Goal: Task Accomplishment & Management: Use online tool/utility

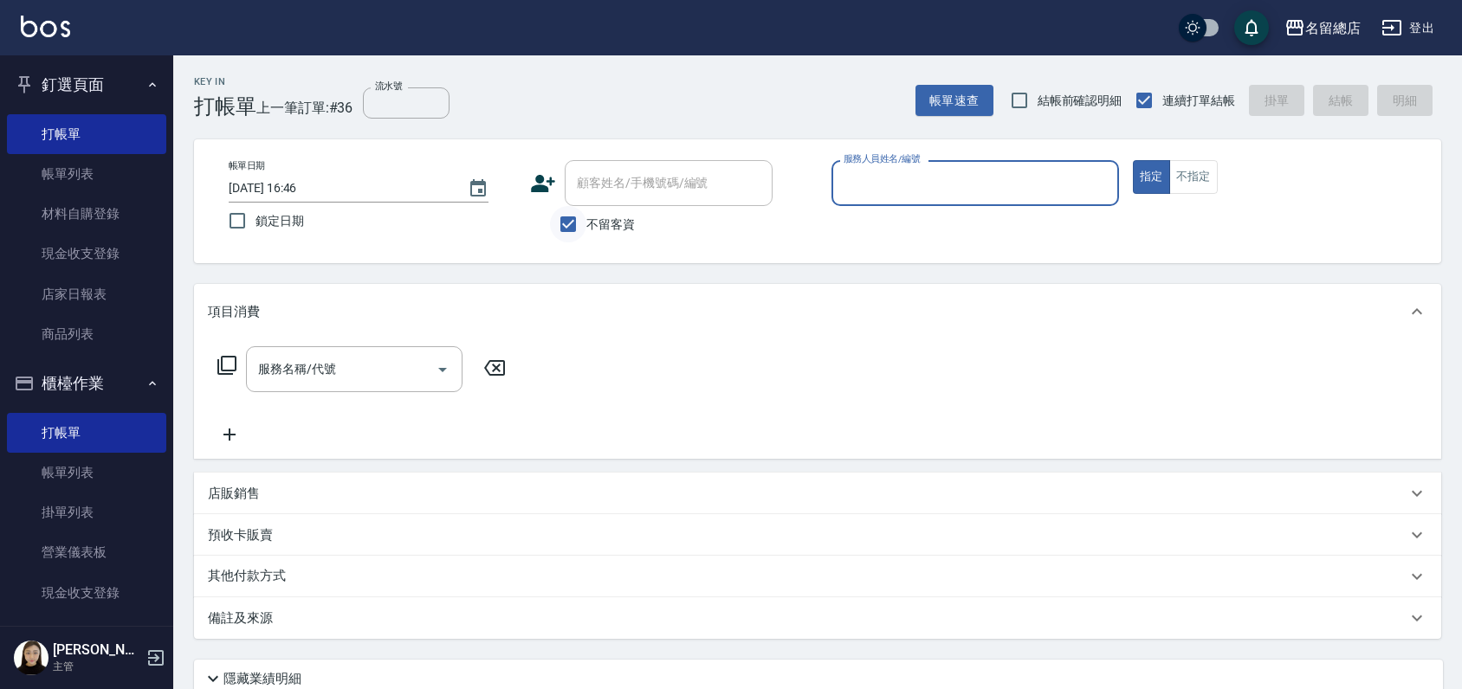
click at [565, 217] on input "不留客資" at bounding box center [568, 224] width 36 height 36
checkbox input "false"
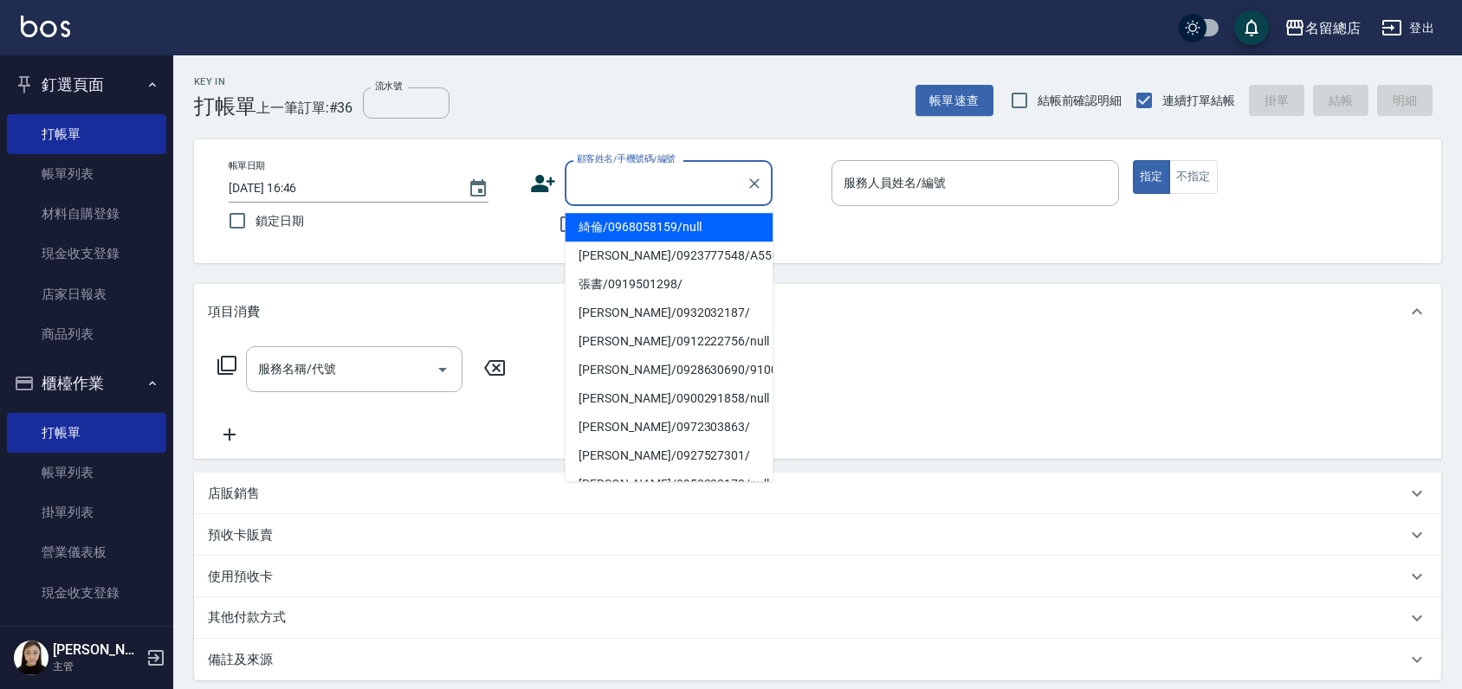
click at [576, 191] on input "顧客姓名/手機號碼/編號" at bounding box center [655, 183] width 166 height 30
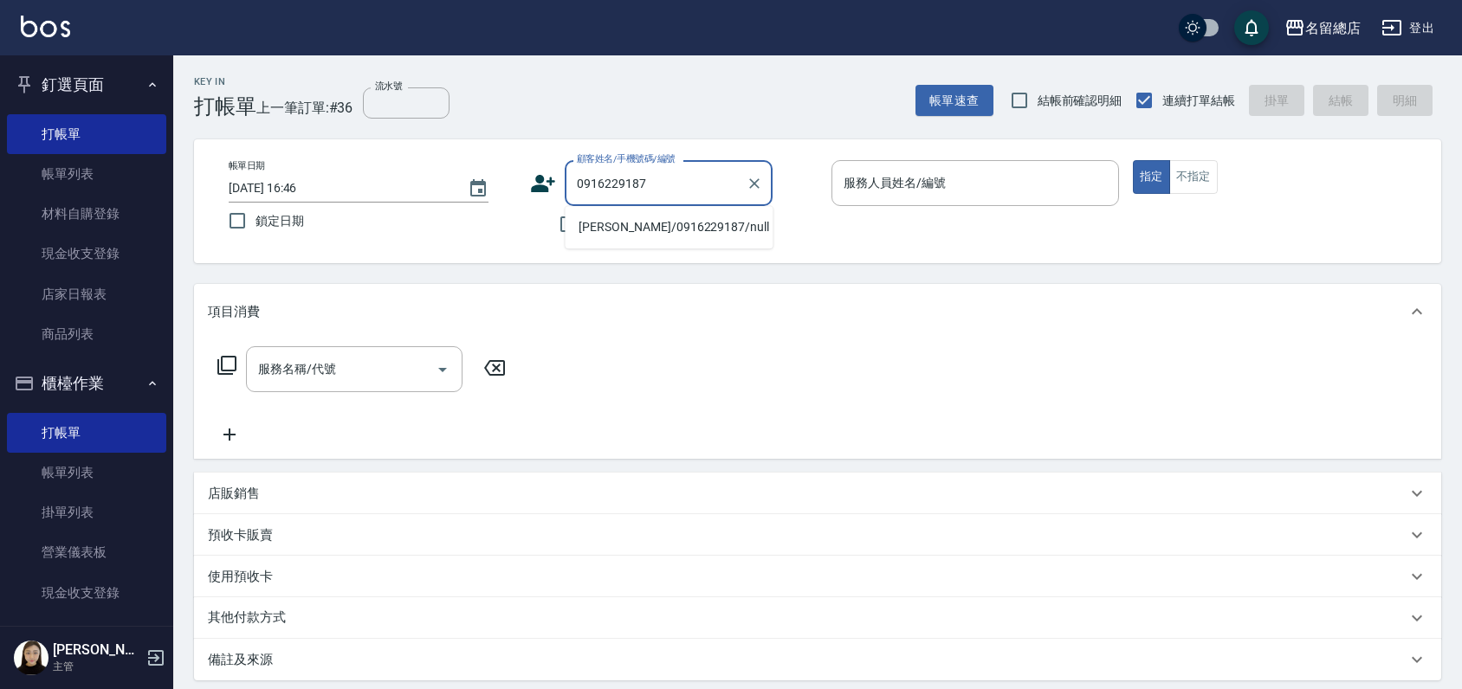
click at [592, 226] on li "[PERSON_NAME]/0916229187/null" at bounding box center [669, 227] width 208 height 29
type input "[PERSON_NAME]/0916229187/null"
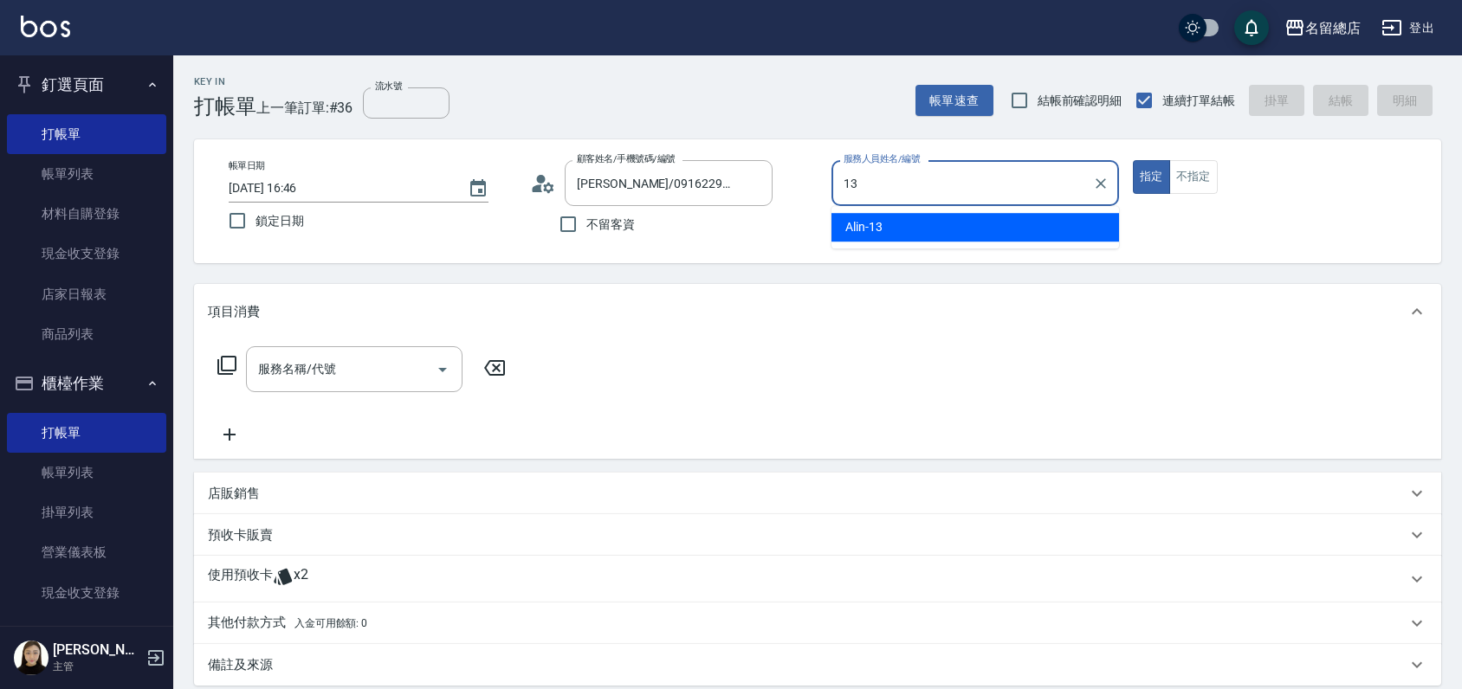
type input "Alin-13"
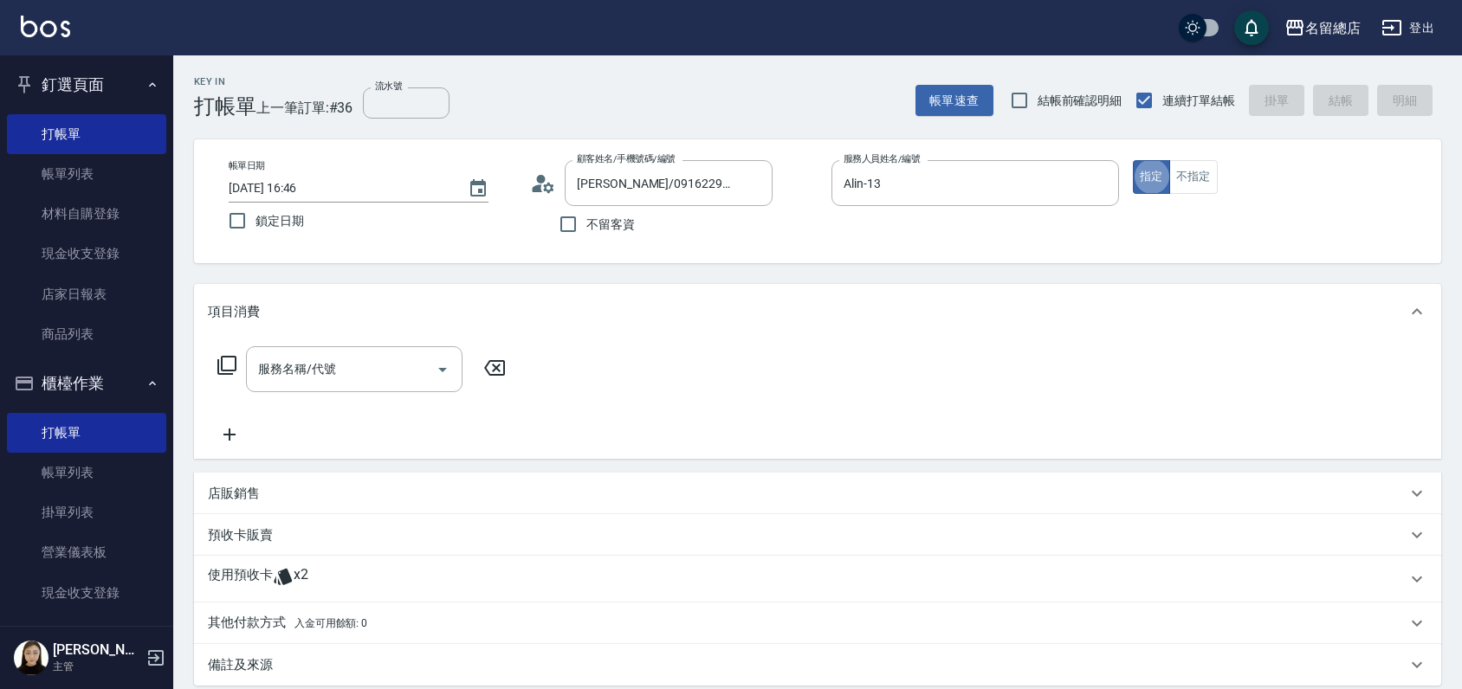
type button "true"
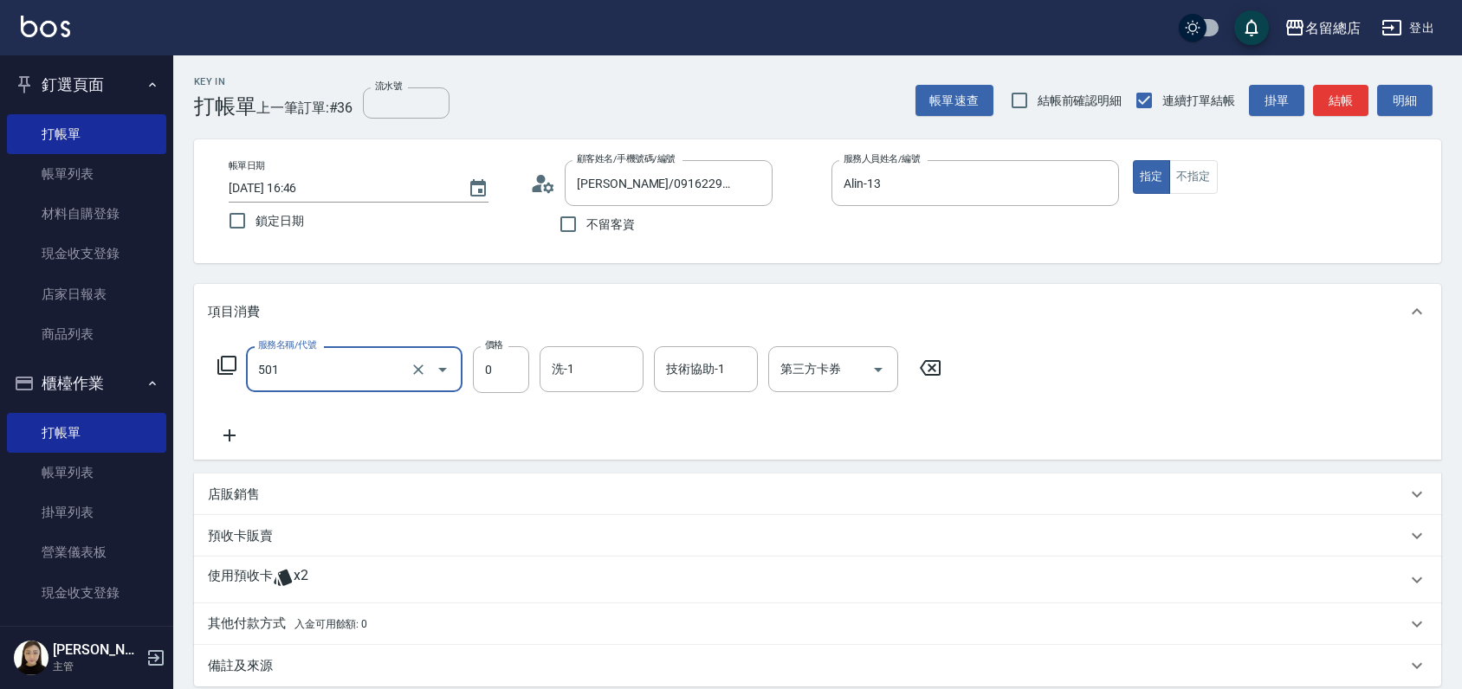
type input "2段蓋卡1300以上(501)"
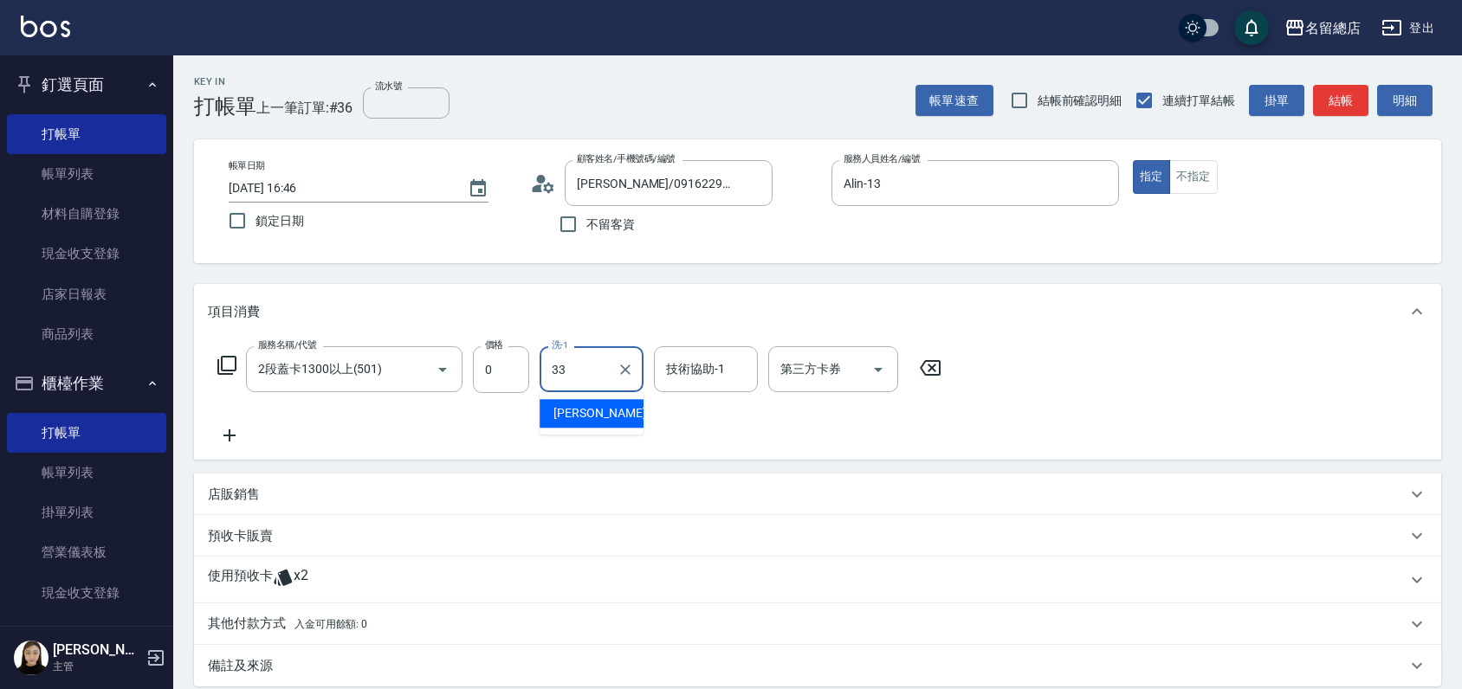
type input "[PERSON_NAME]-33"
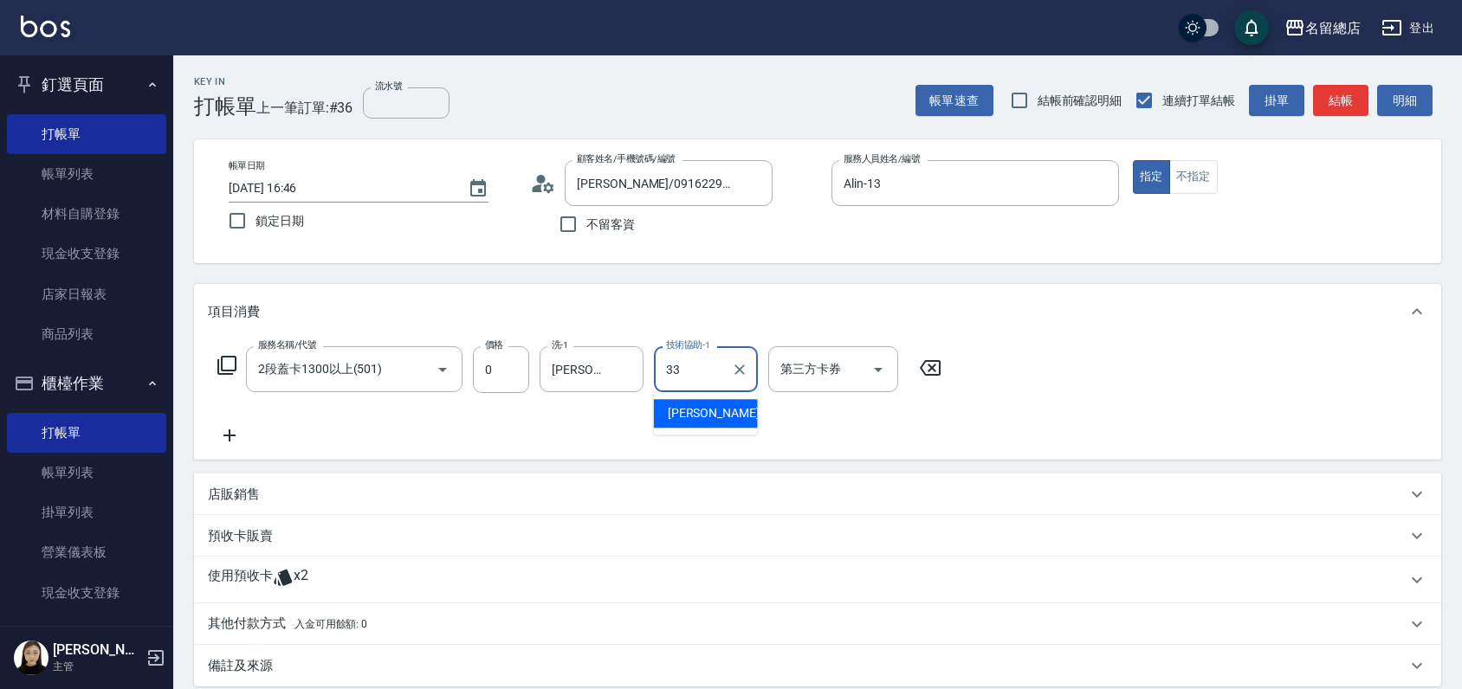
type input "[PERSON_NAME]-33"
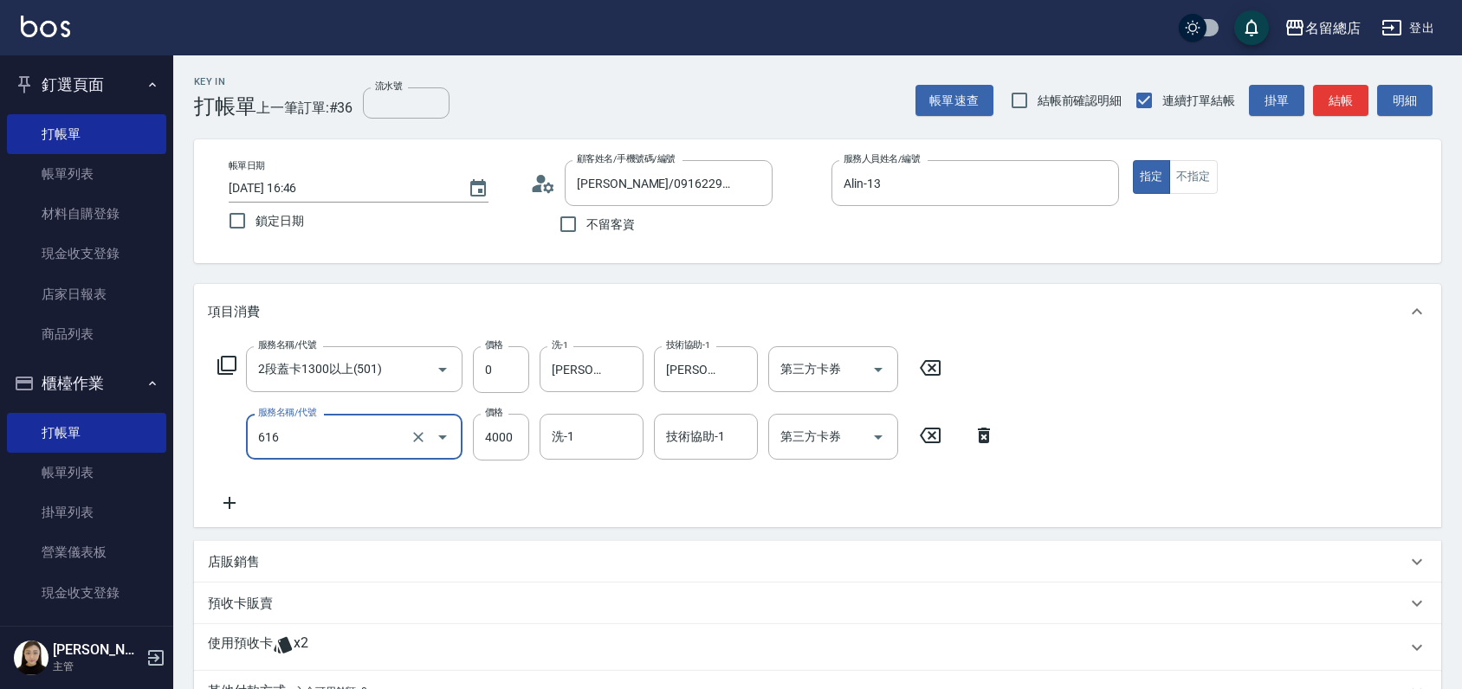
type input "自備接髮(616)"
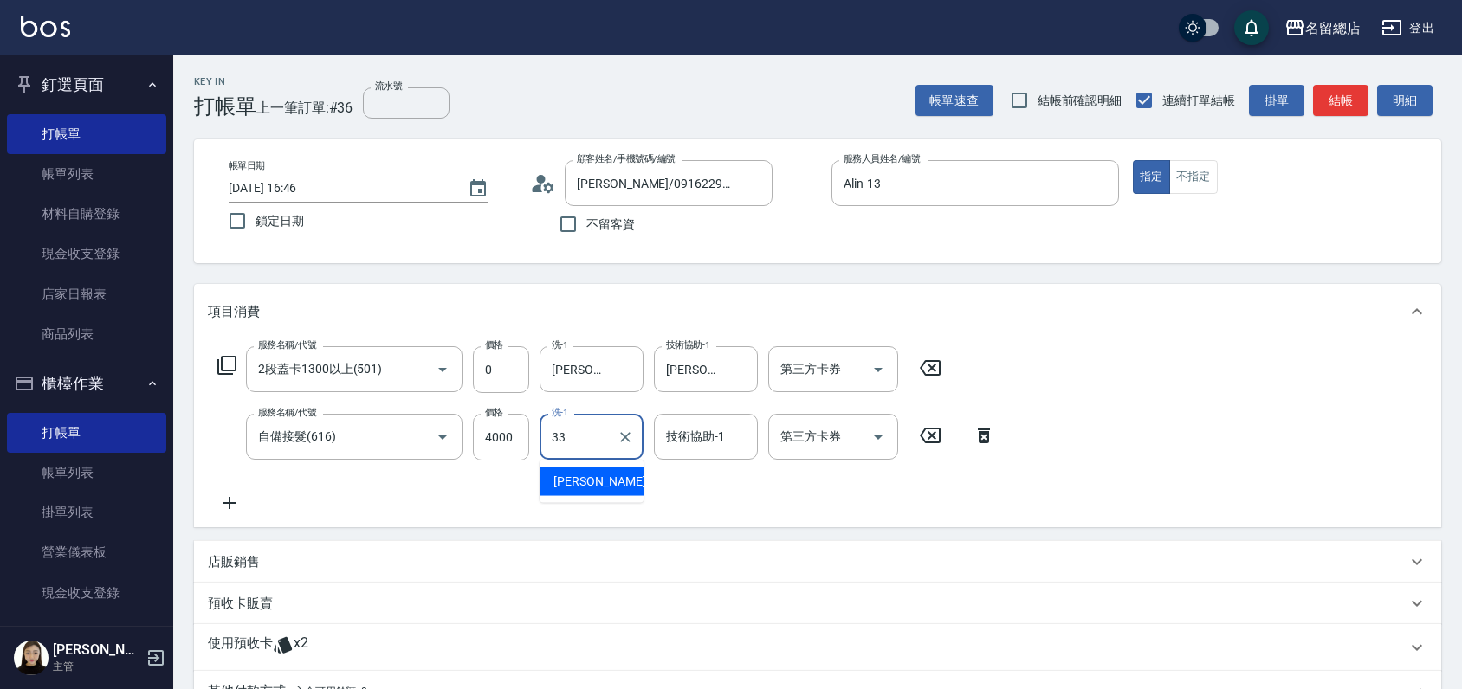
type input "[PERSON_NAME]-33"
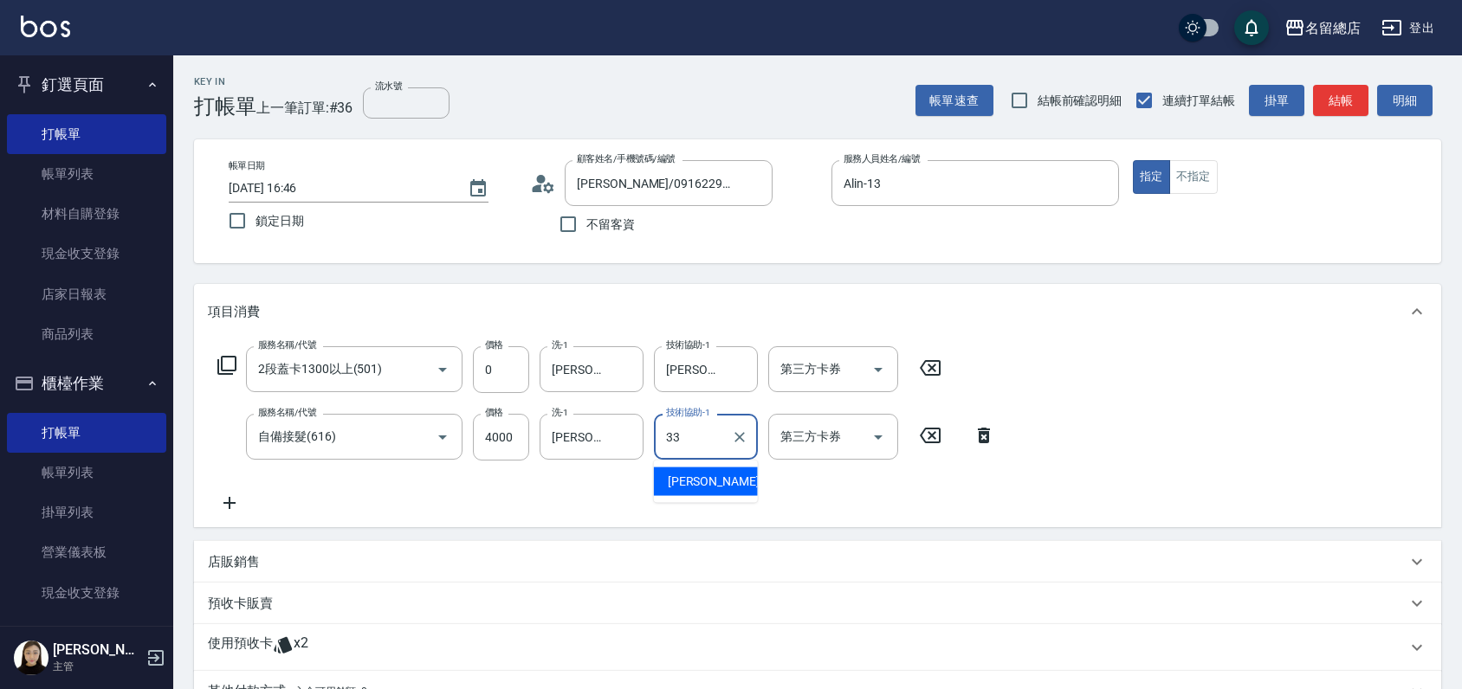
type input "[PERSON_NAME]-33"
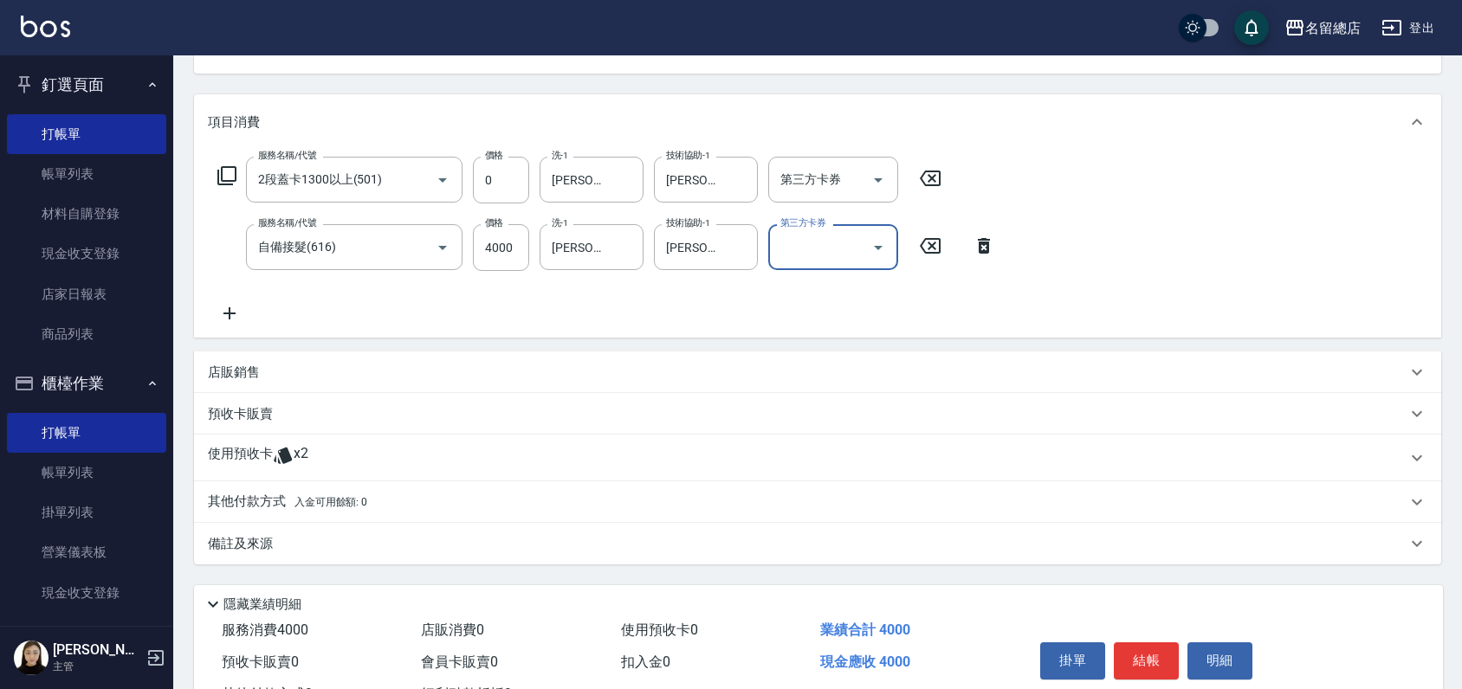
scroll to position [192, 0]
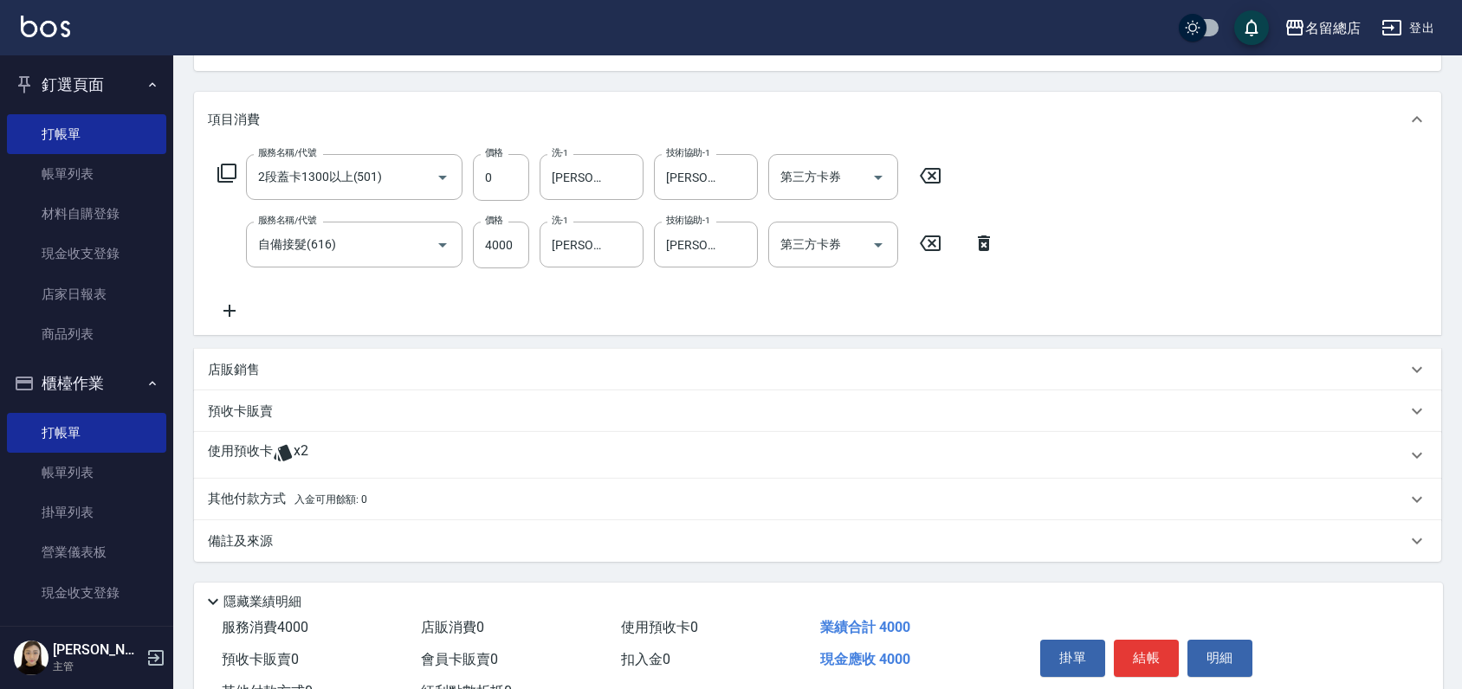
click at [256, 458] on p "使用預收卡" at bounding box center [240, 456] width 65 height 26
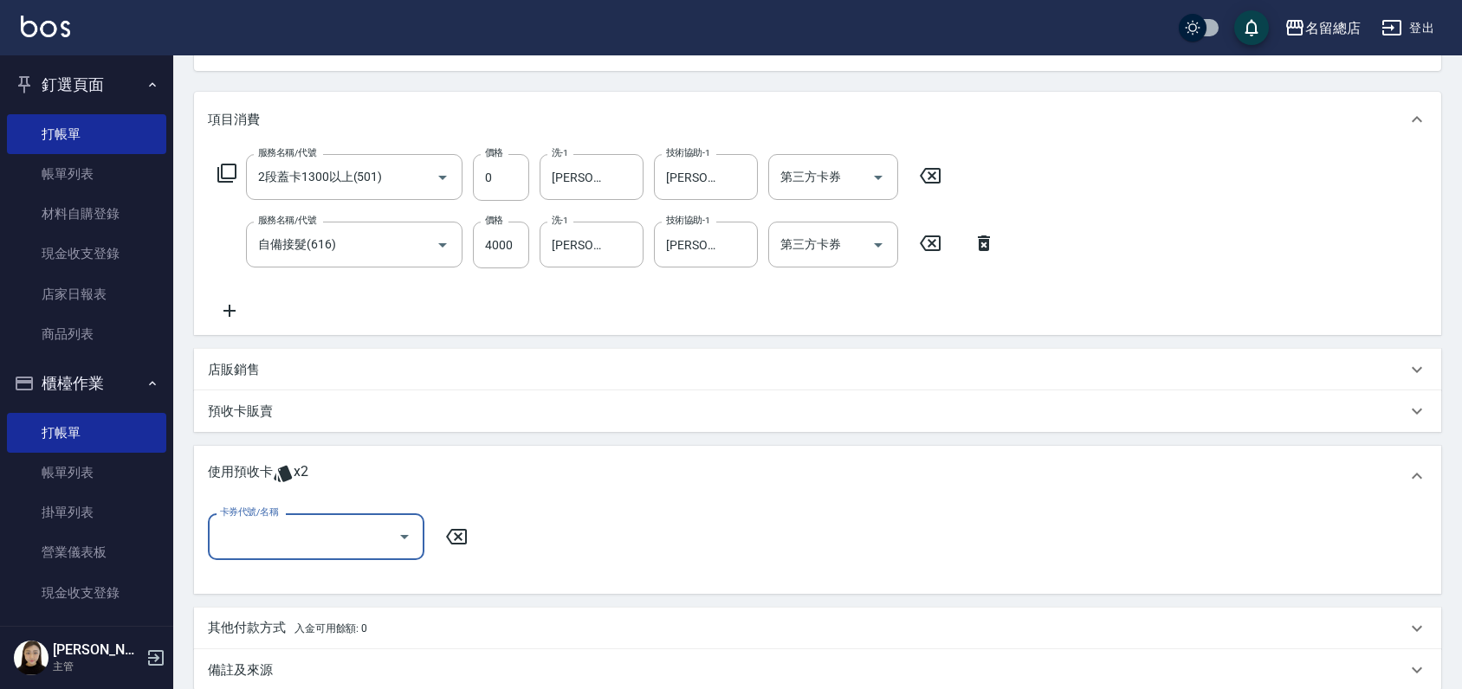
scroll to position [0, 0]
click at [320, 544] on input "卡券代號/名稱" at bounding box center [303, 536] width 175 height 30
click at [315, 575] on div "二段自備卡 剩餘2張 9146" at bounding box center [316, 580] width 217 height 29
type input "二段自備卡 9146"
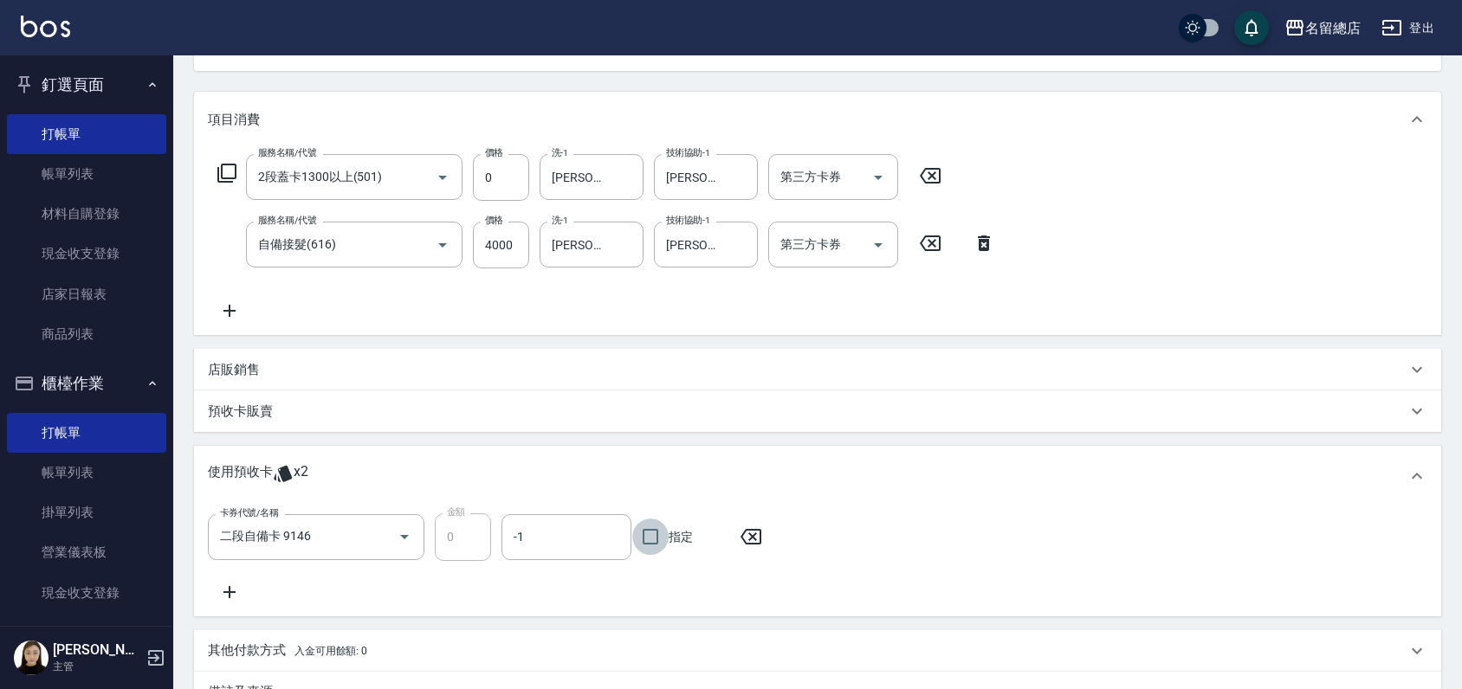
click at [651, 540] on input "指定" at bounding box center [650, 537] width 36 height 36
checkbox input "true"
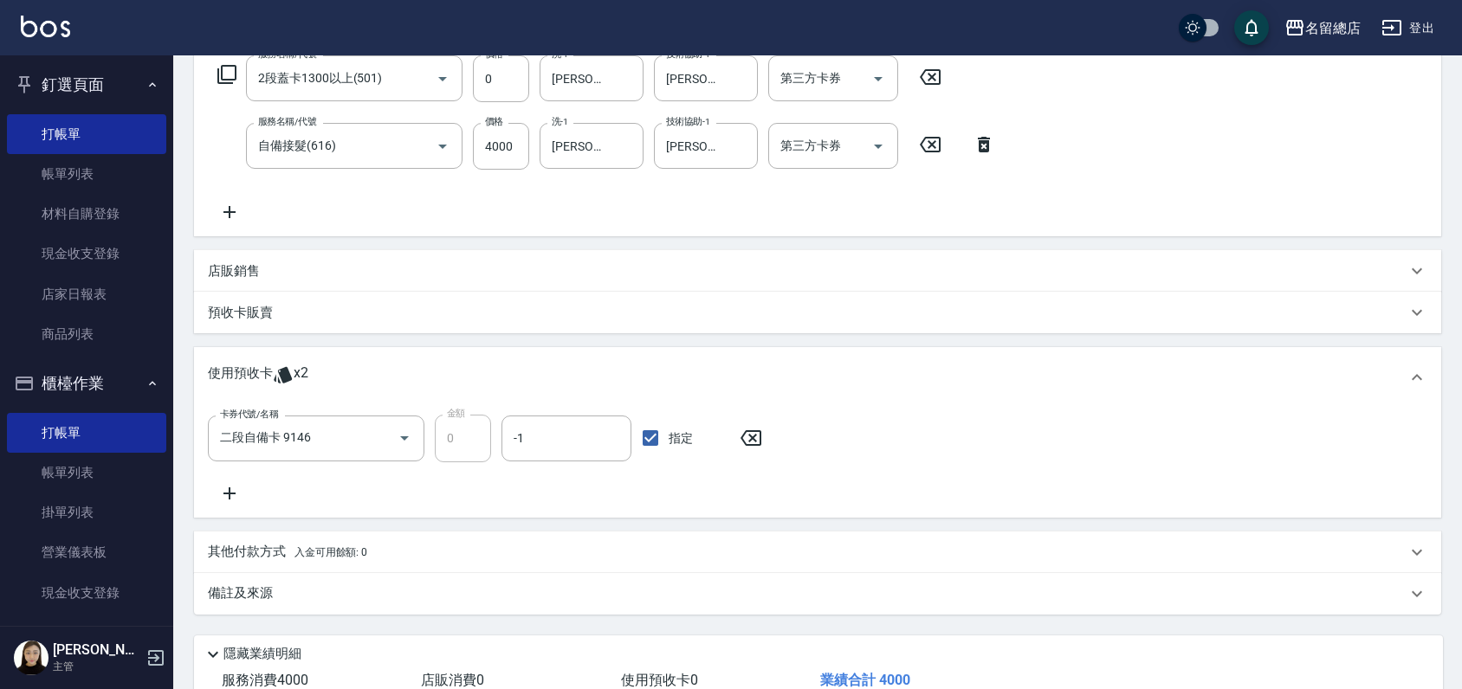
scroll to position [409, 0]
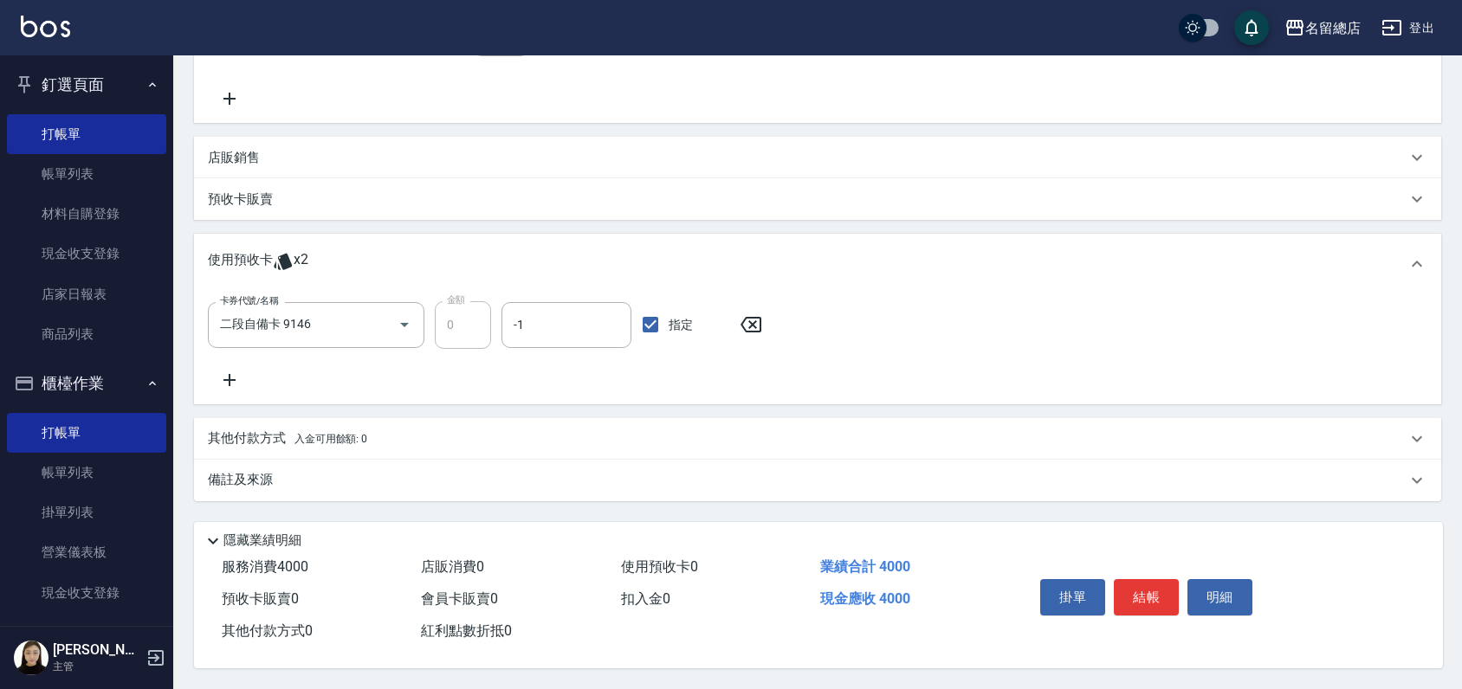
click at [245, 430] on p "其他付款方式 入金可用餘額: 0" at bounding box center [287, 439] width 159 height 19
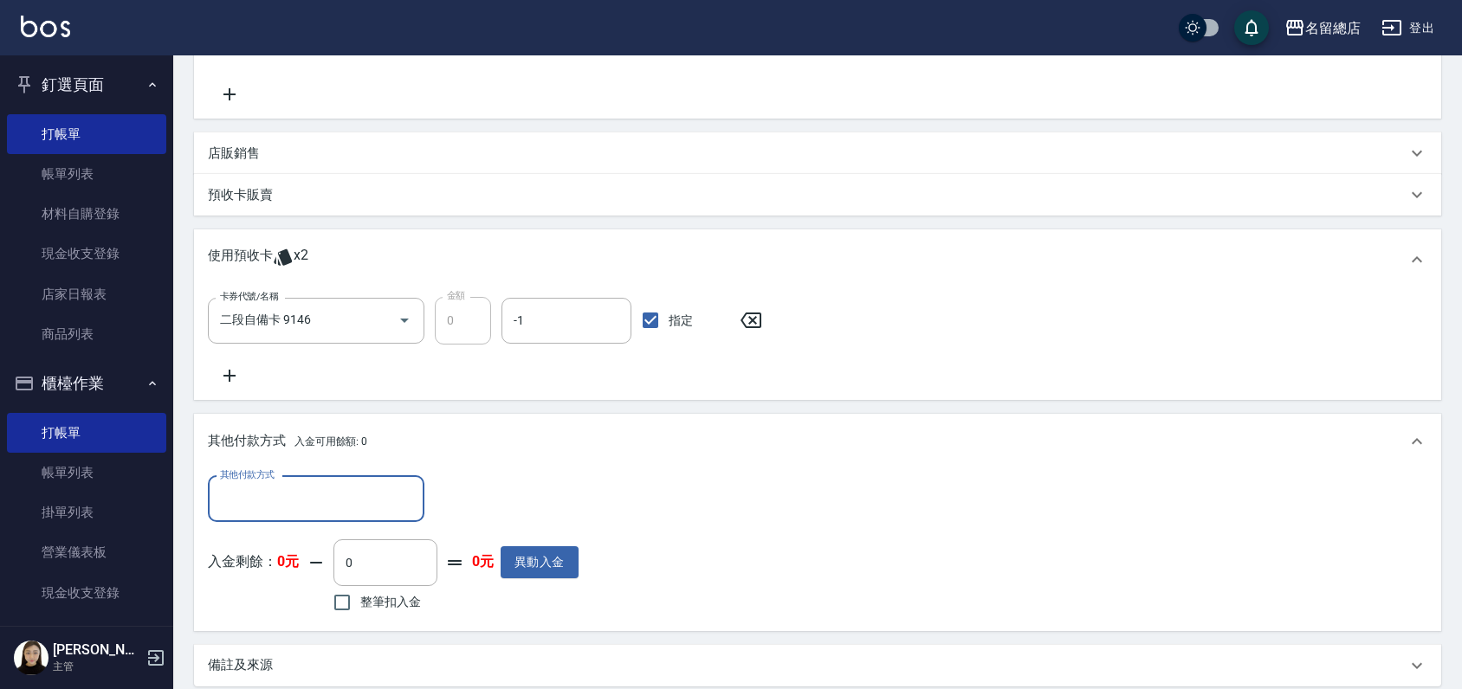
scroll to position [0, 0]
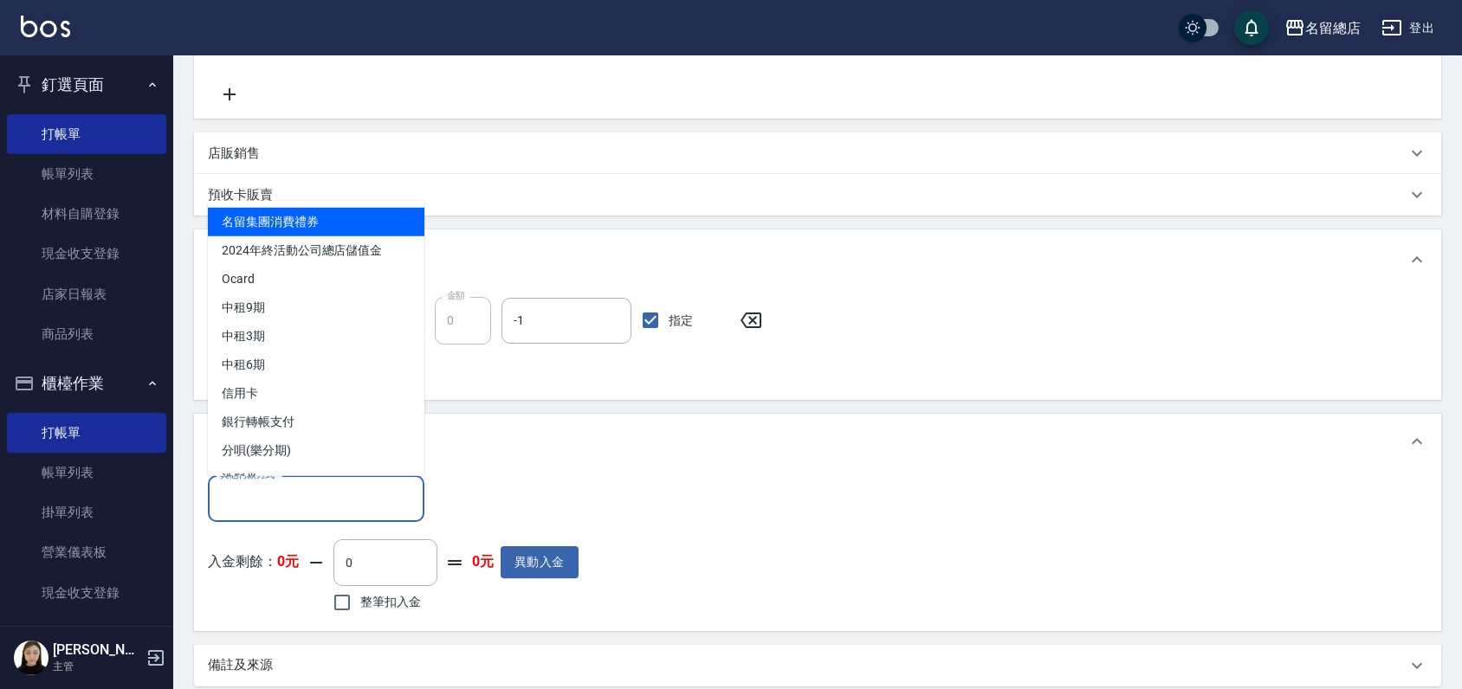
click at [263, 485] on input "其他付款方式" at bounding box center [316, 499] width 201 height 30
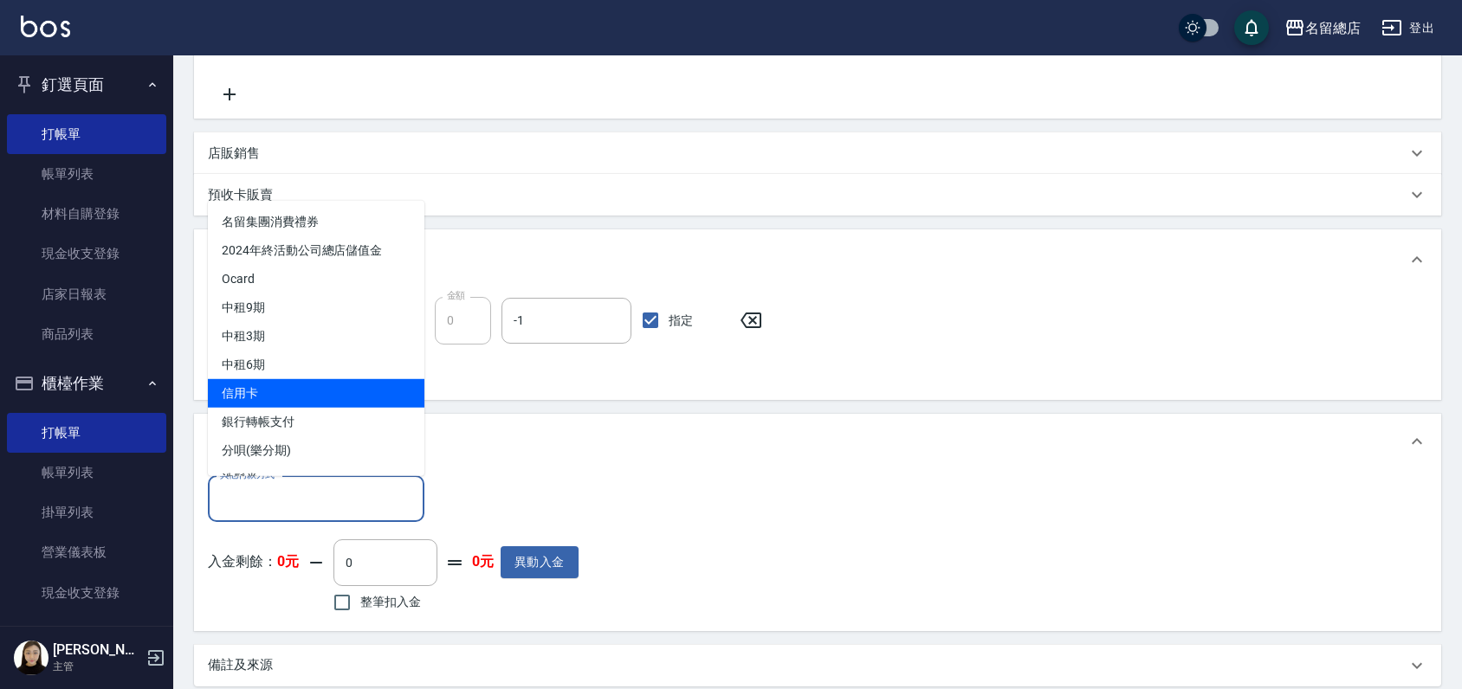
click at [294, 395] on span "信用卡" at bounding box center [316, 392] width 217 height 29
type input "信用卡"
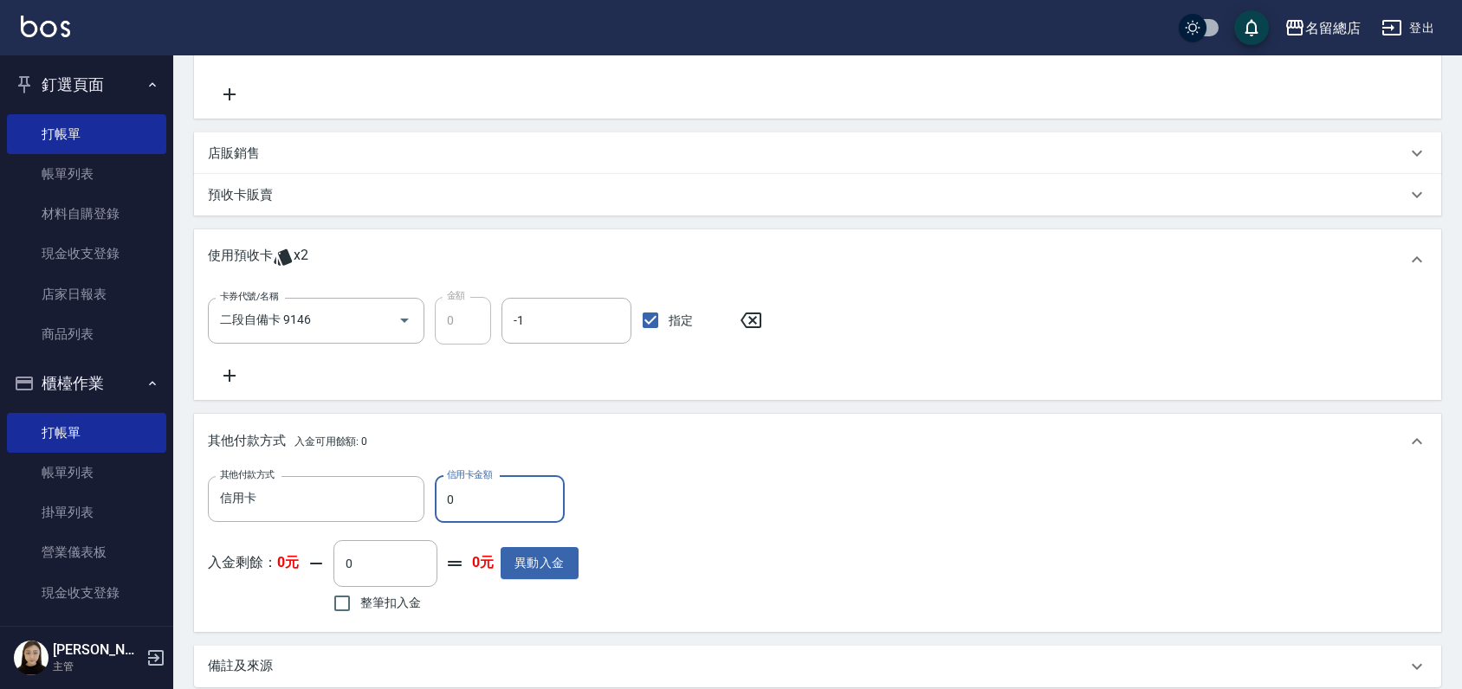
click at [471, 500] on input "0" at bounding box center [500, 499] width 130 height 47
type input "4000"
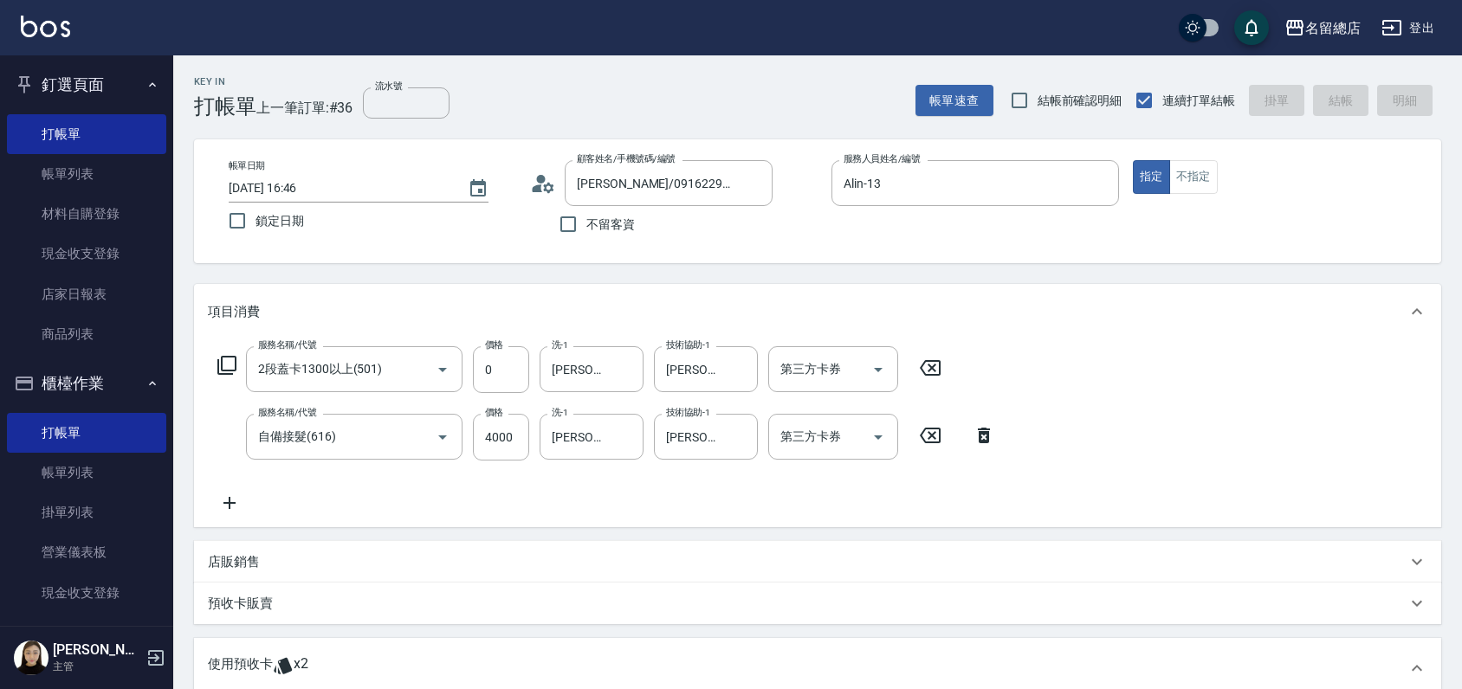
type input "[DATE] 17:14"
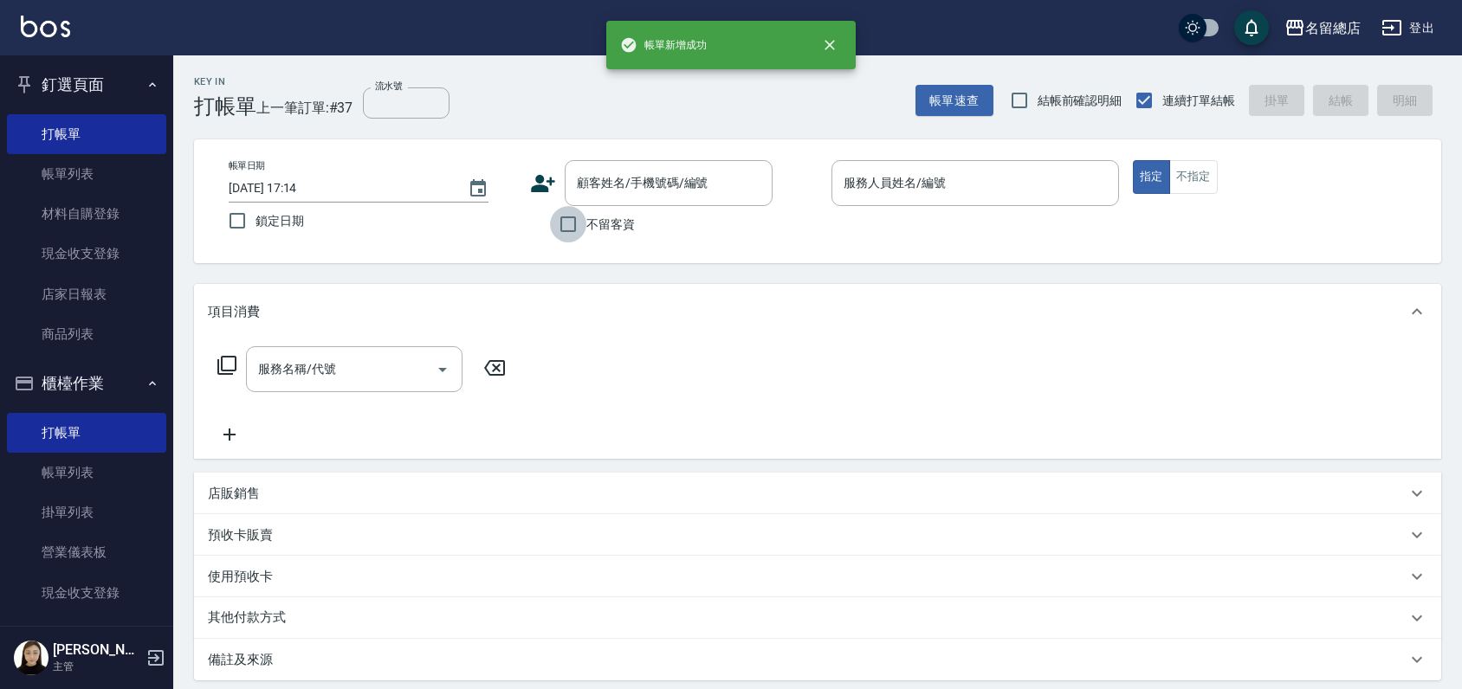
click at [565, 231] on input "不留客資" at bounding box center [568, 224] width 36 height 36
checkbox input "true"
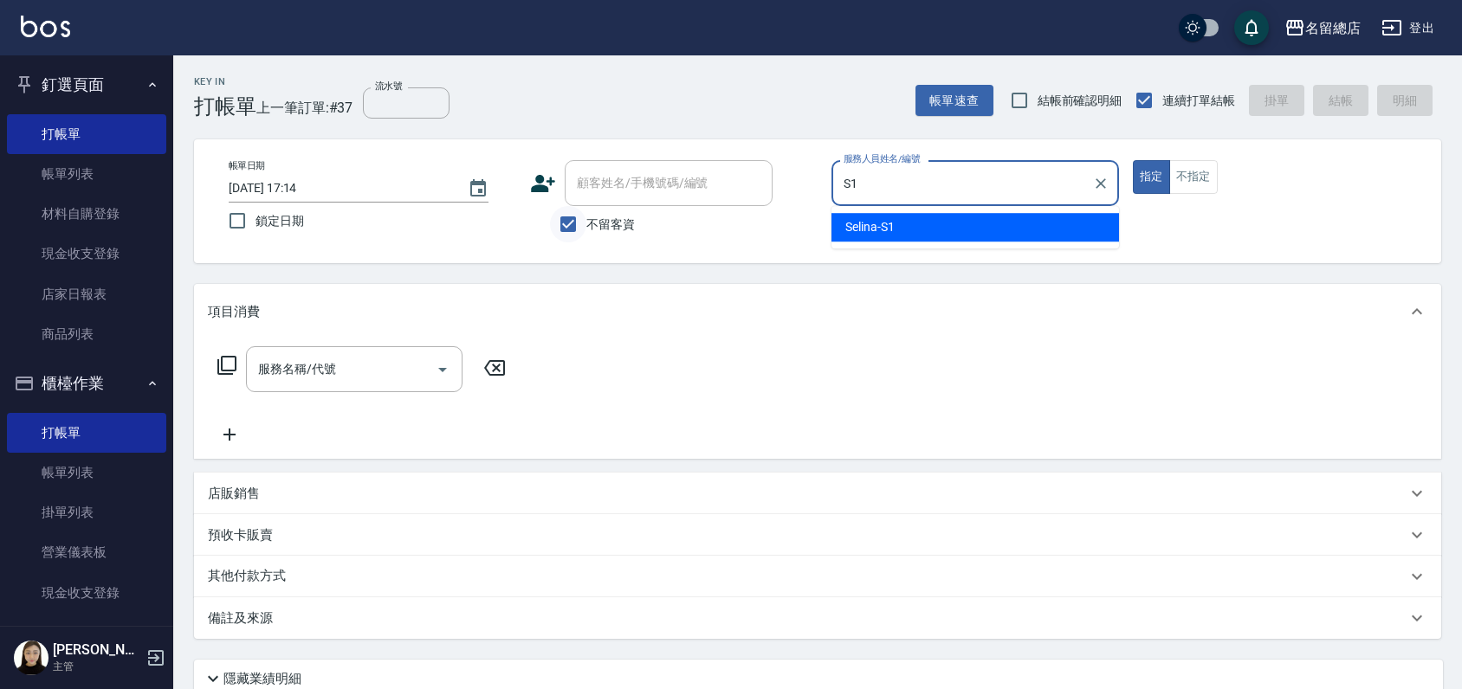
type input "Selina-S1"
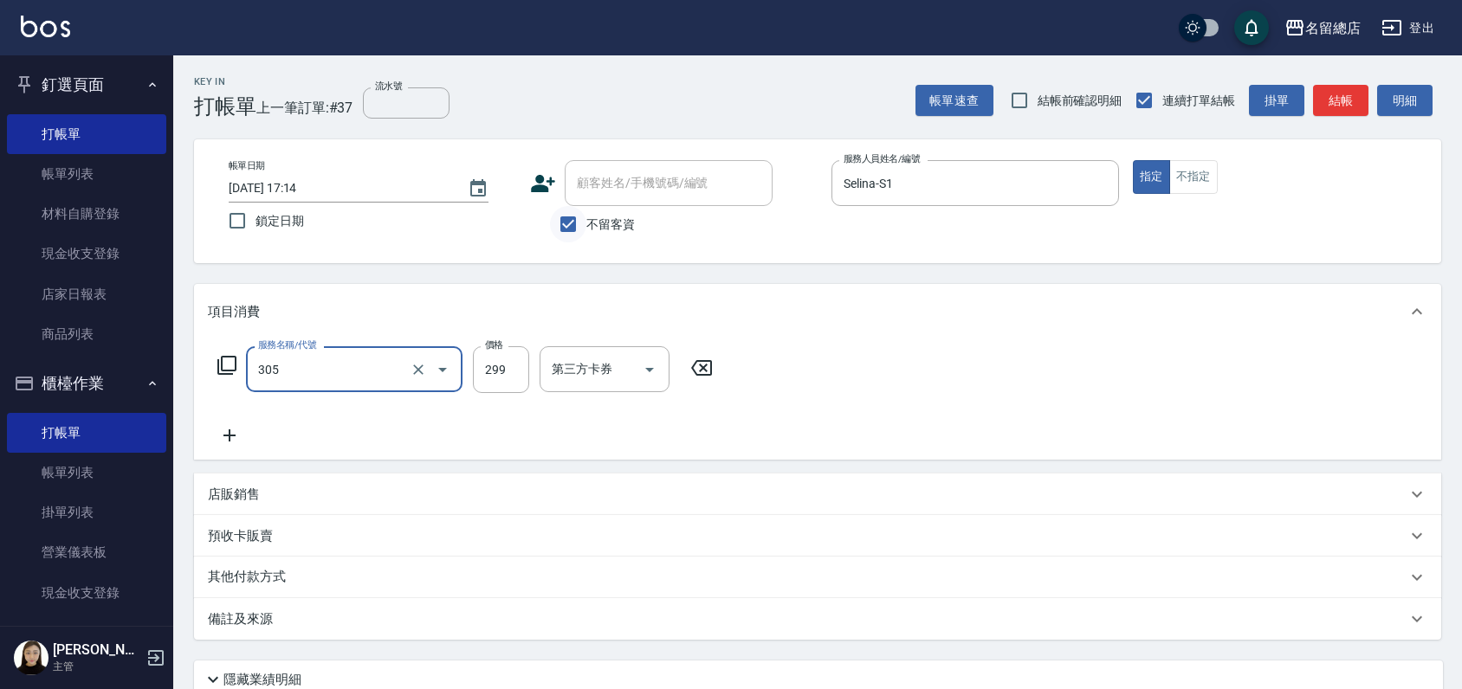
type input "剪髮(305)"
type input "700"
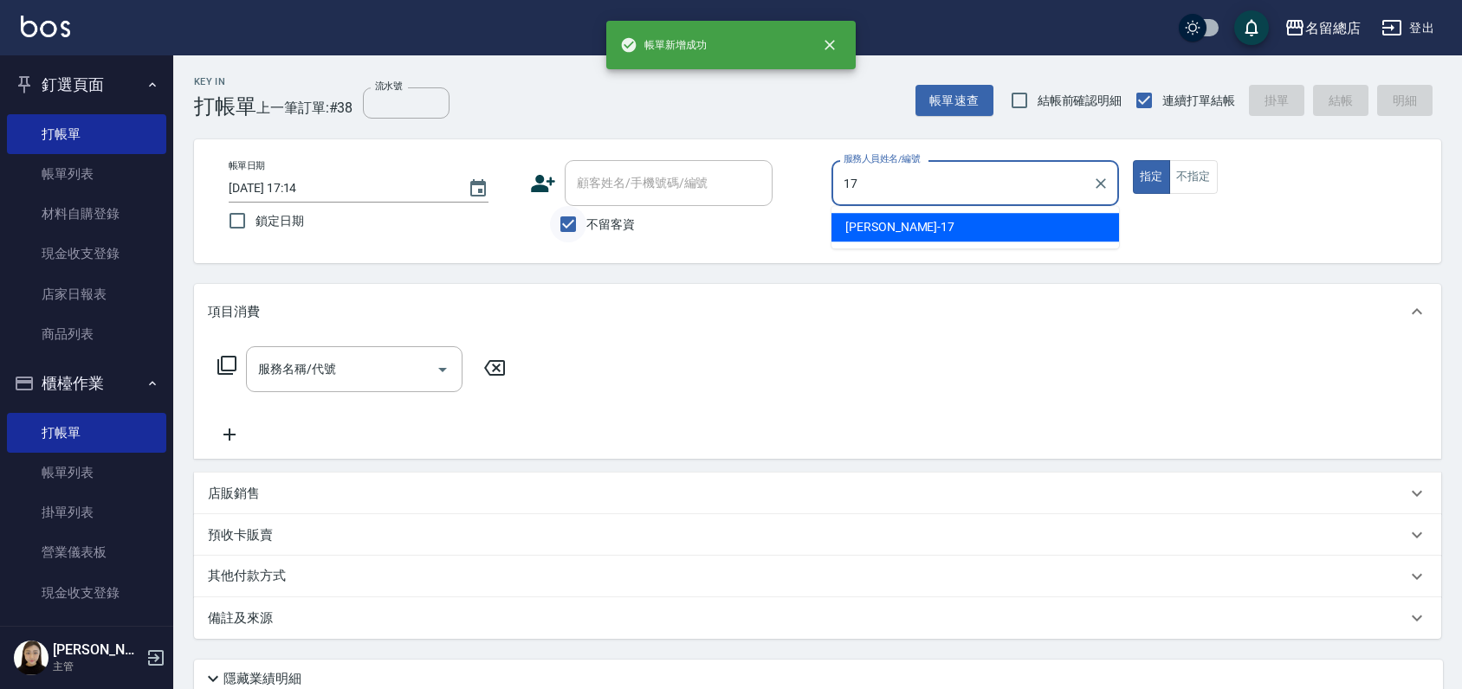
type input "[PERSON_NAME]-17"
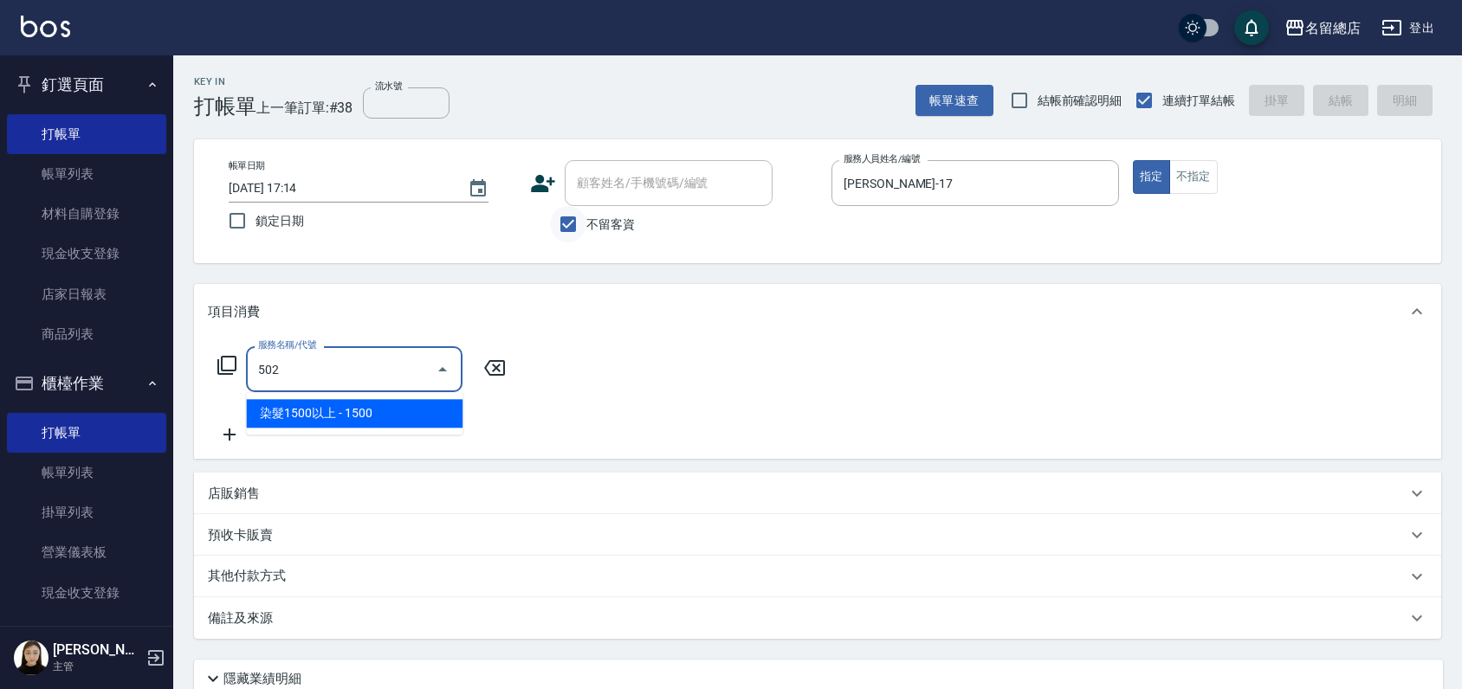
type input "染髮1500以上(502)"
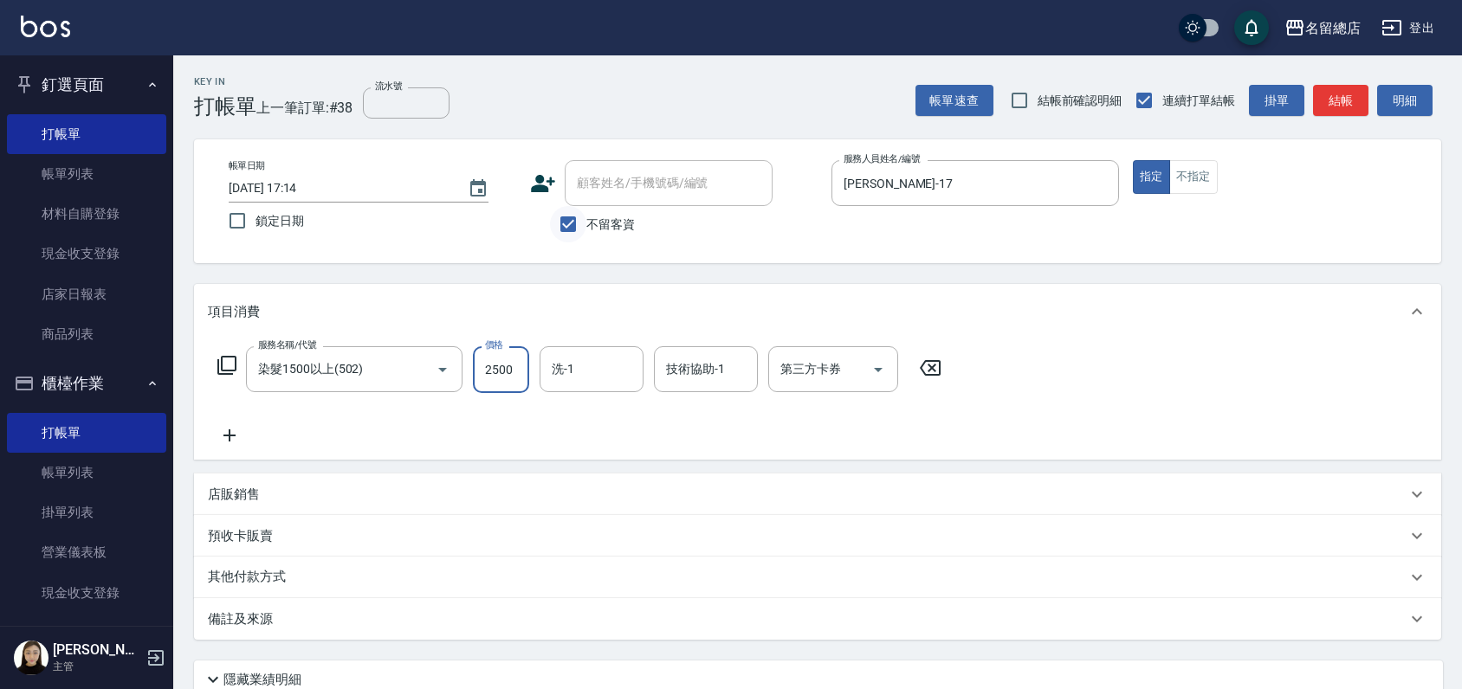
type input "2500"
type input "[PERSON_NAME]-33"
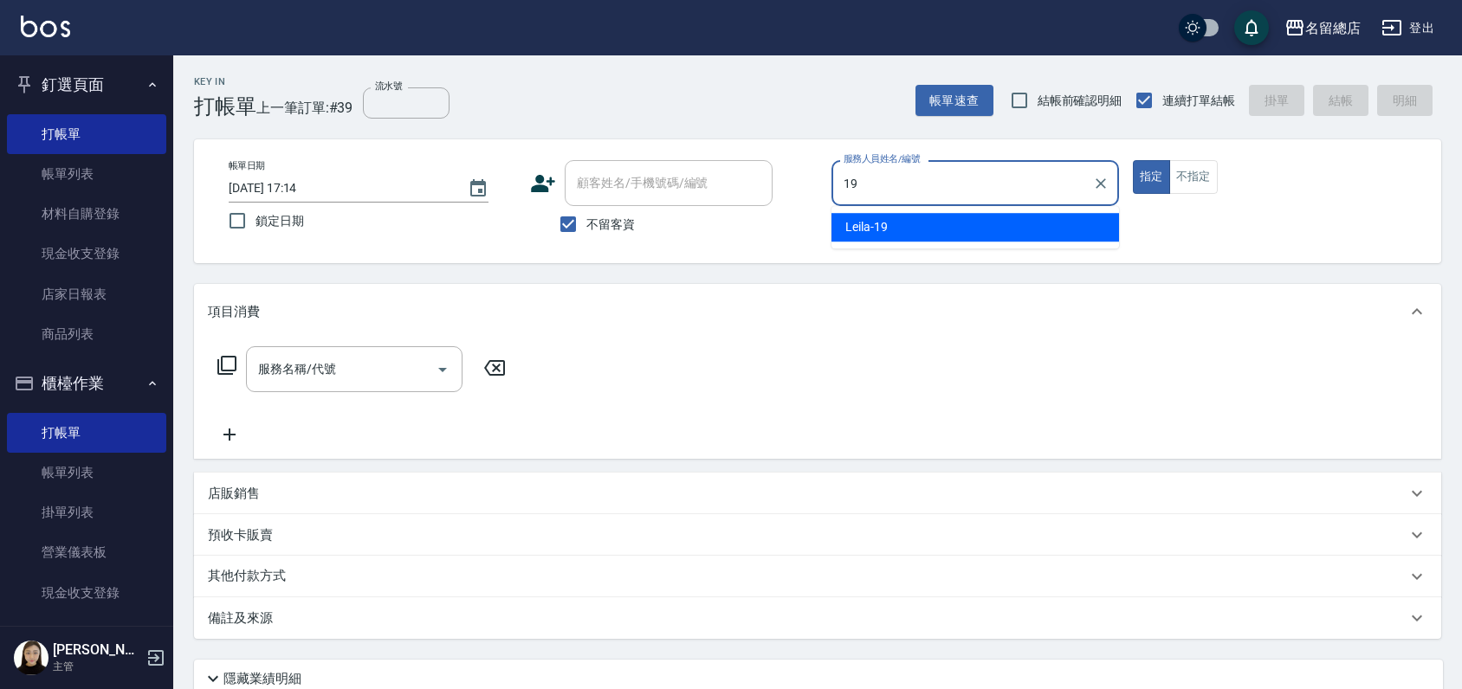
type input "Leila-19"
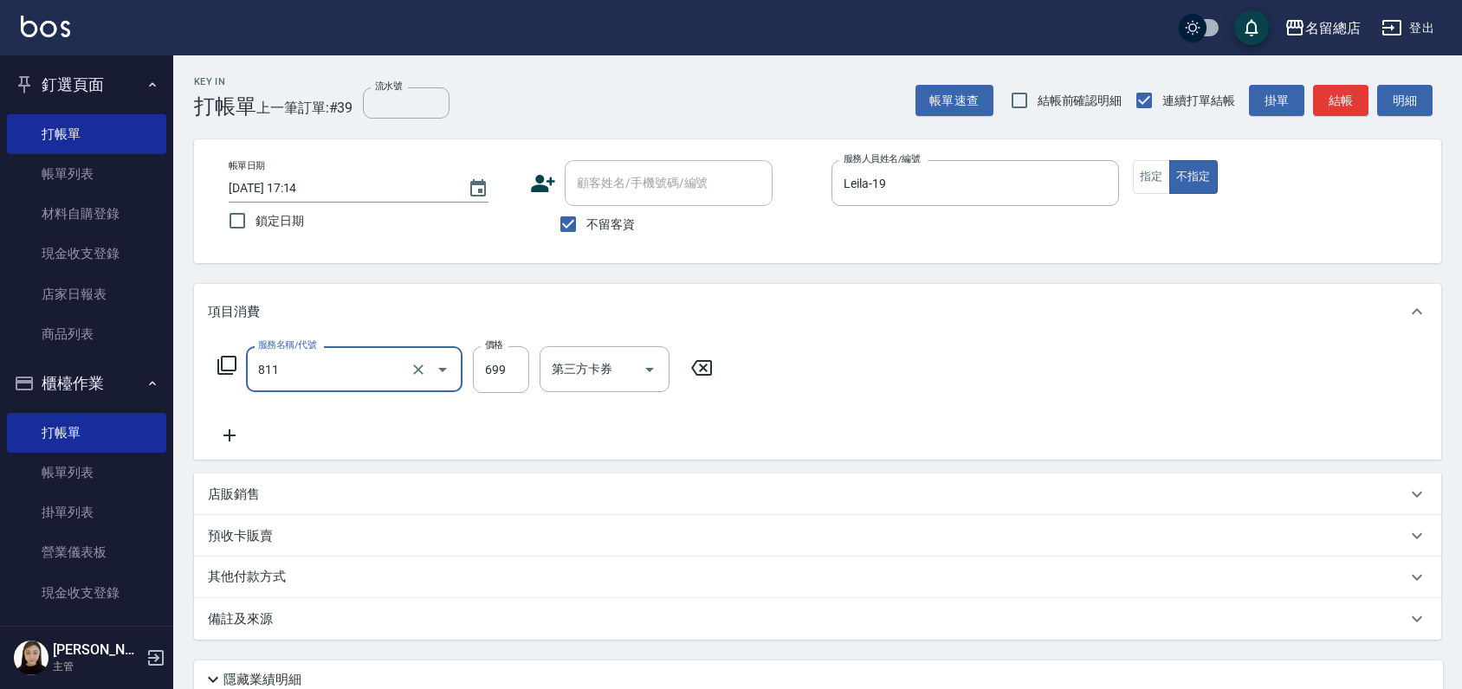
type input "洗+剪(811)"
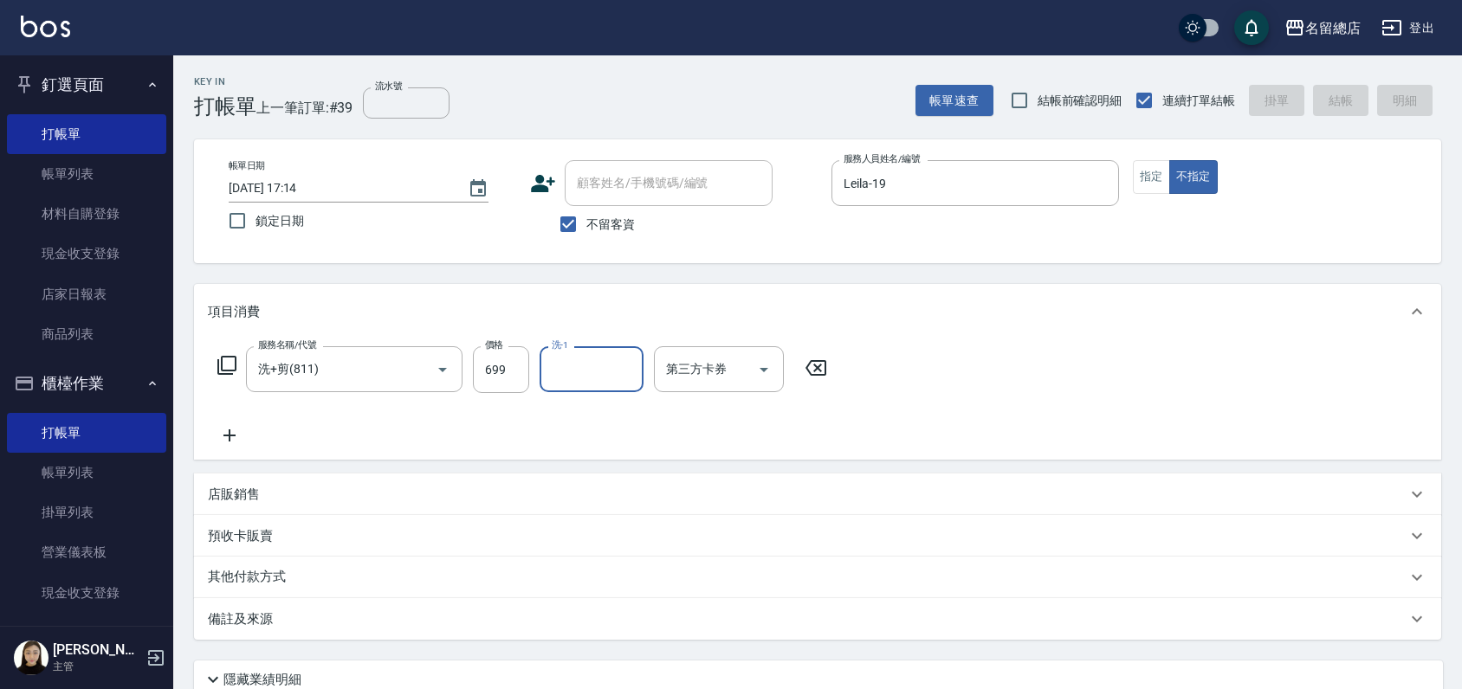
type input "[DATE] 17:45"
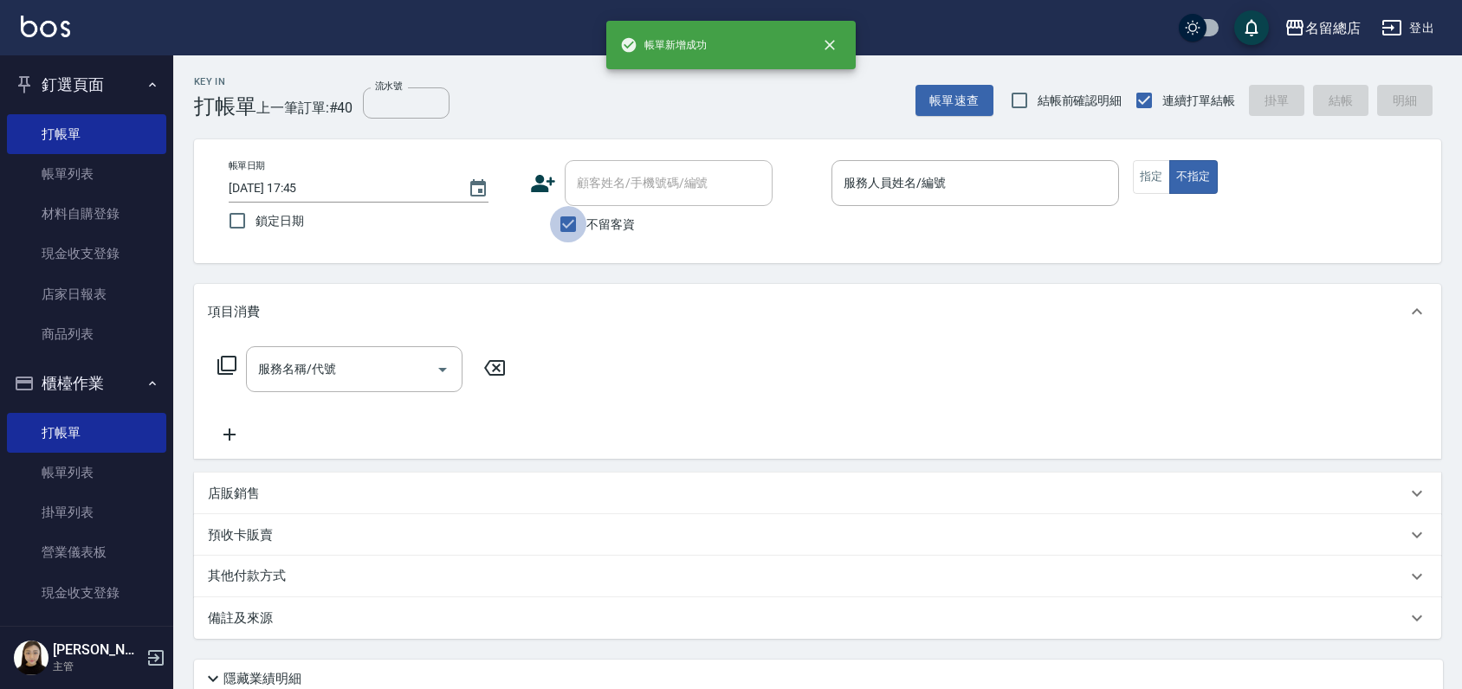
click at [575, 217] on input "不留客資" at bounding box center [568, 224] width 36 height 36
checkbox input "false"
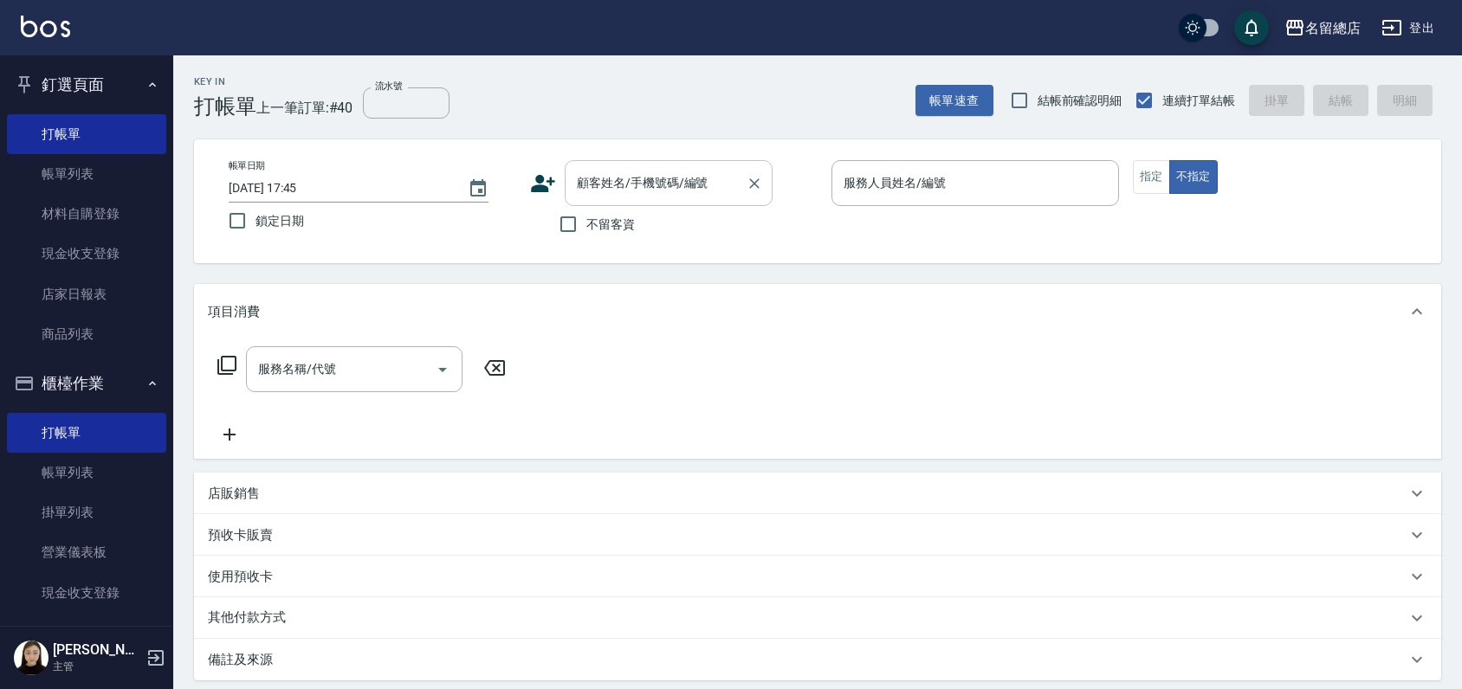
click at [605, 168] on div "顧客姓名/手機號碼/編號 顧客姓名/手機號碼/編號" at bounding box center [669, 183] width 208 height 46
click at [624, 224] on li "都蒂[DATE] /0970188041/null" at bounding box center [669, 227] width 208 height 29
type input "都蒂[DATE] /0970188041/null"
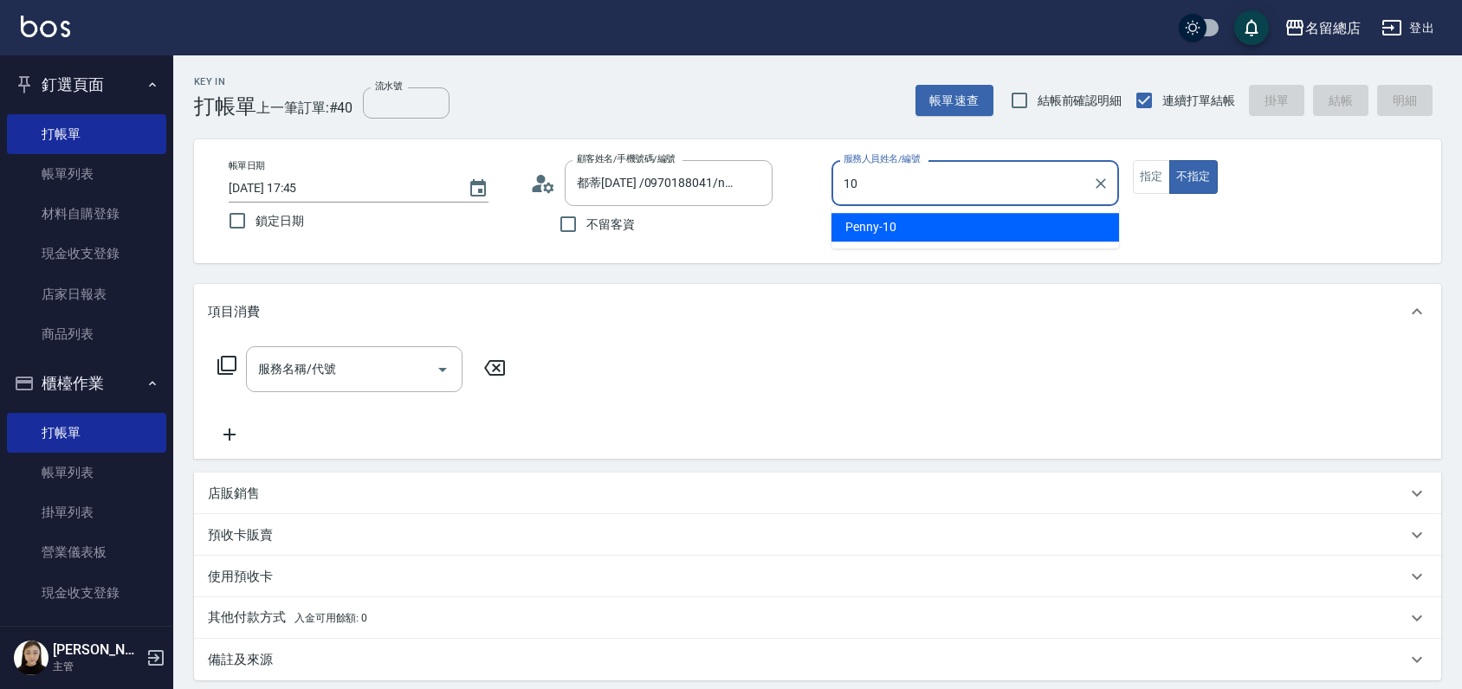
type input "Penny-10"
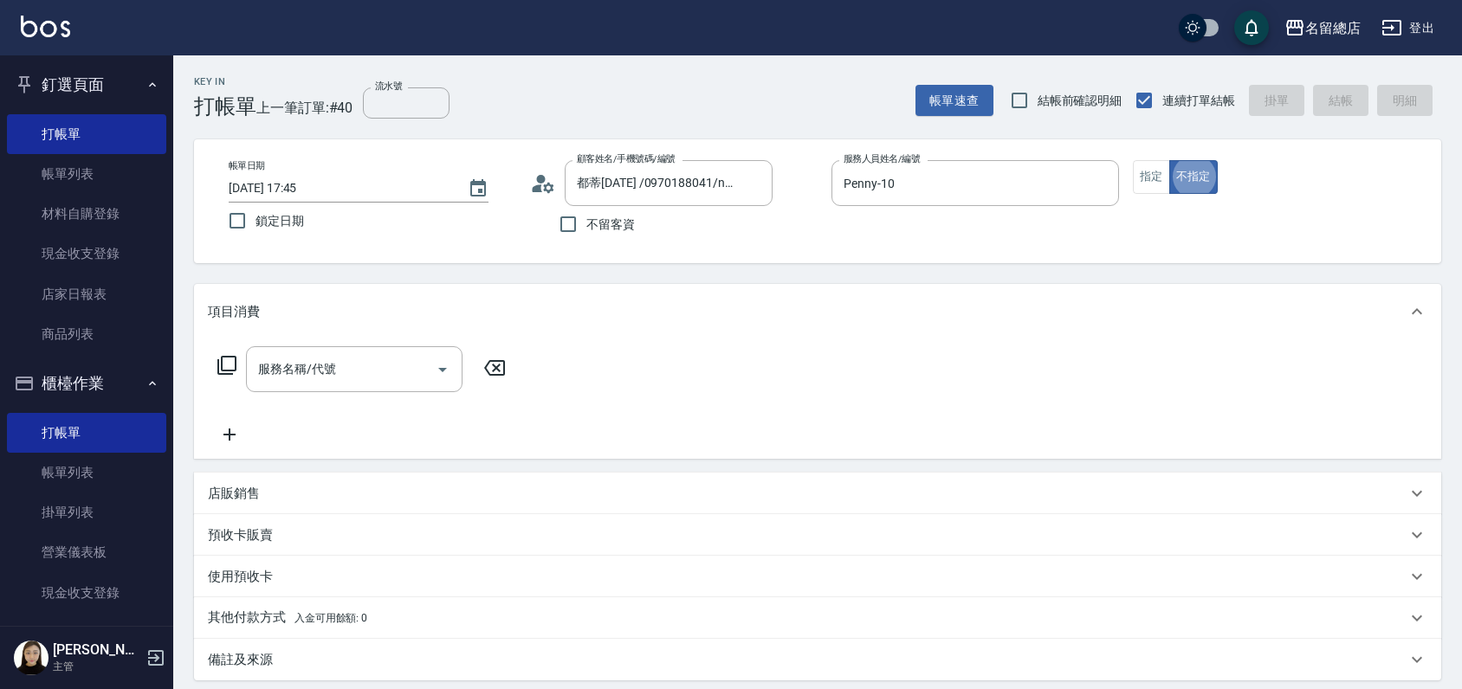
type button "false"
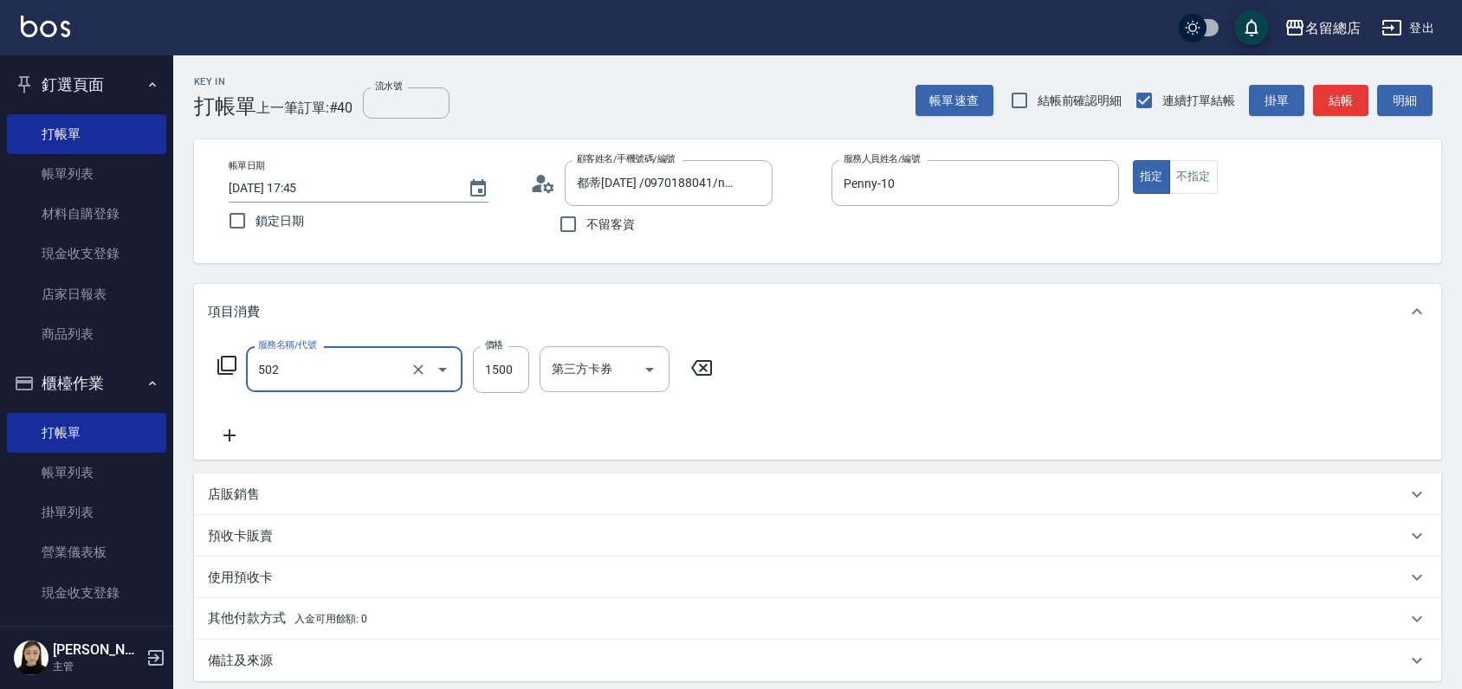
type input "染髮1500以上(502)"
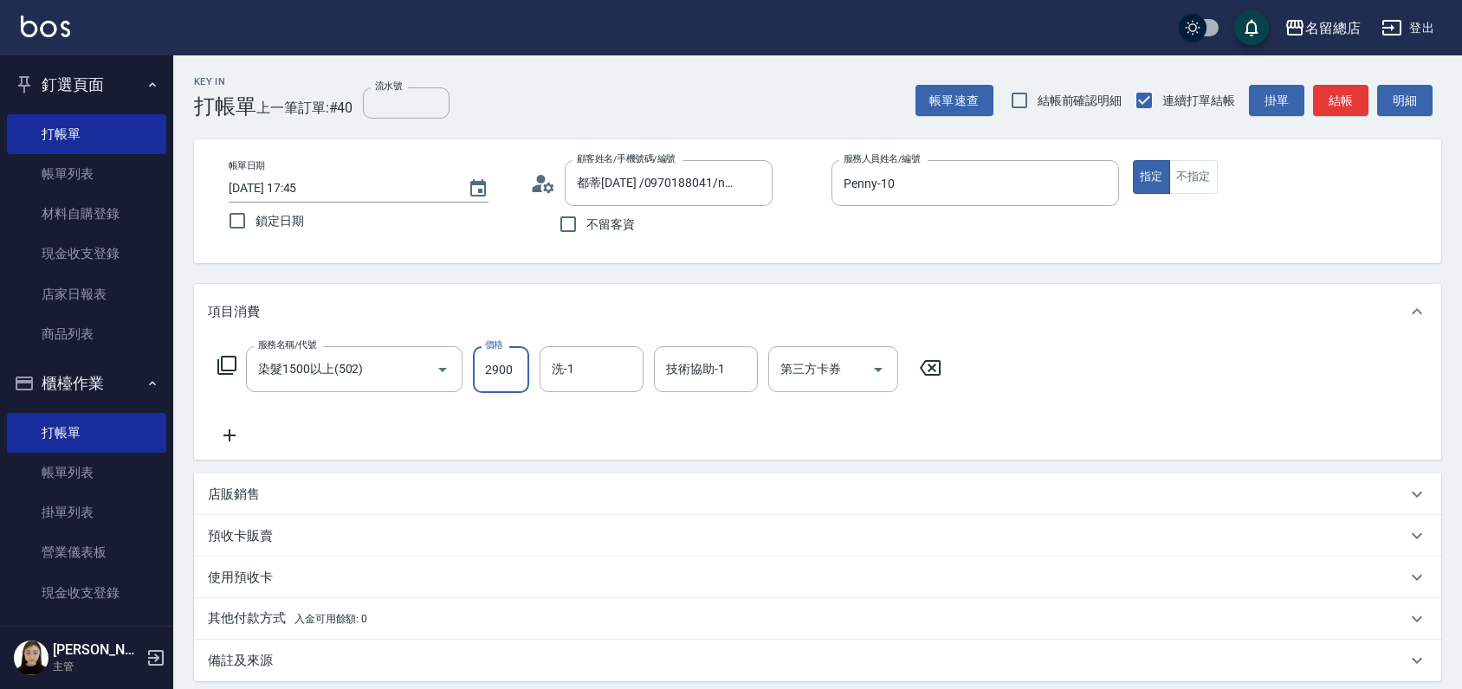
type input "2900"
type input "[PERSON_NAME]-34"
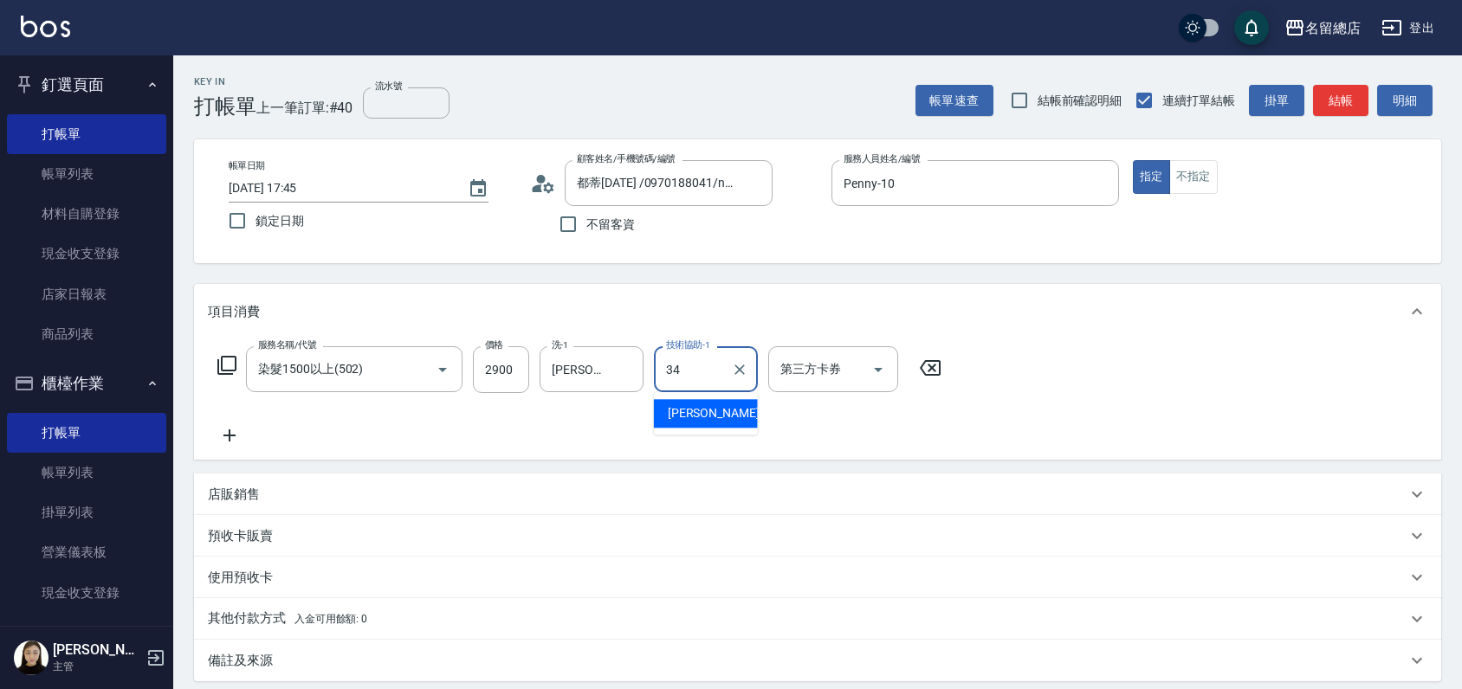
type input "[PERSON_NAME]-34"
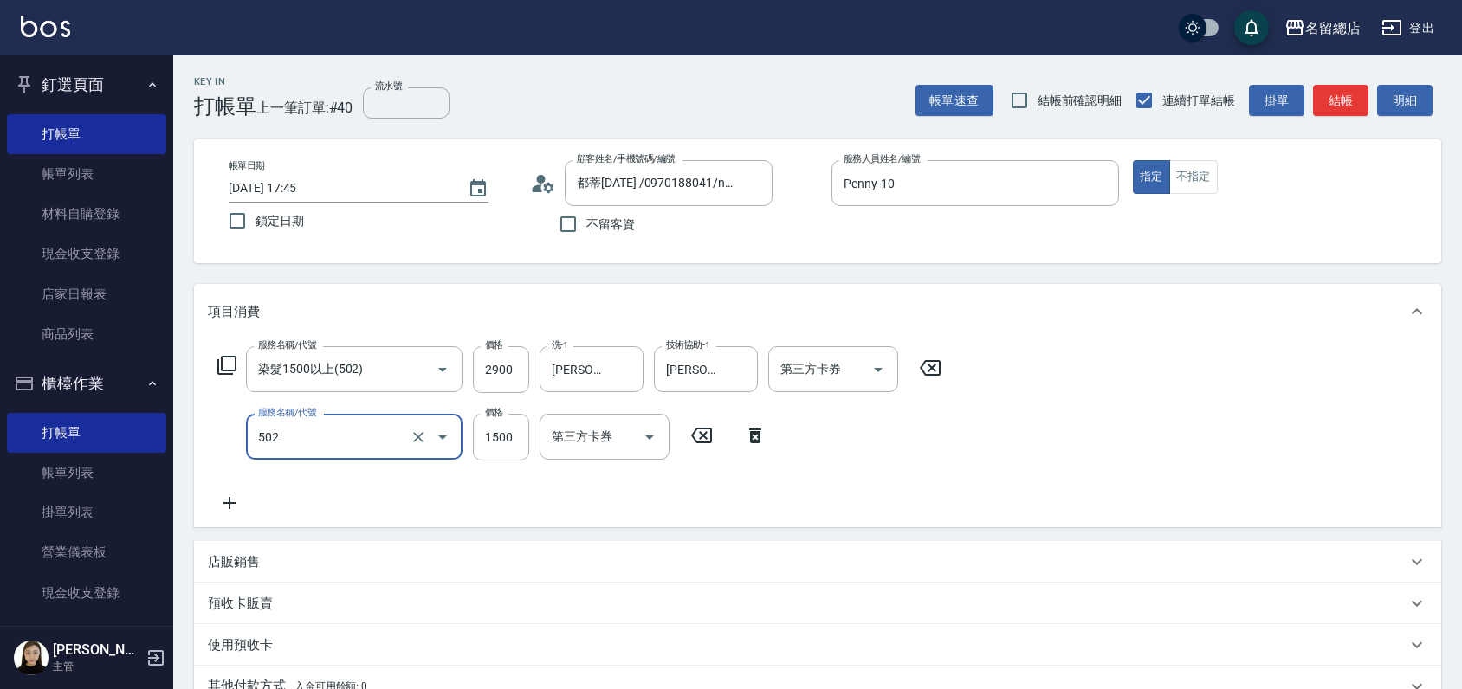
type input "染髮1500以上(502)"
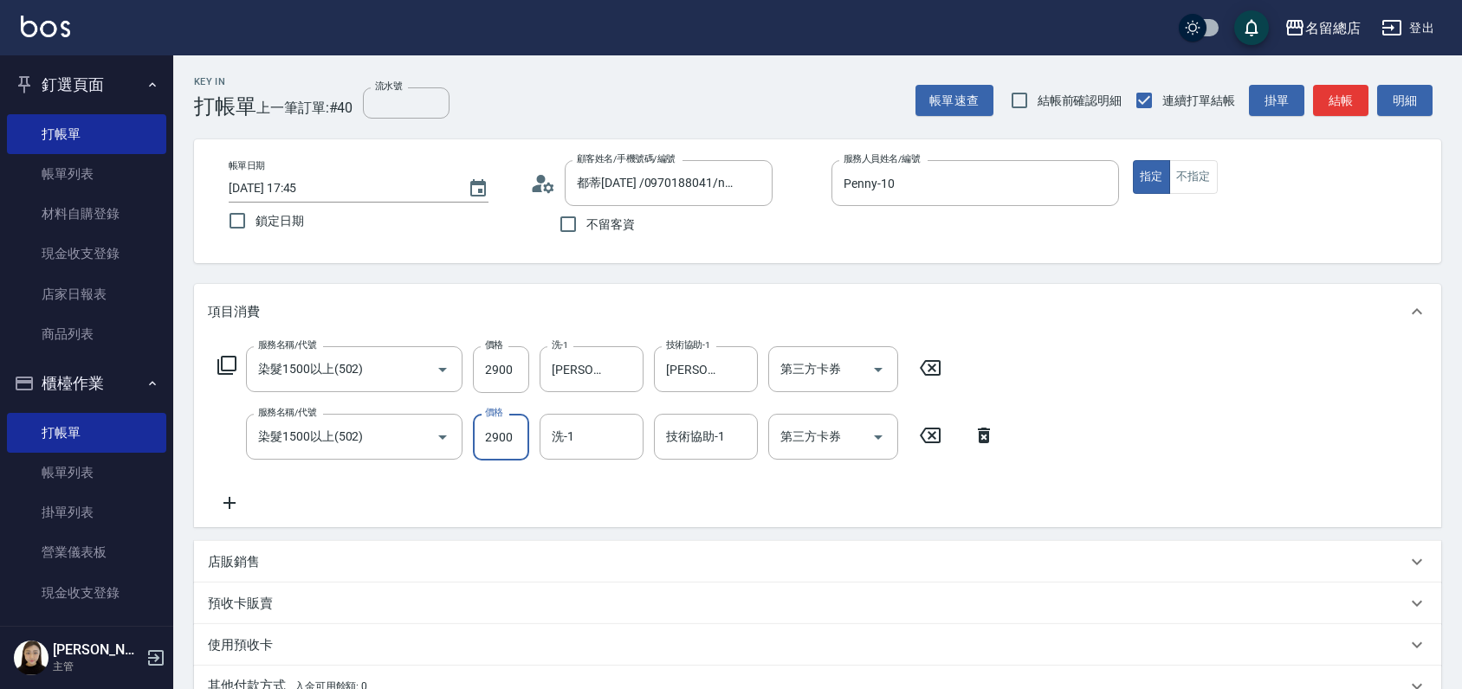
type input "2900"
type input "[PERSON_NAME]-34"
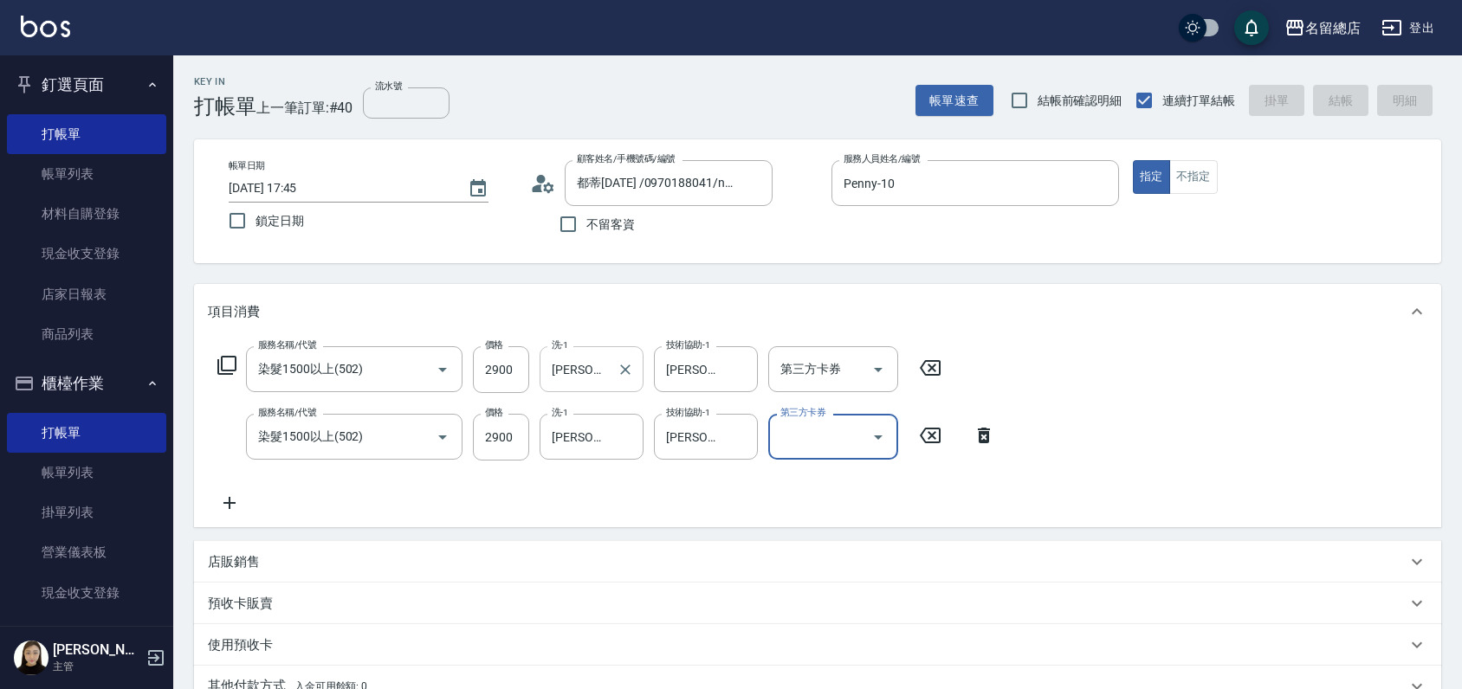
type input "[DATE] 17:47"
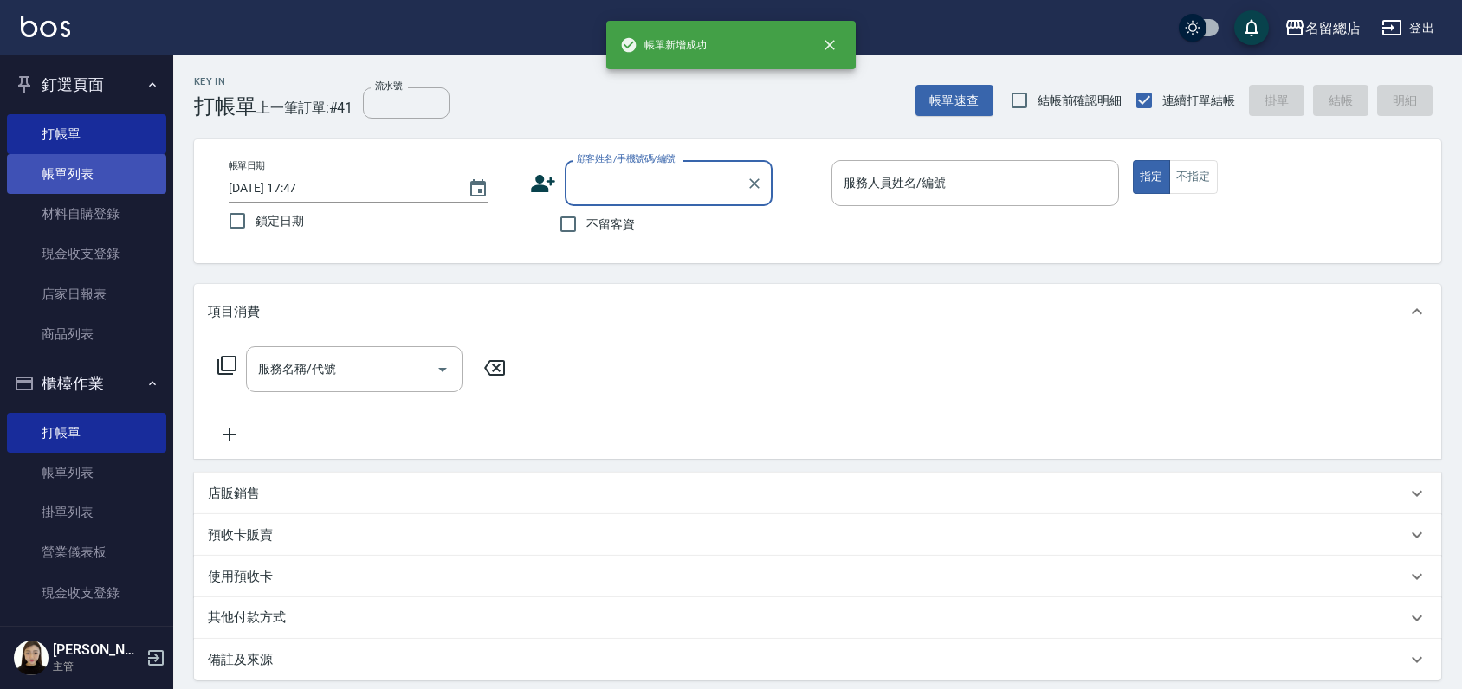
drag, startPoint x: 68, startPoint y: 172, endPoint x: 81, endPoint y: 180, distance: 15.1
click at [69, 172] on link "帳單列表" at bounding box center [86, 174] width 159 height 40
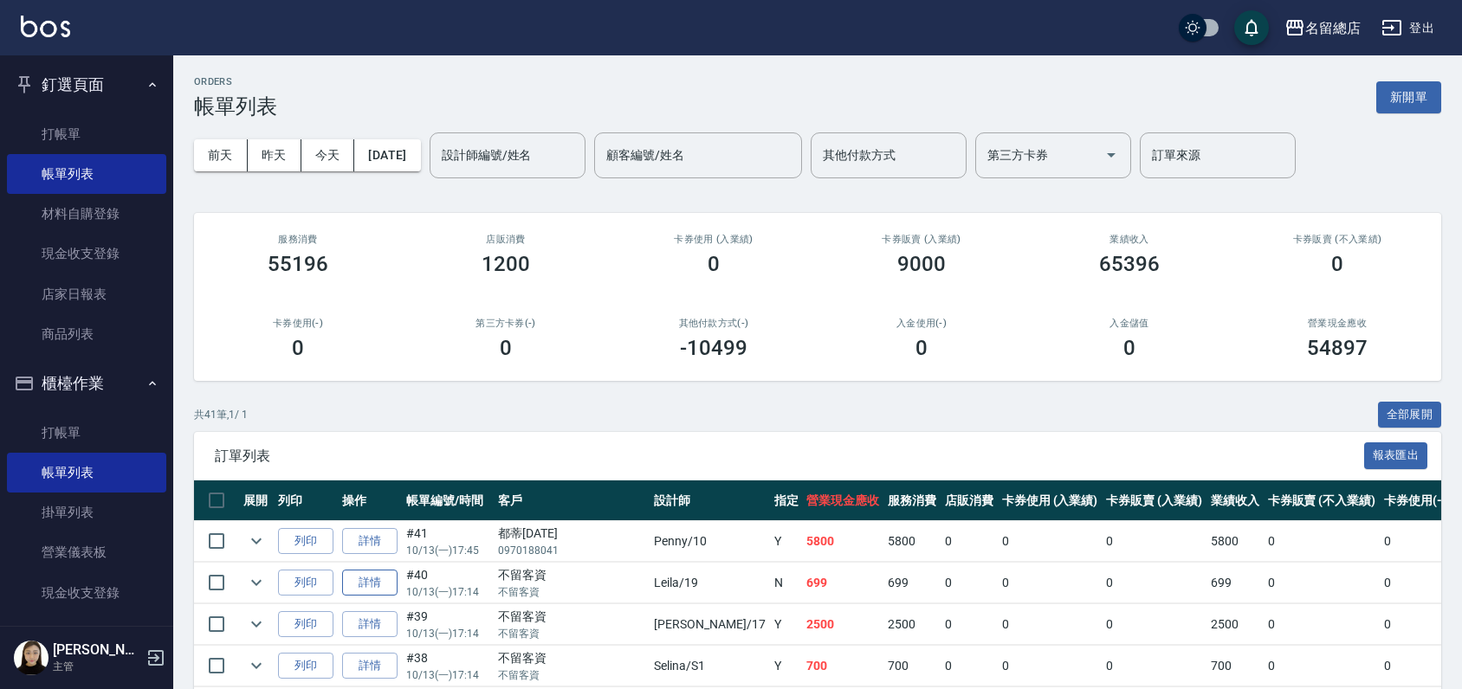
click at [381, 582] on link "詳情" at bounding box center [369, 583] width 55 height 27
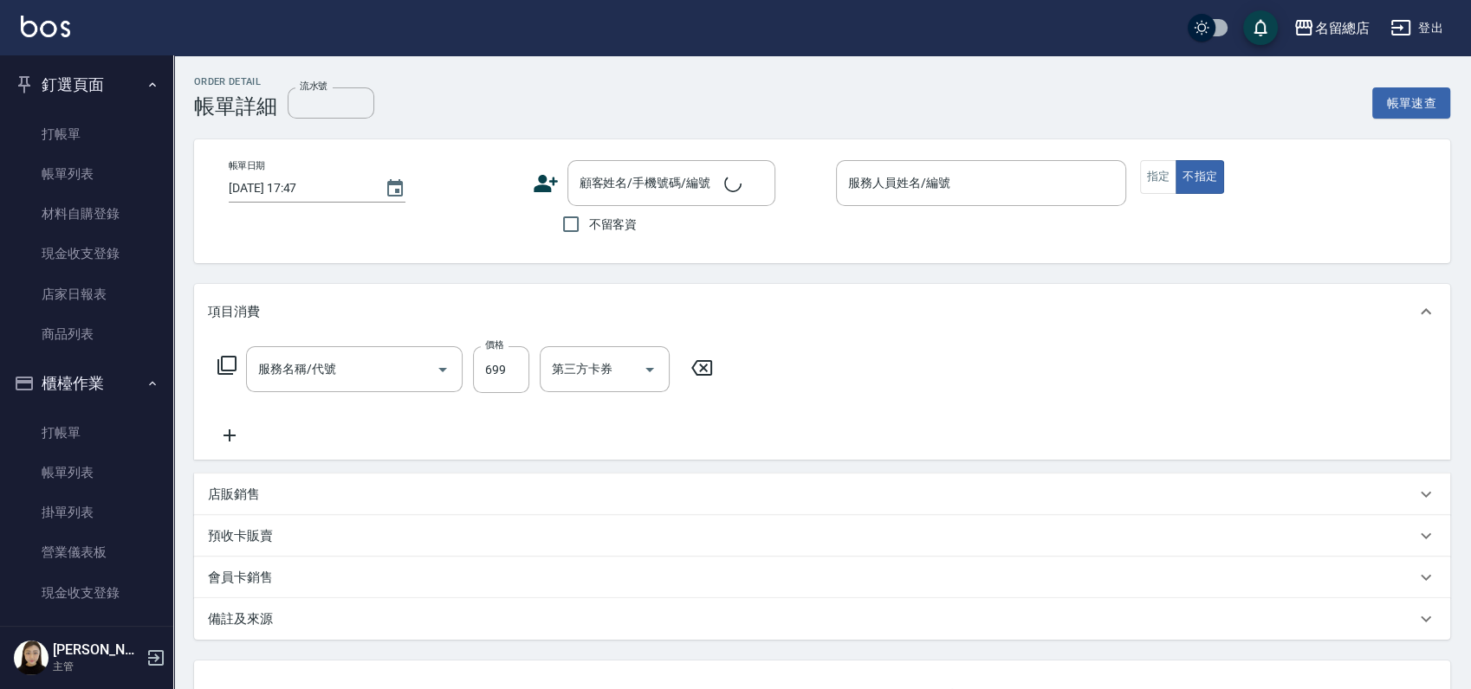
type input "[DATE] 17:14"
checkbox input "true"
type input "Leila-19"
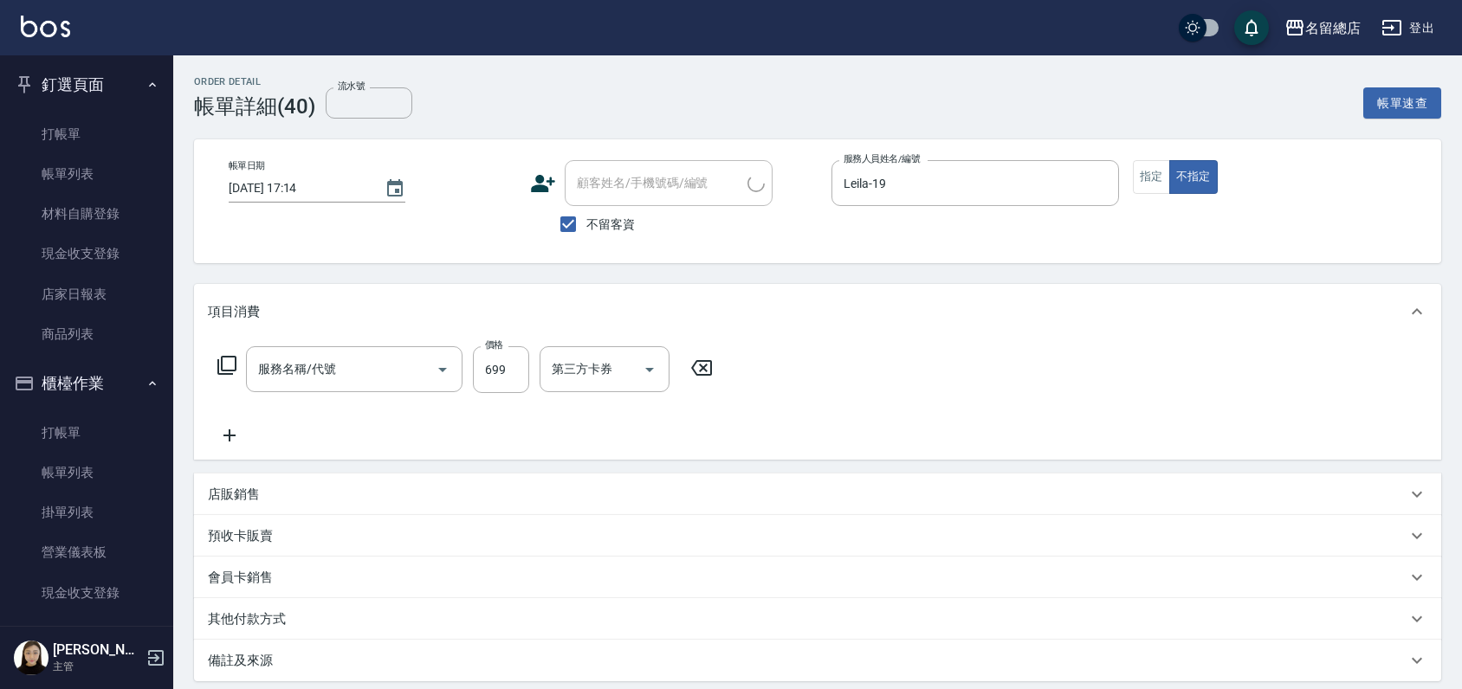
type input "洗+剪(811)"
type input "700"
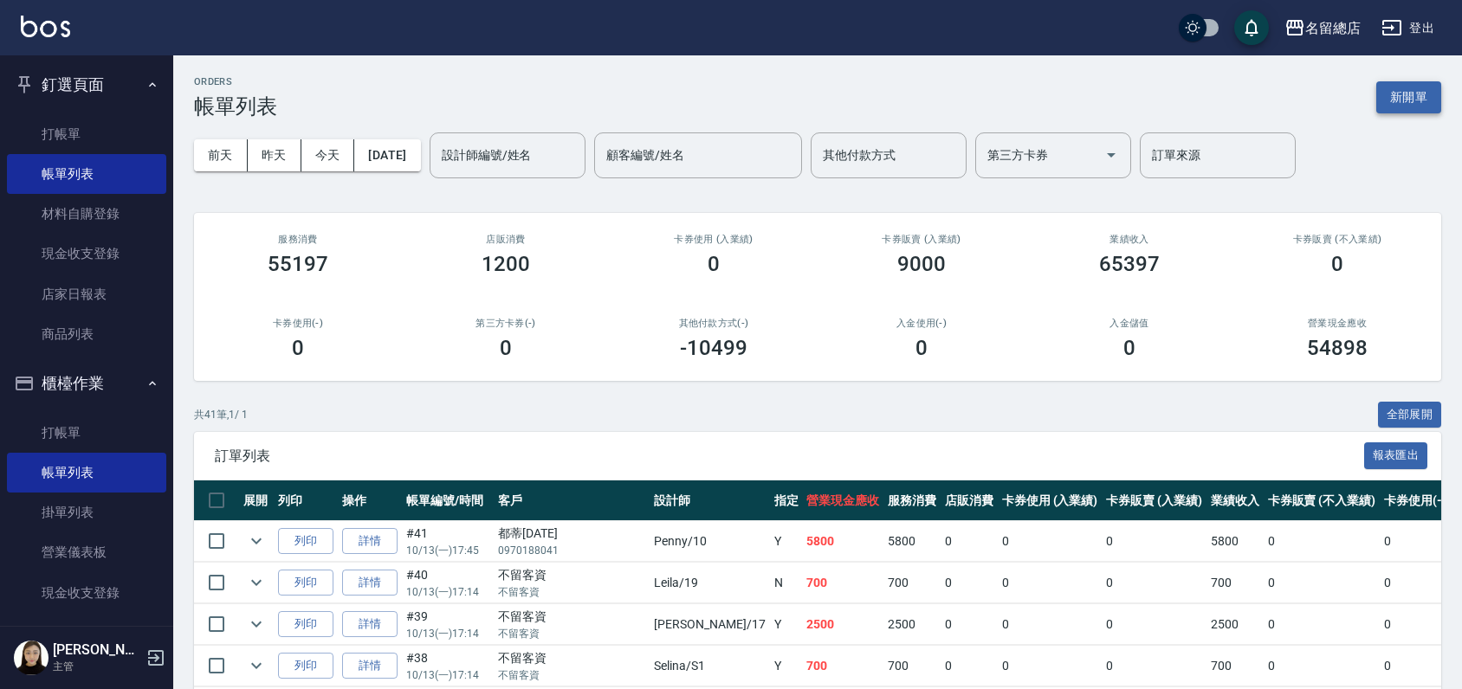
click at [1400, 93] on button "新開單" at bounding box center [1408, 97] width 65 height 32
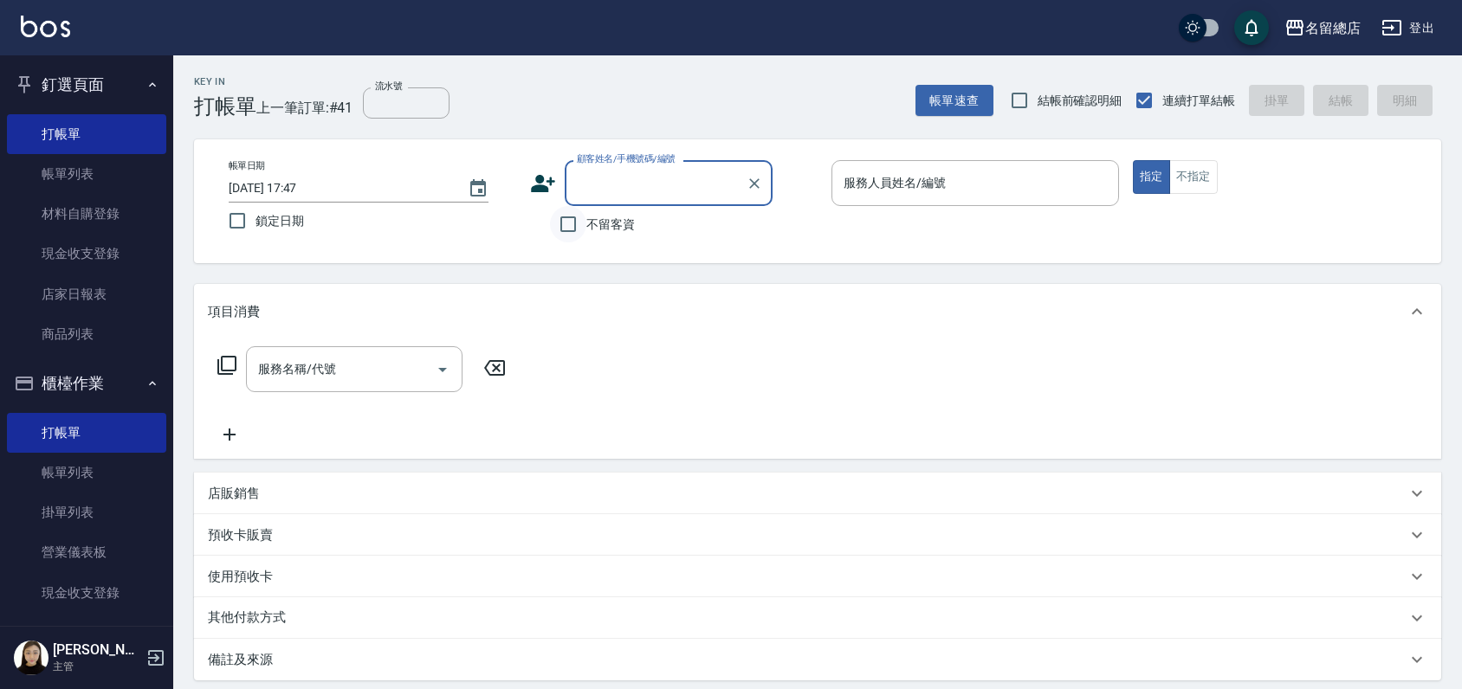
click at [572, 220] on input "不留客資" at bounding box center [568, 224] width 36 height 36
checkbox input "true"
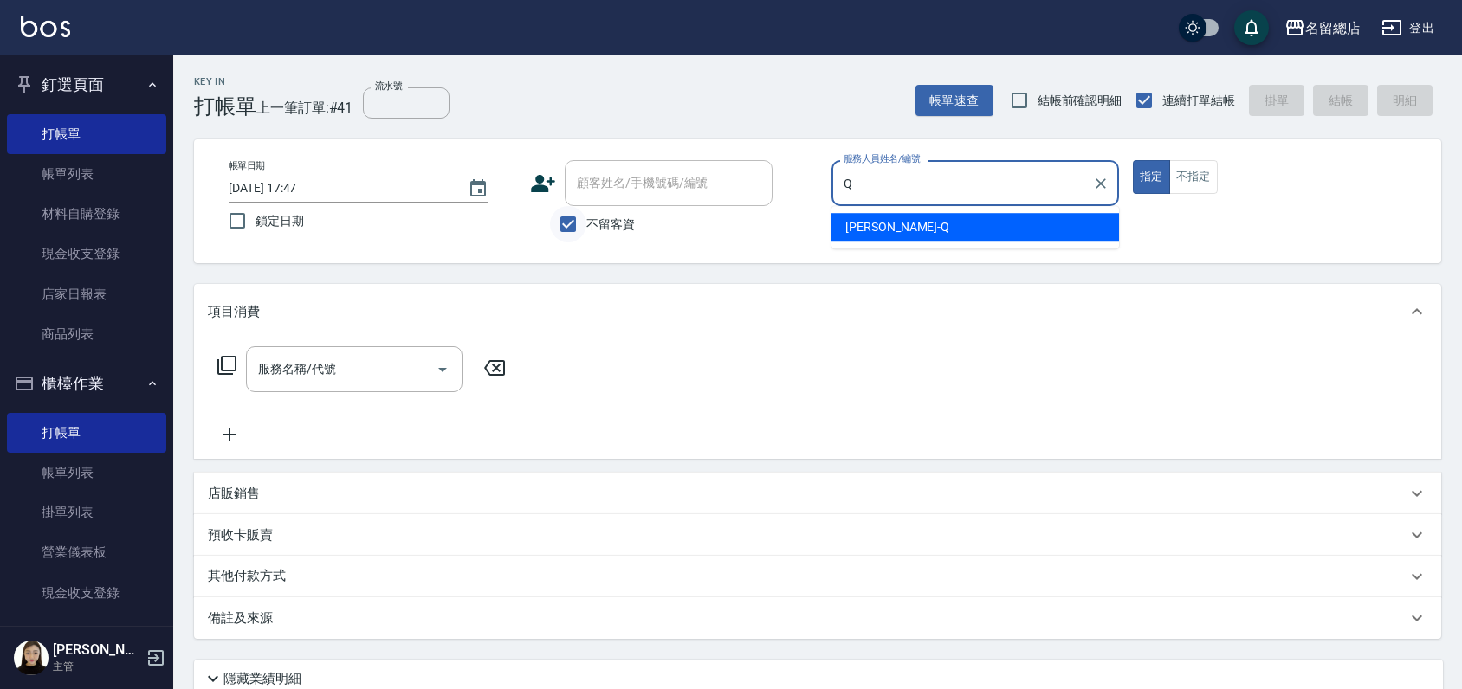
type input "[PERSON_NAME]"
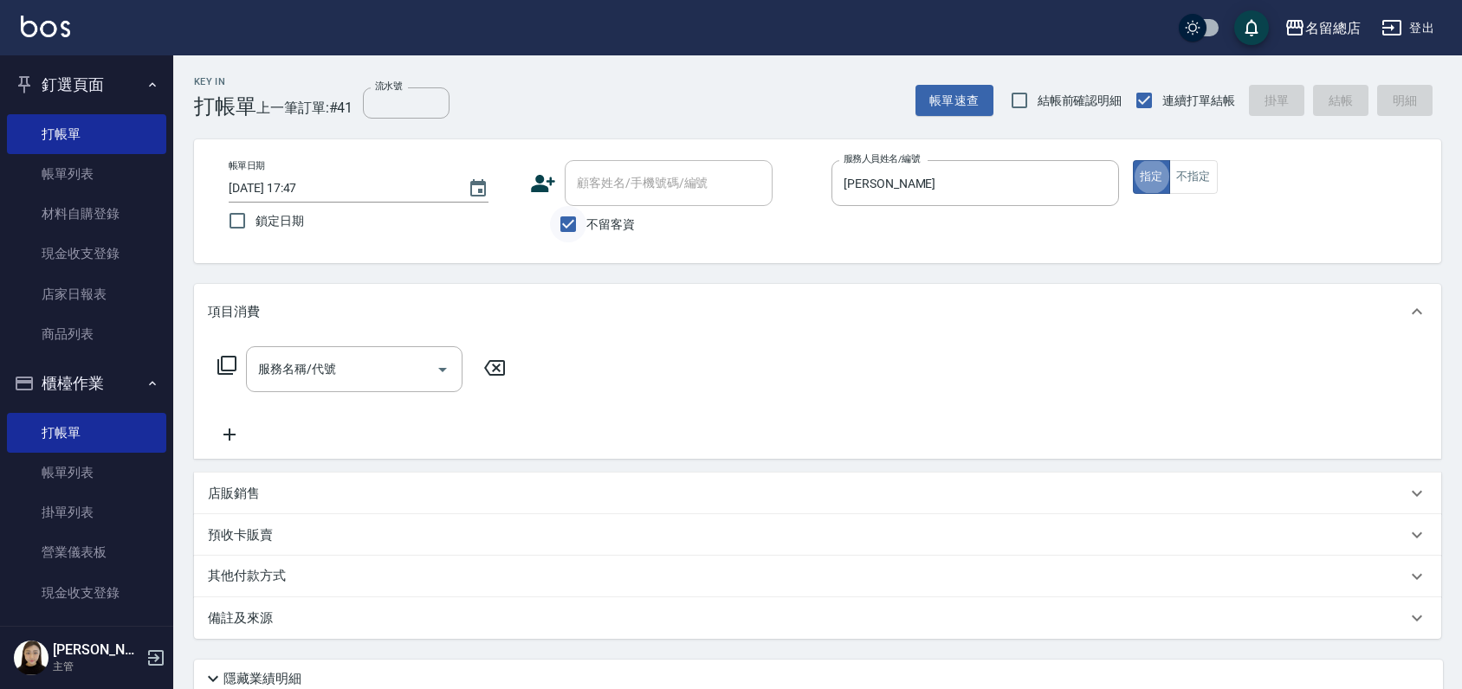
type button "true"
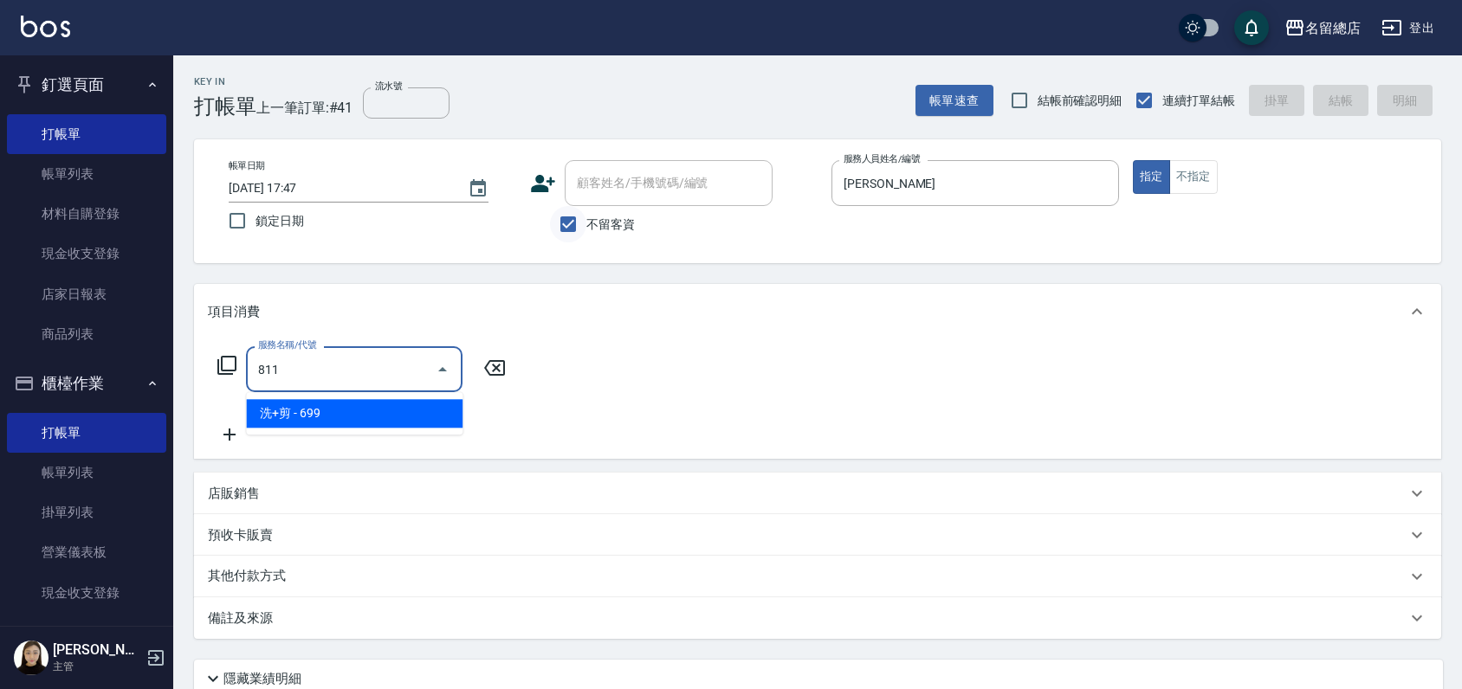
type input "洗+剪(811)"
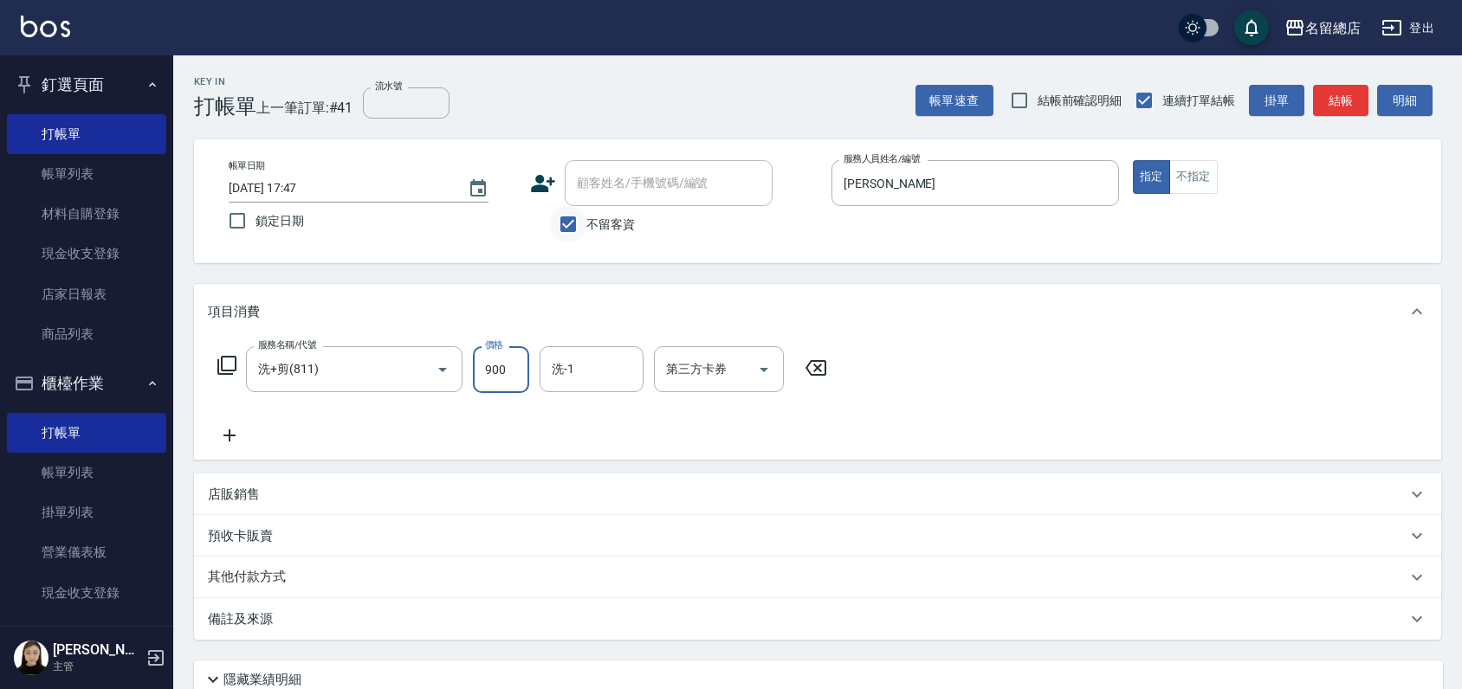
type input "900"
click at [580, 370] on input "洗-1" at bounding box center [591, 369] width 88 height 30
type input "[PERSON_NAME]-25"
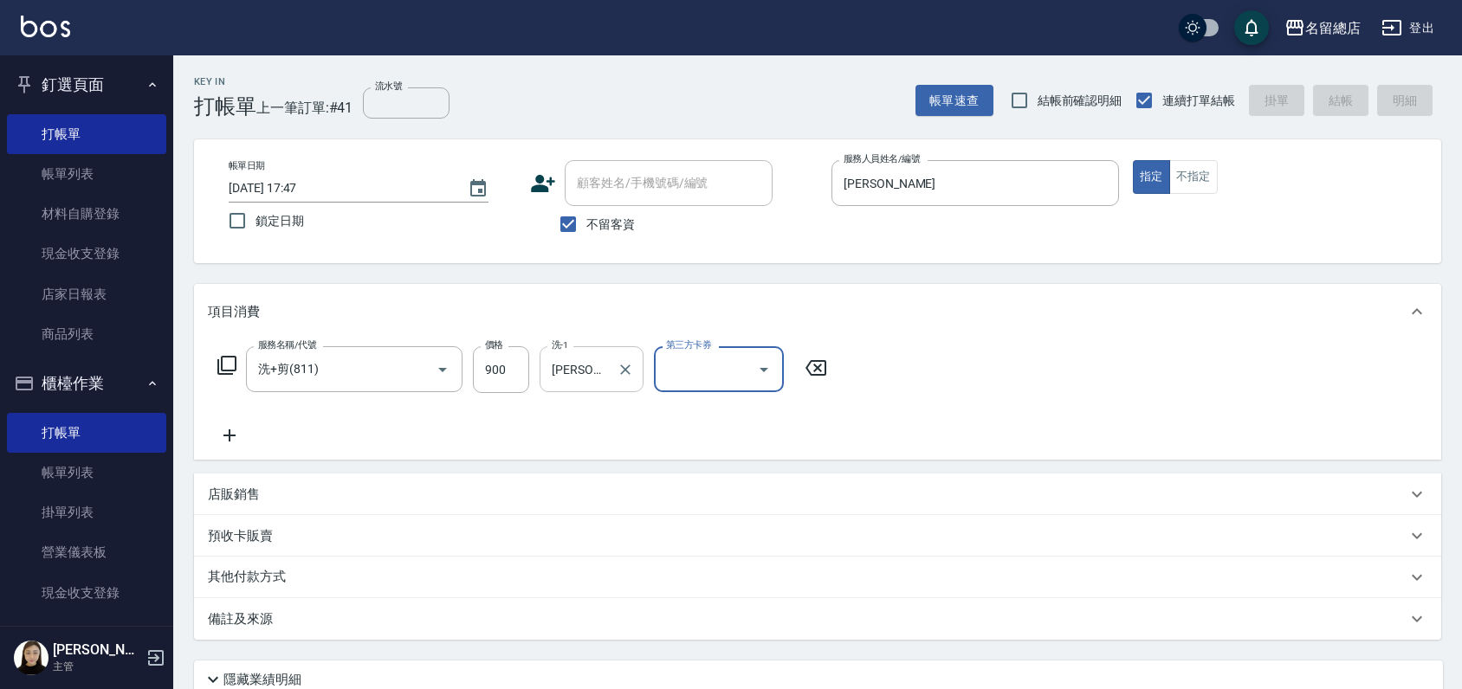
type input "[DATE] 17:48"
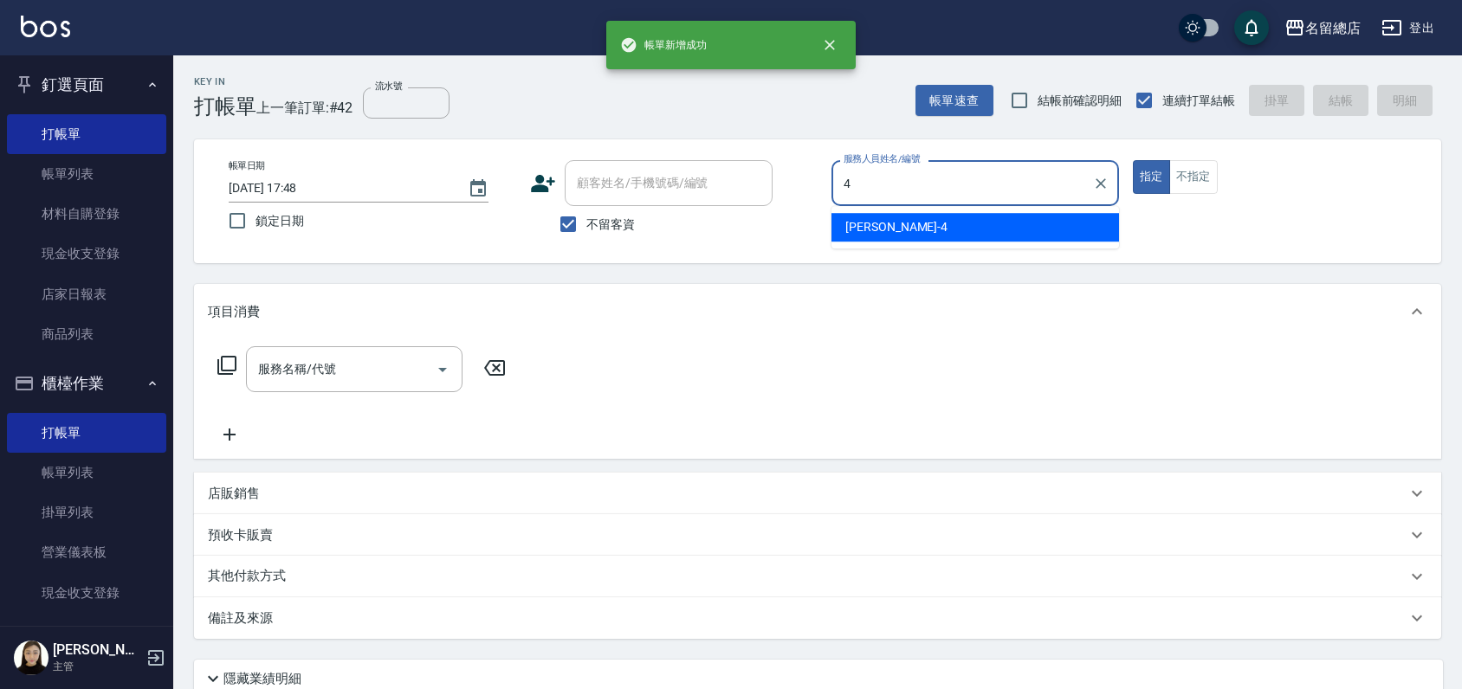
type input "[PERSON_NAME]-4"
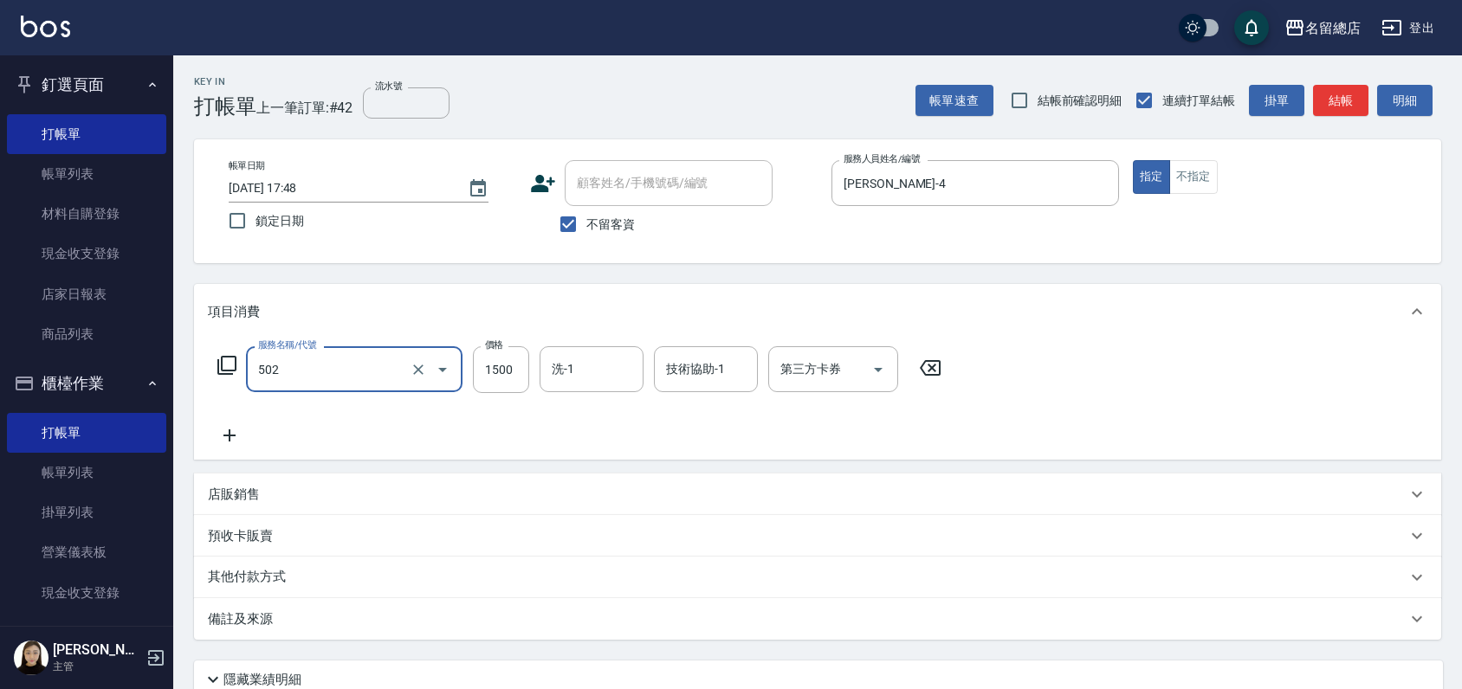
type input "染髮1500以上(502)"
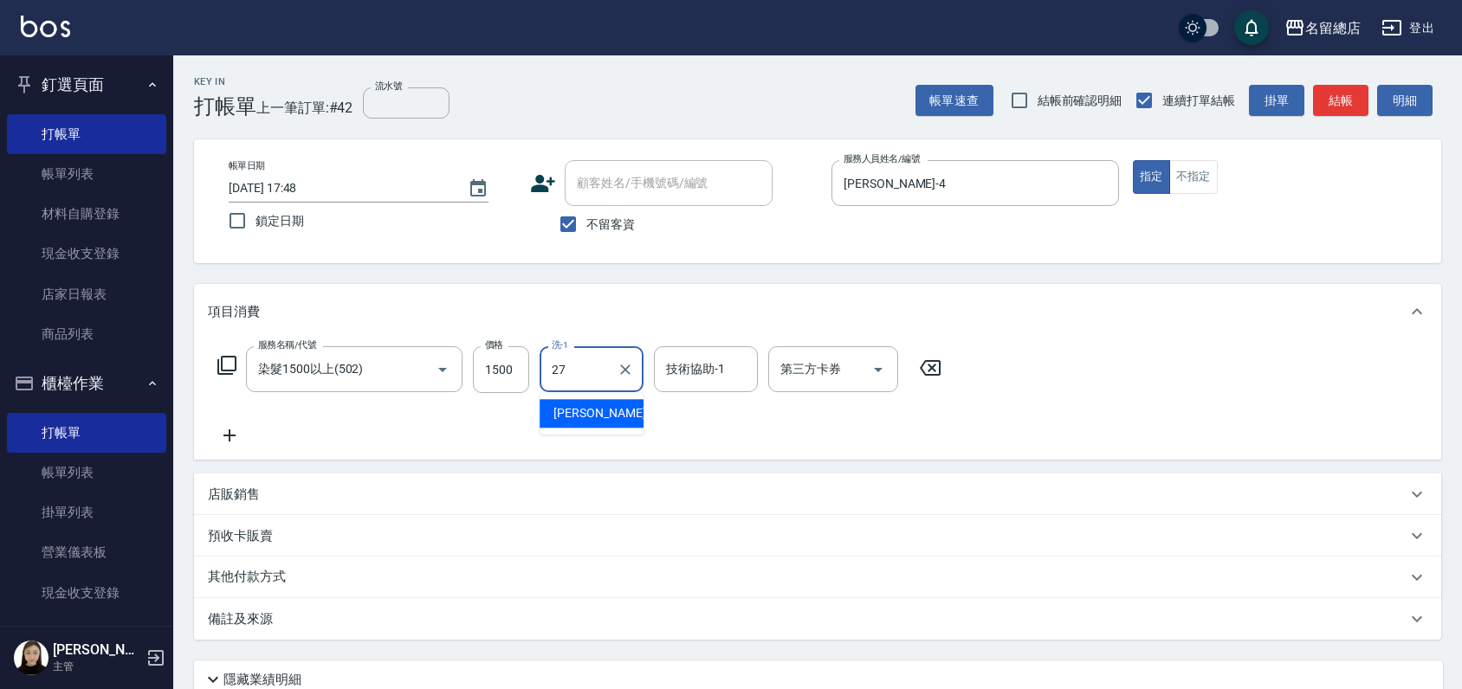
type input "[PERSON_NAME]-27"
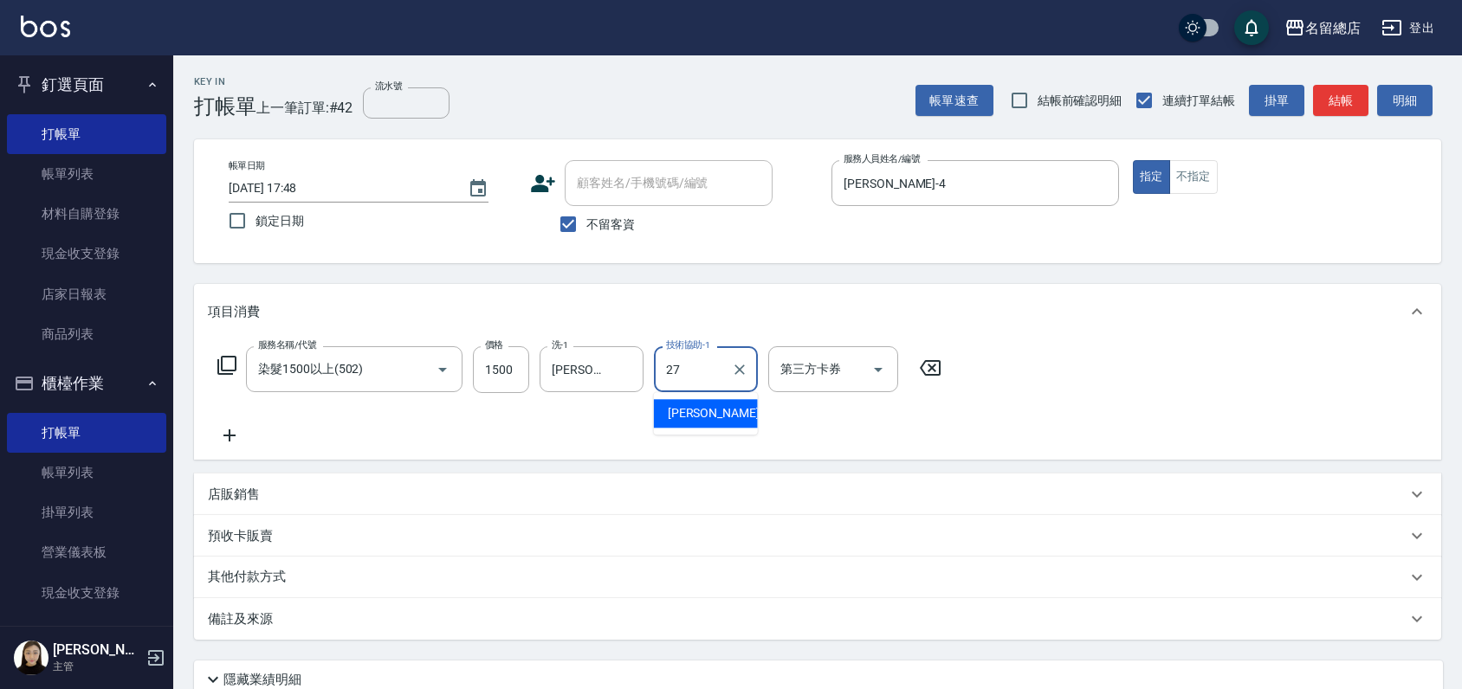
type input "[PERSON_NAME]-27"
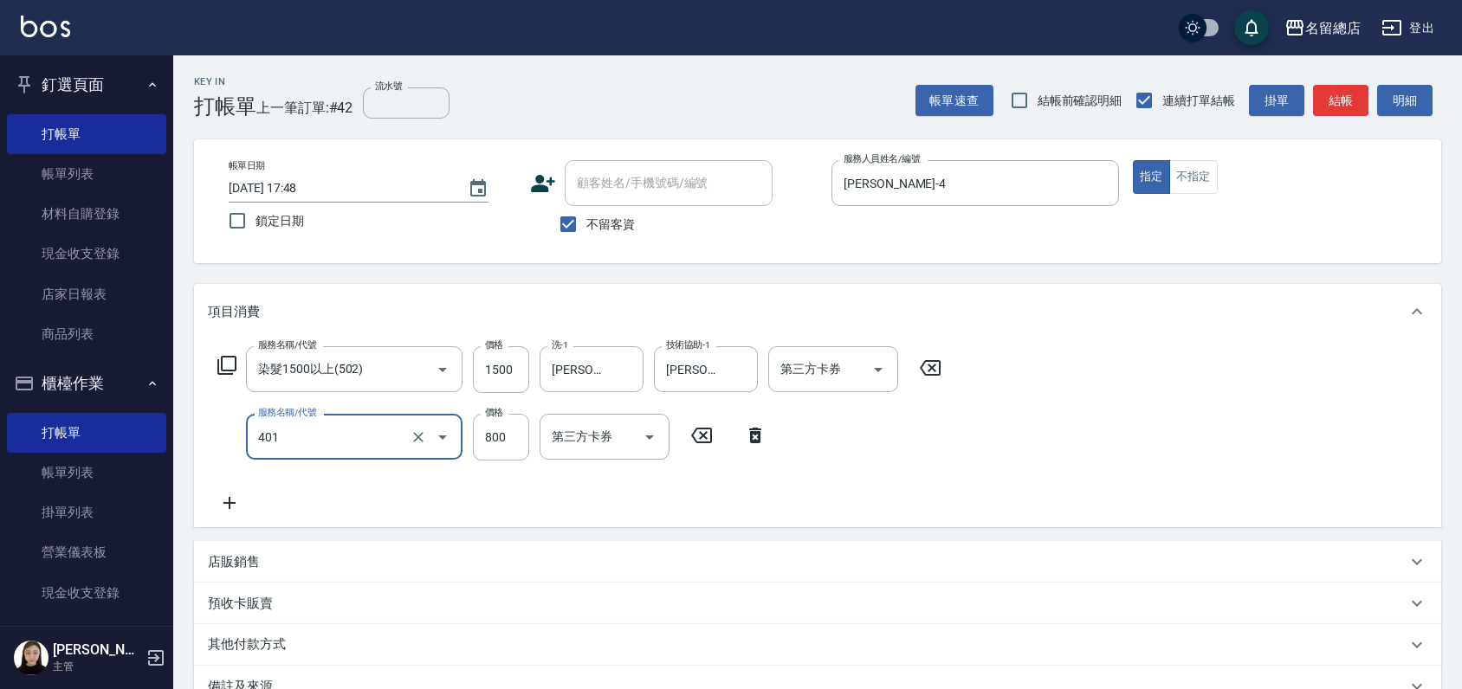
type input "自備護髮(401)"
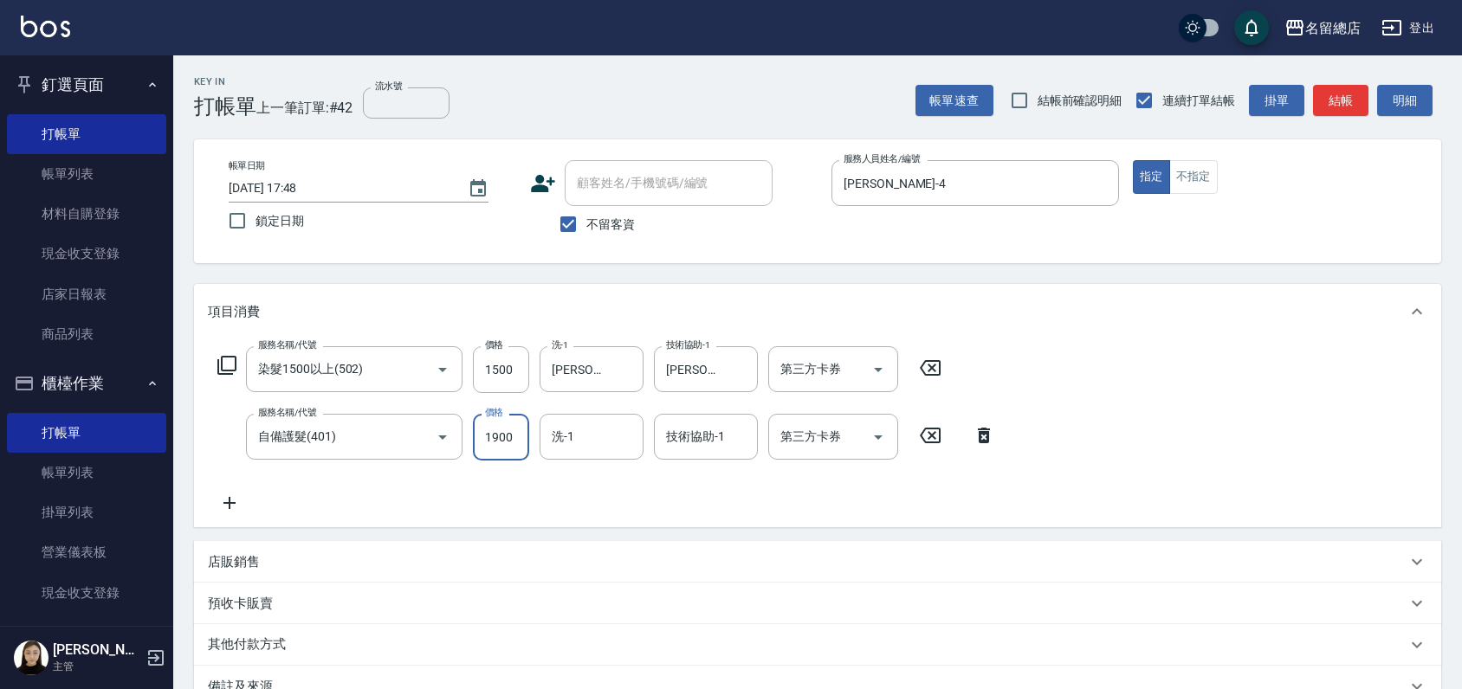
type input "1900"
type input "[PERSON_NAME]-27"
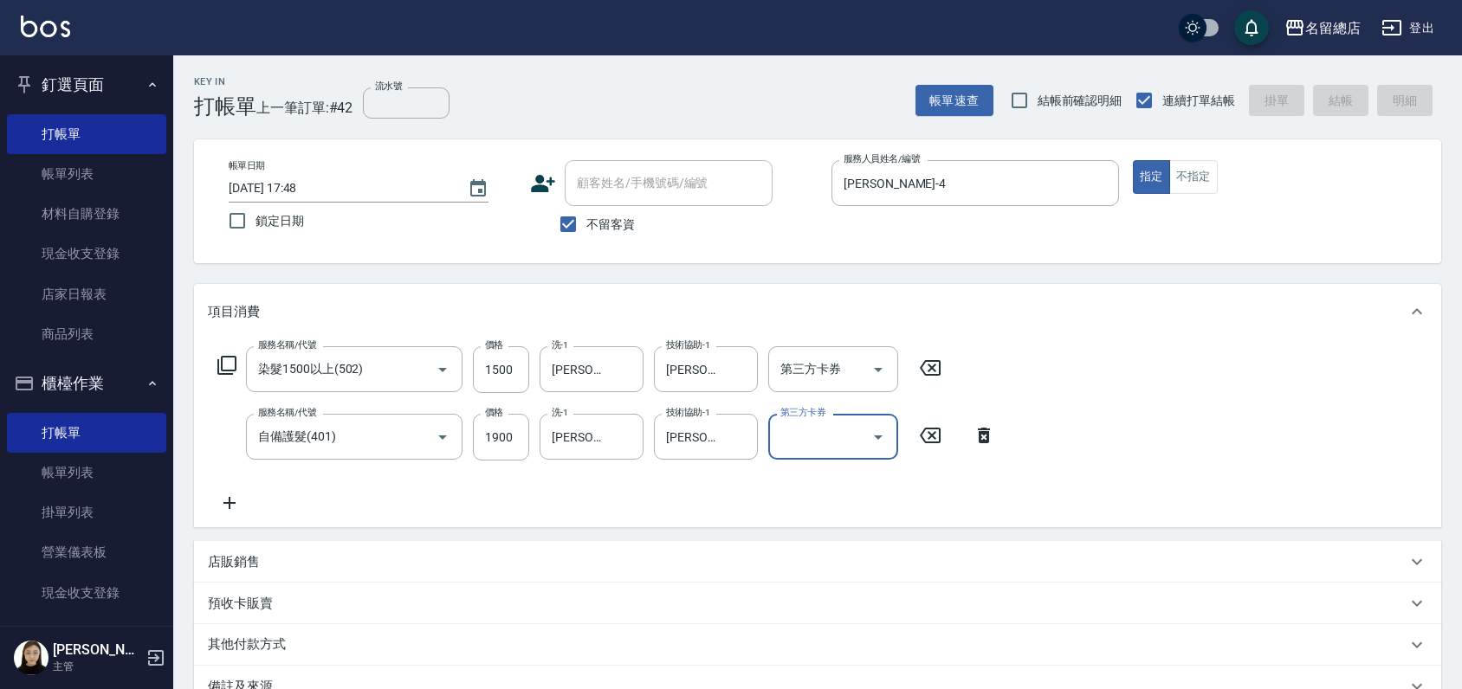
type input "[DATE] 17:50"
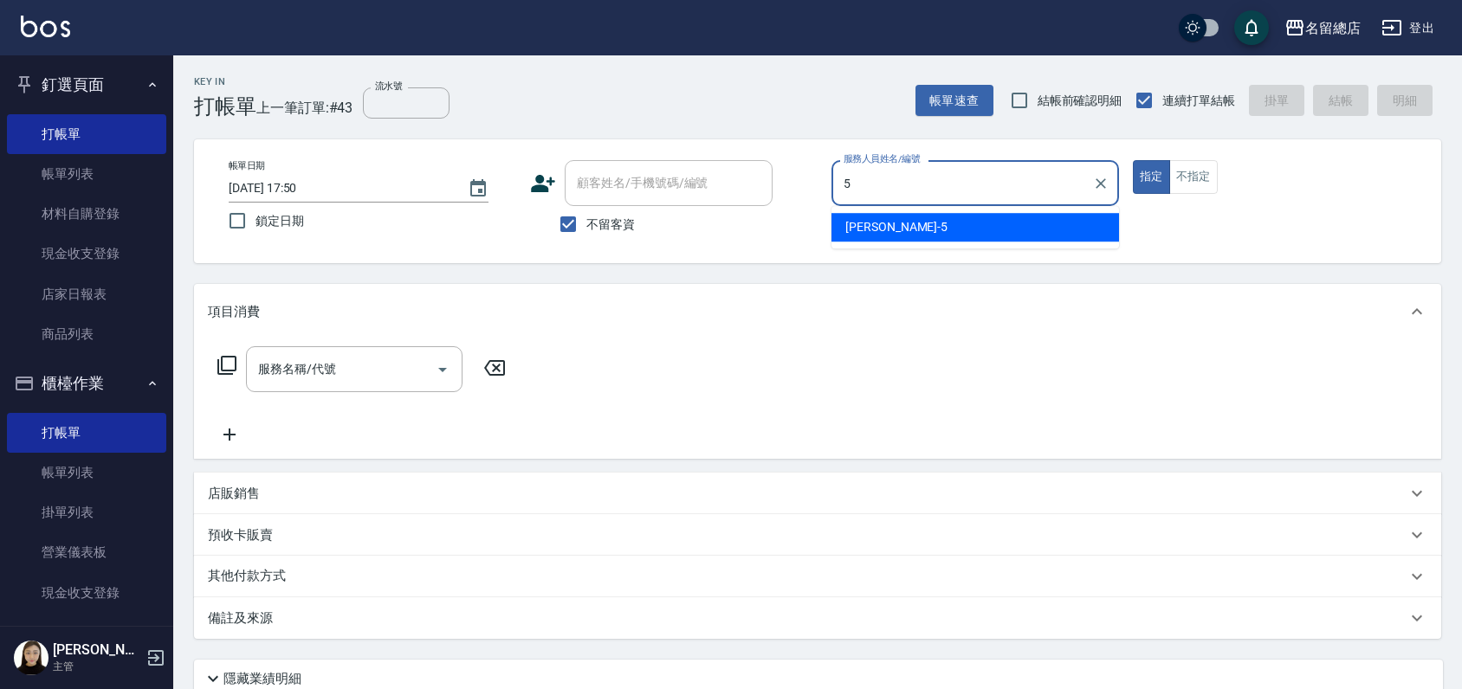
type input "[PERSON_NAME]-5"
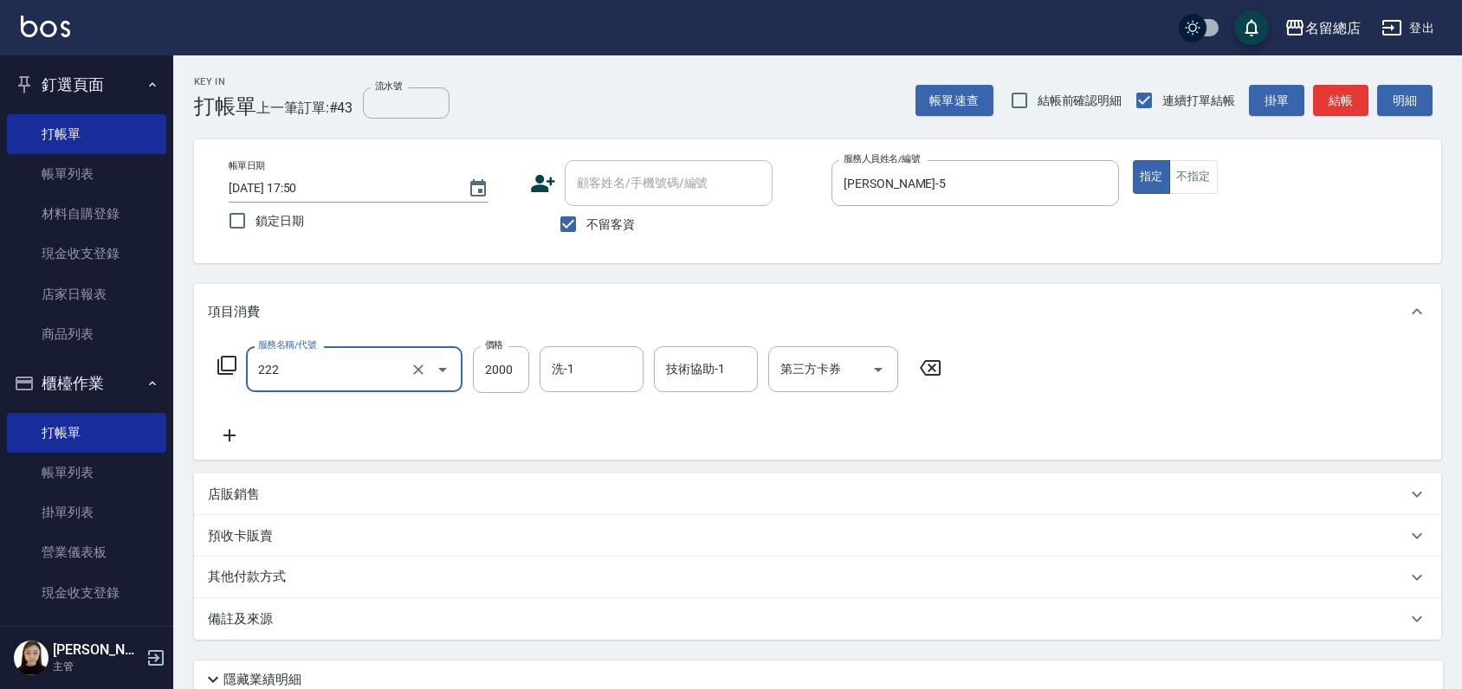
type input "燙髮2000以上(222)"
type input "2500"
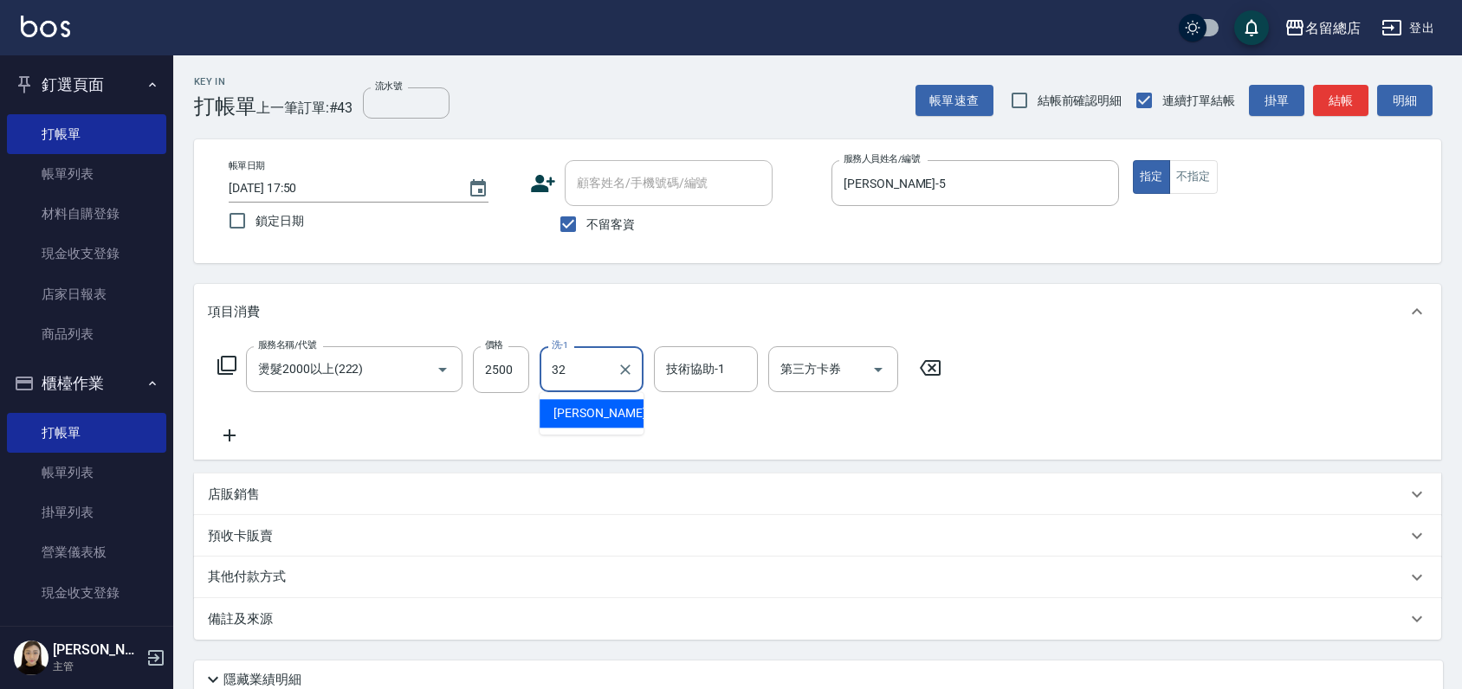
type input "[PERSON_NAME]-32"
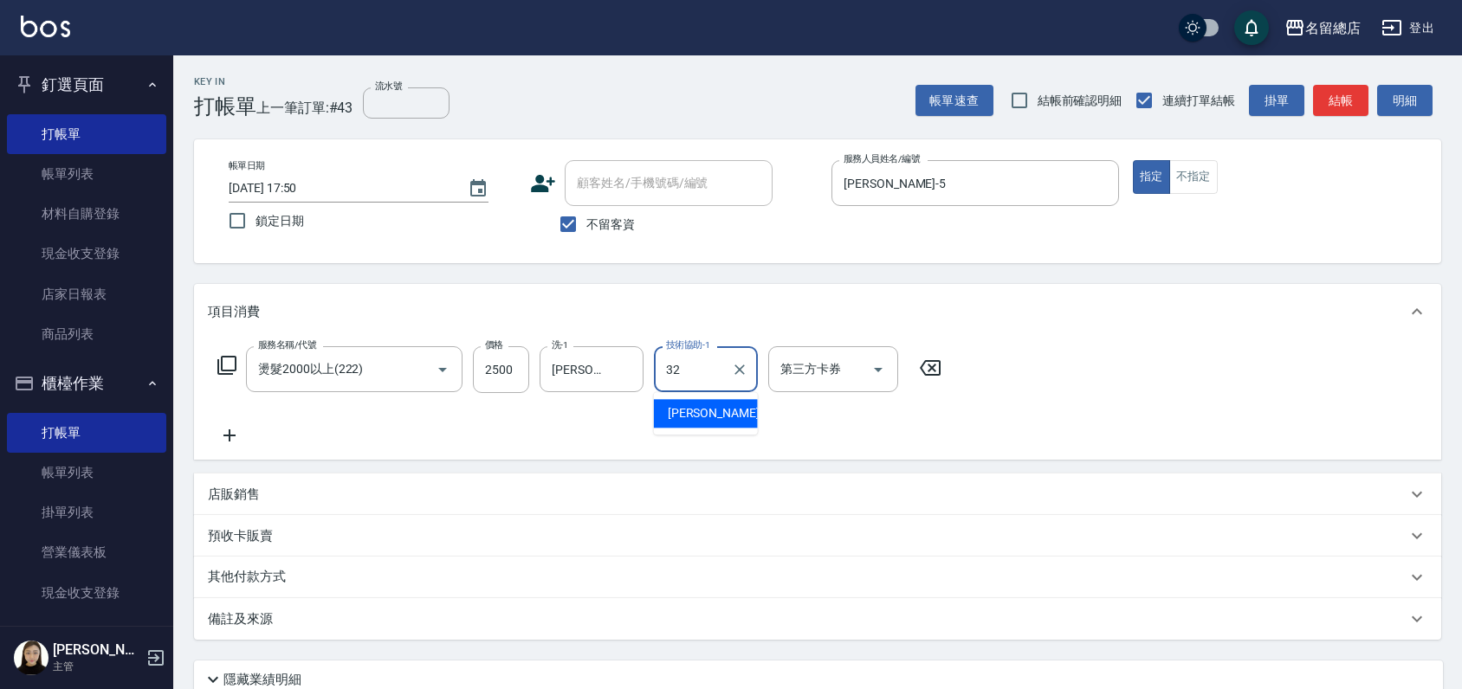
type input "[PERSON_NAME]-32"
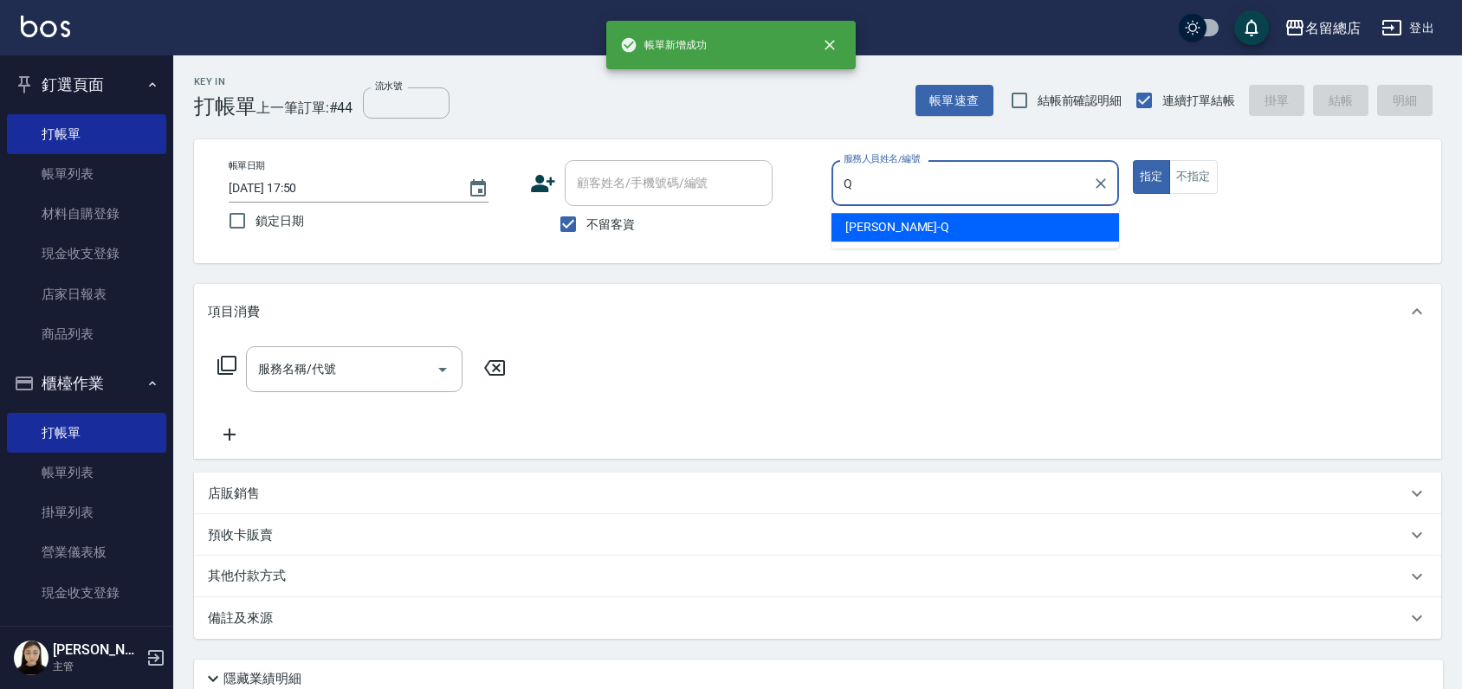
type input "[PERSON_NAME]"
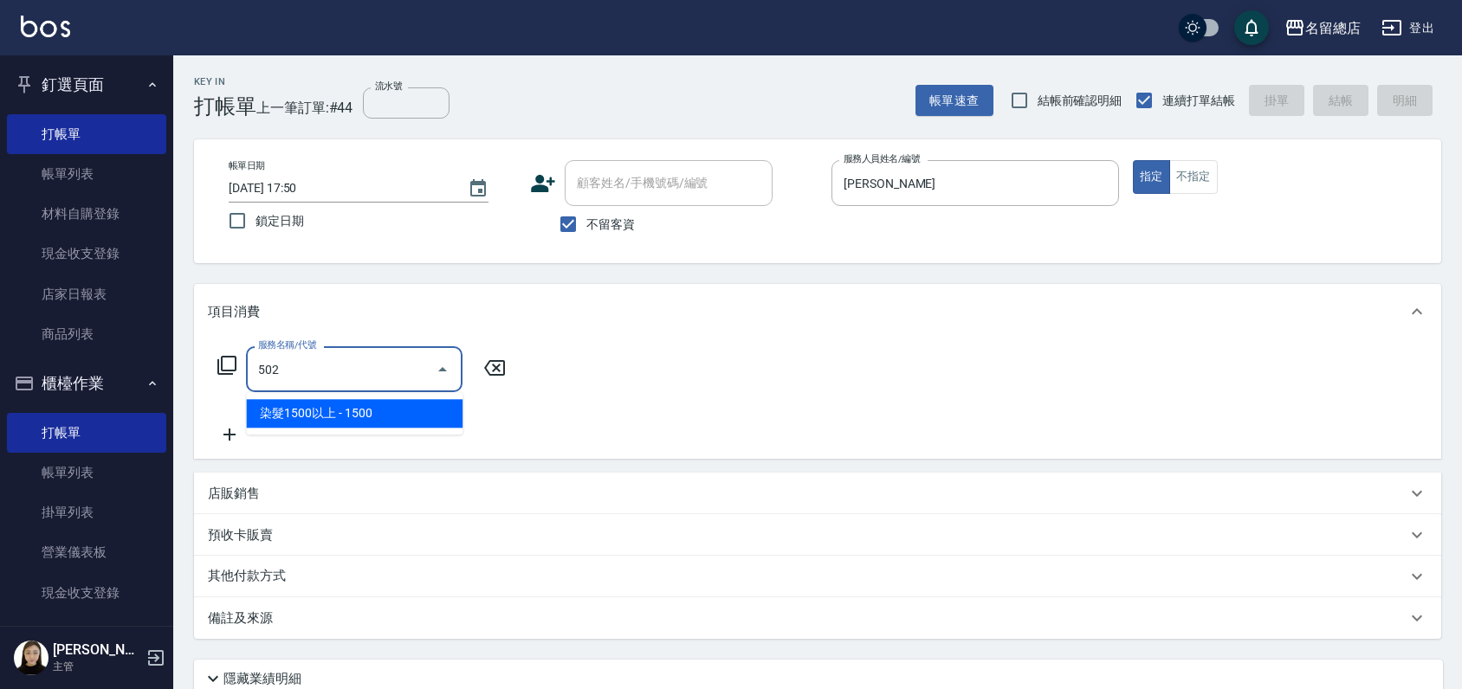
type input "染髮1500以上(502)"
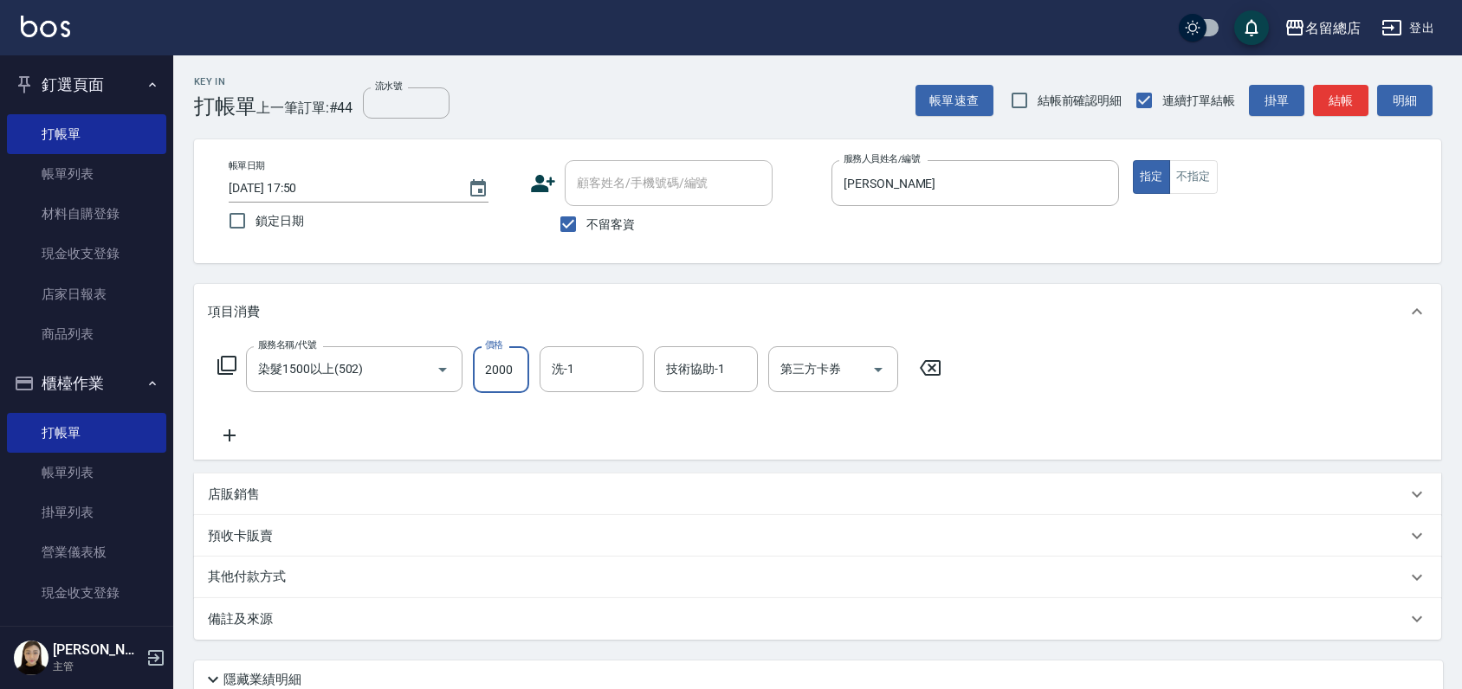
type input "2000"
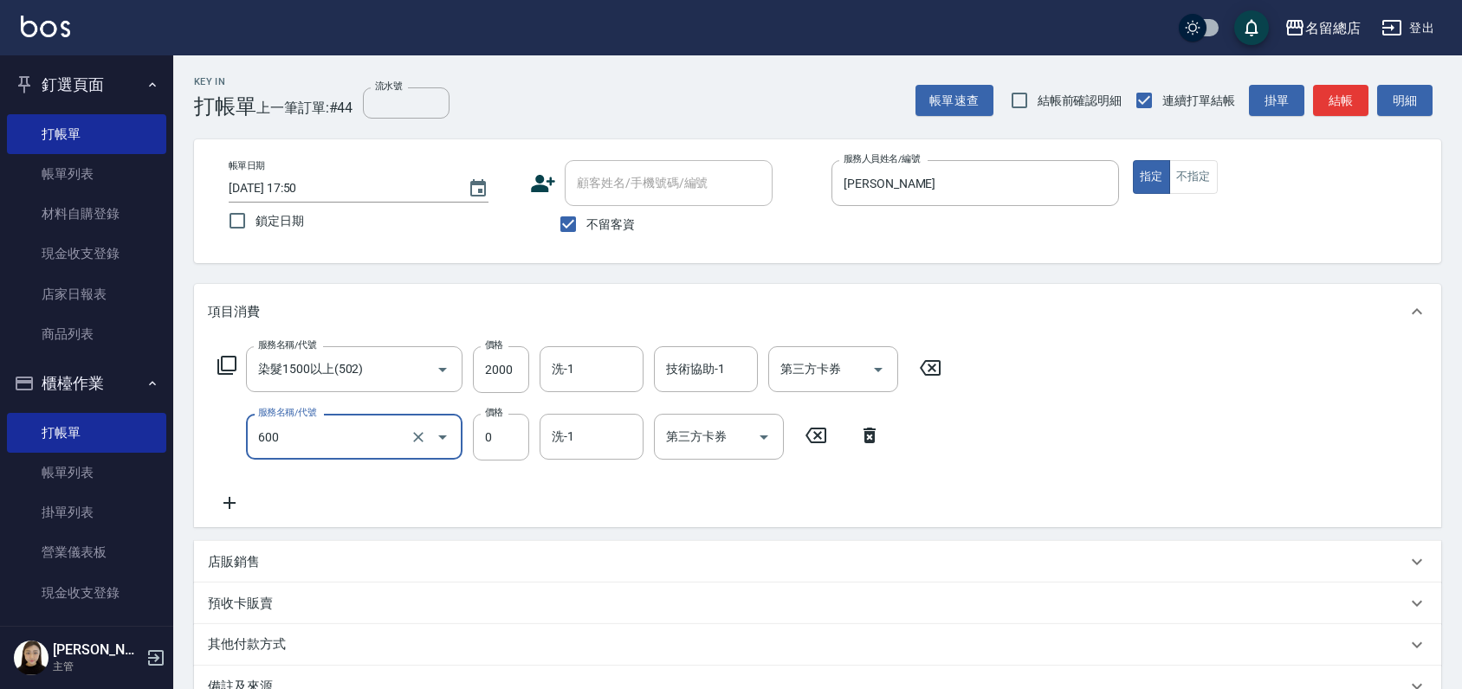
type input "洗髮(免費)(600)"
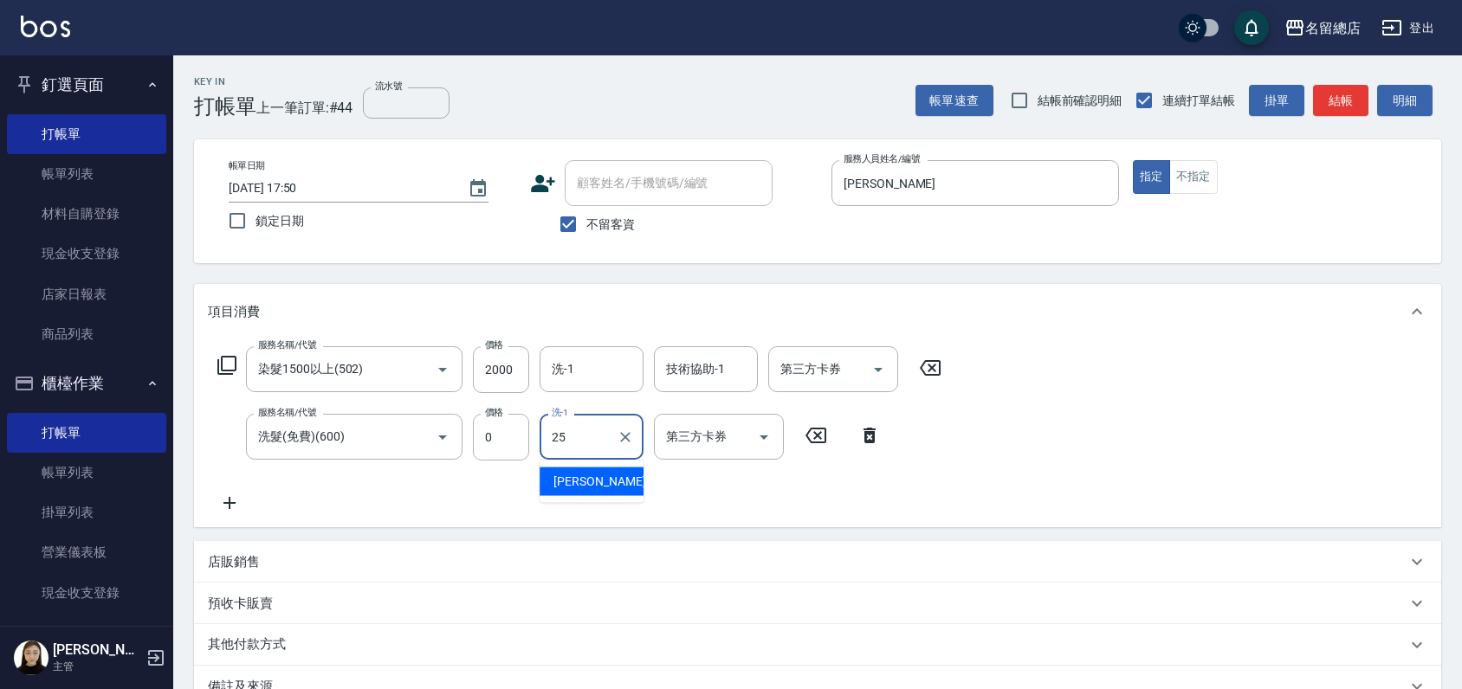
type input "[PERSON_NAME]-25"
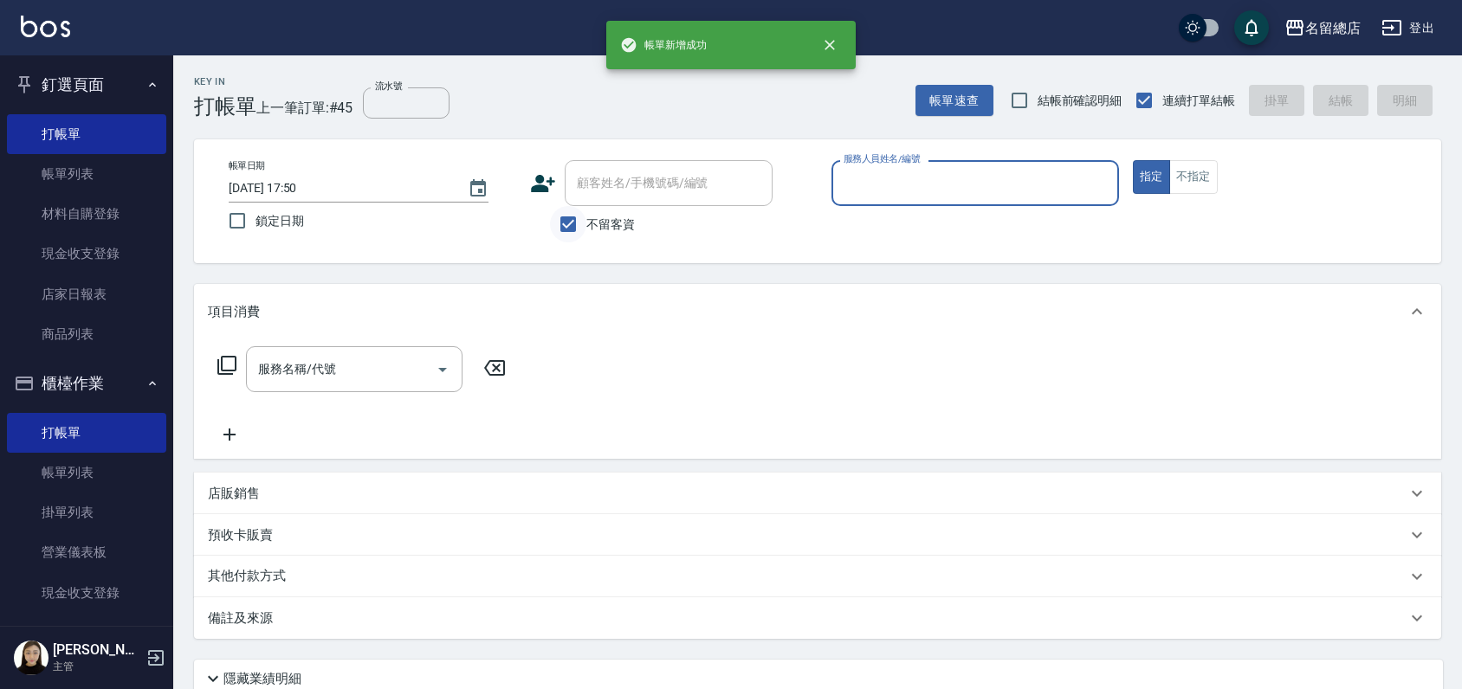
click at [570, 220] on input "不留客資" at bounding box center [568, 224] width 36 height 36
checkbox input "false"
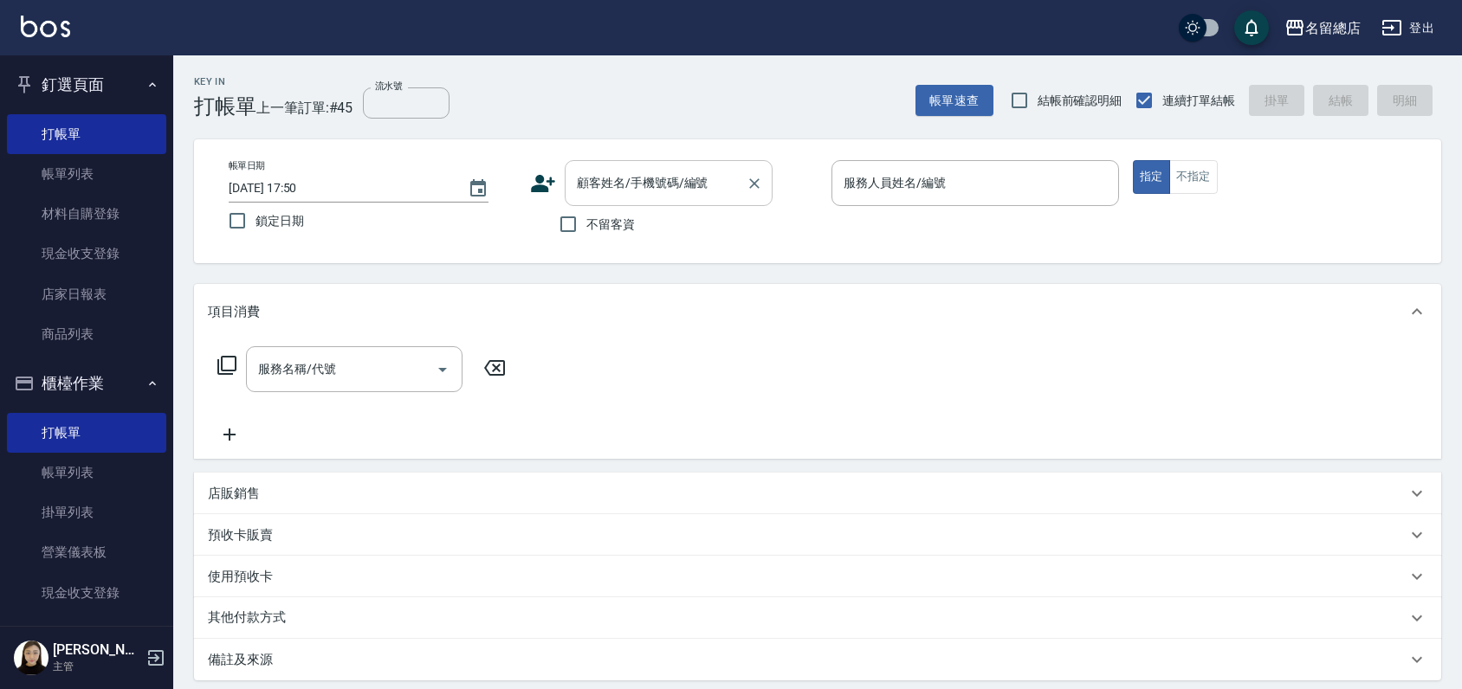
click at [601, 198] on div "顧客姓名/手機號碼/編號" at bounding box center [669, 183] width 208 height 46
click at [610, 227] on li "[PERSON_NAME]/0937198888/null" at bounding box center [669, 227] width 208 height 29
type input "[PERSON_NAME]/0937198888/null"
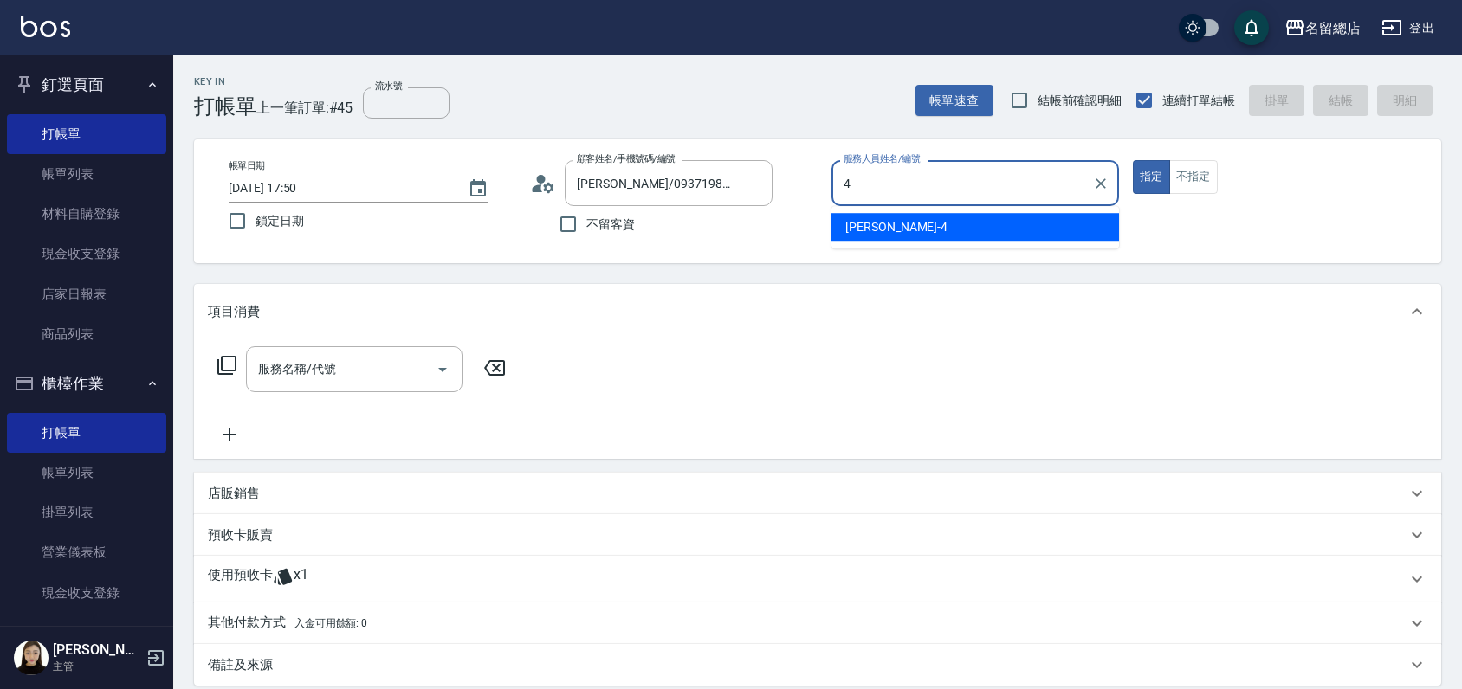
type input "[PERSON_NAME]-4"
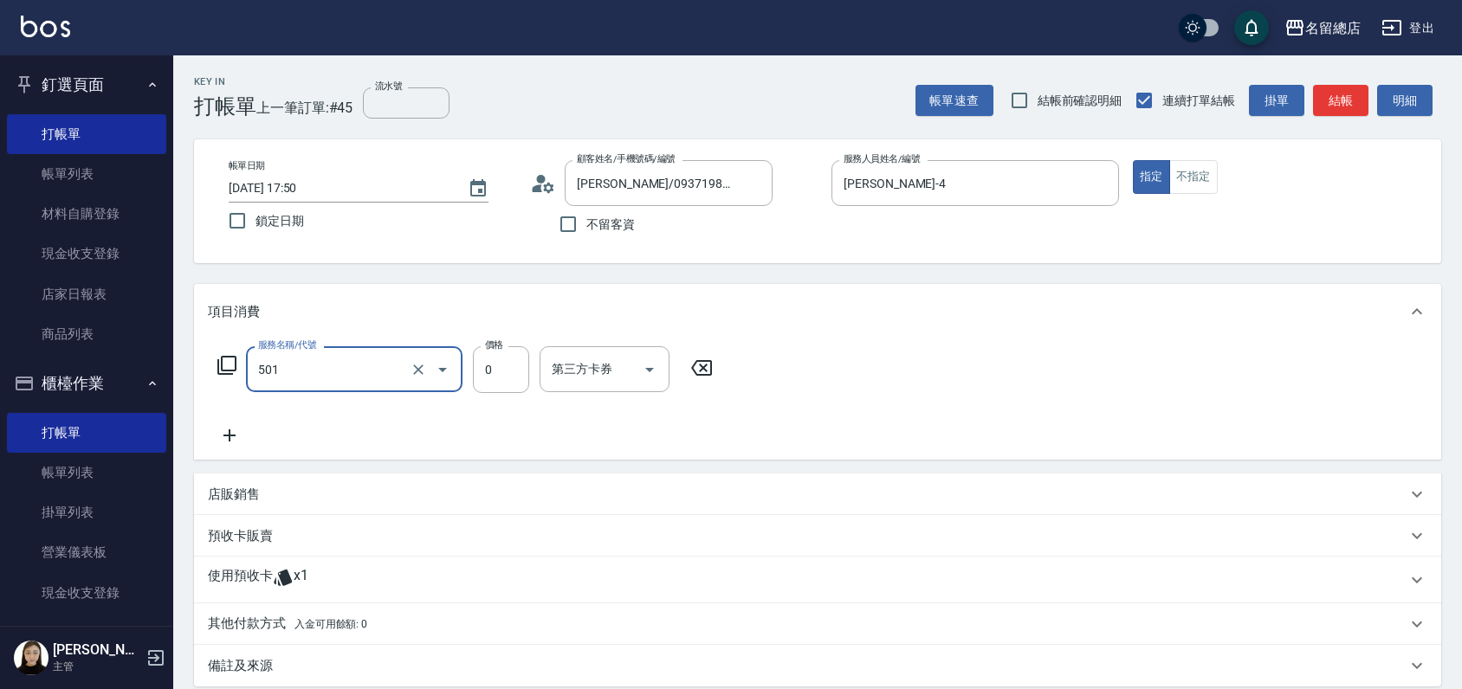
type input "2段蓋卡1300以上(501)"
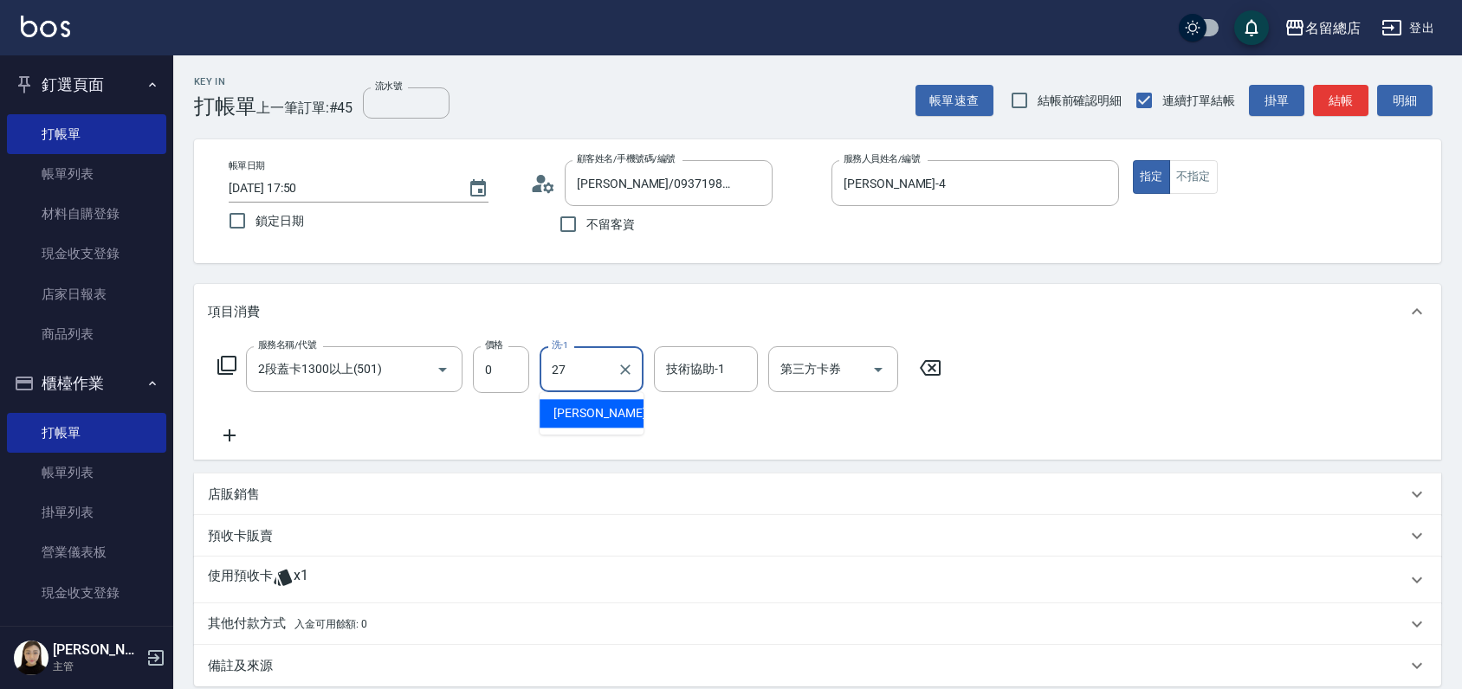
type input "[PERSON_NAME]-27"
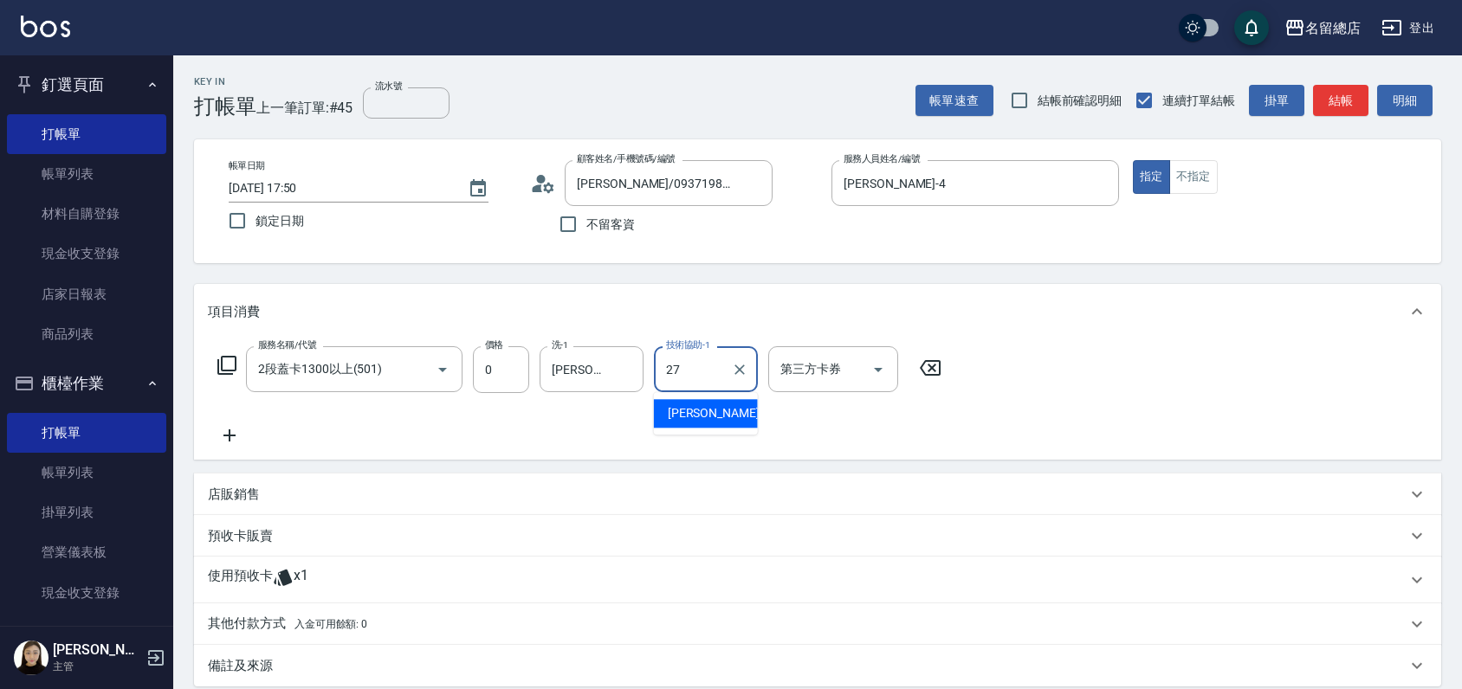
type input "[PERSON_NAME]-27"
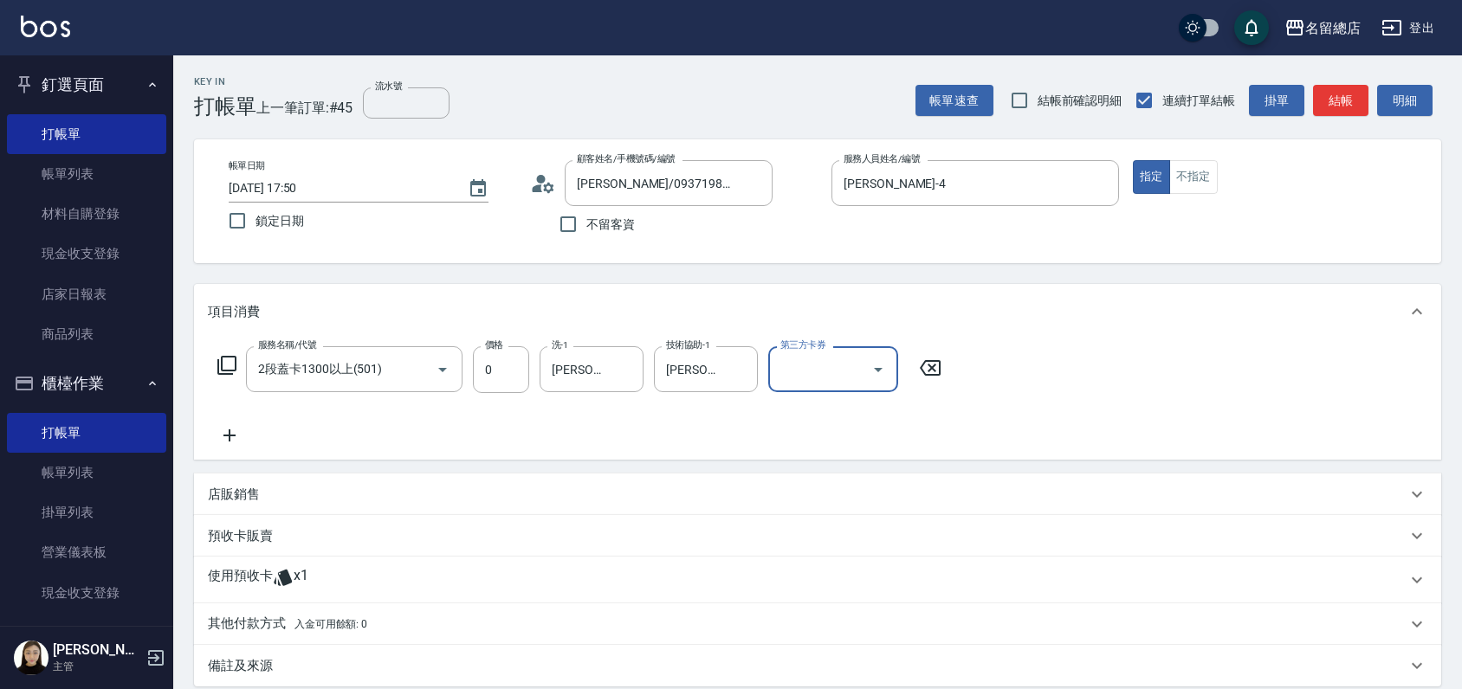
click at [238, 579] on p "使用預收卡" at bounding box center [240, 580] width 65 height 26
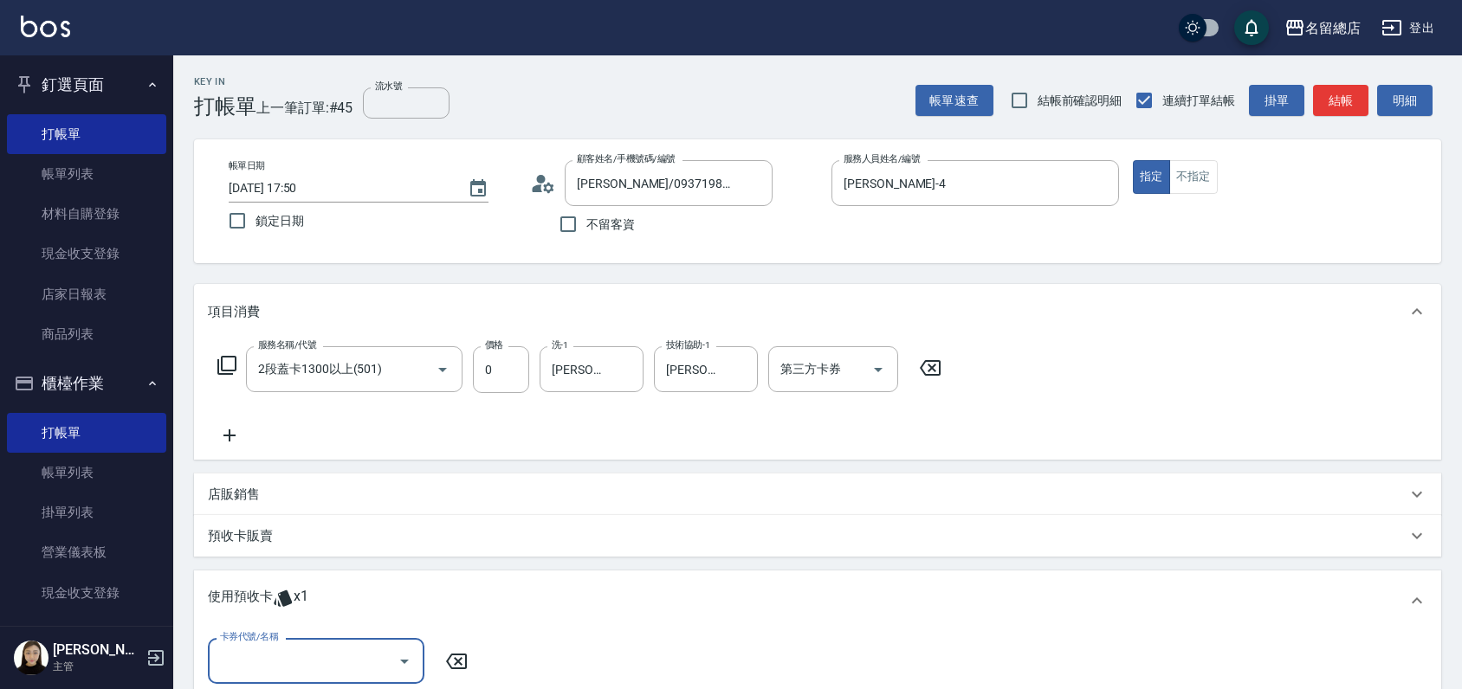
click at [294, 646] on input "卡券代號/名稱" at bounding box center [303, 661] width 175 height 30
click at [312, 611] on div "二段自備卡 剩餘1張 9156" at bounding box center [316, 617] width 217 height 29
type input "二段自備卡 9156"
drag, startPoint x: 647, startPoint y: 656, endPoint x: 648, endPoint y: 645, distance: 11.3
click at [645, 656] on input "指定" at bounding box center [650, 661] width 36 height 36
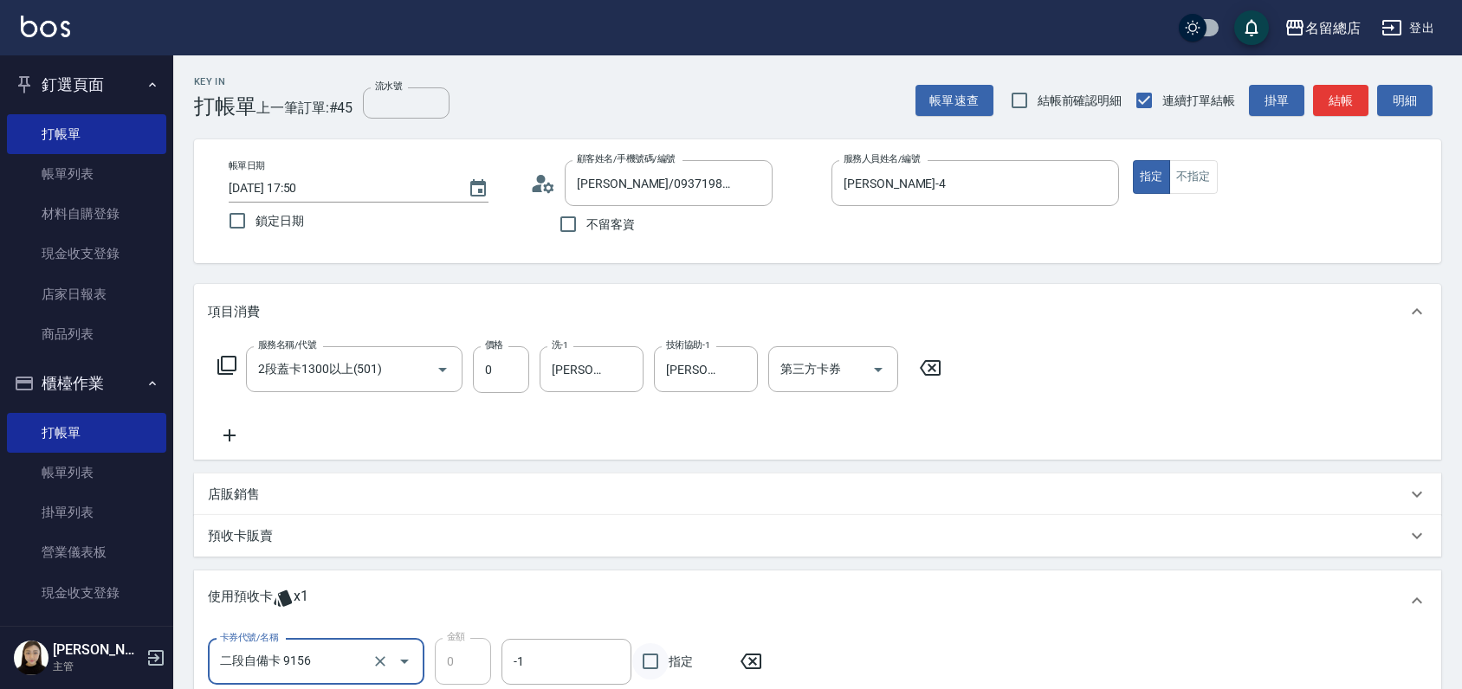
checkbox input "true"
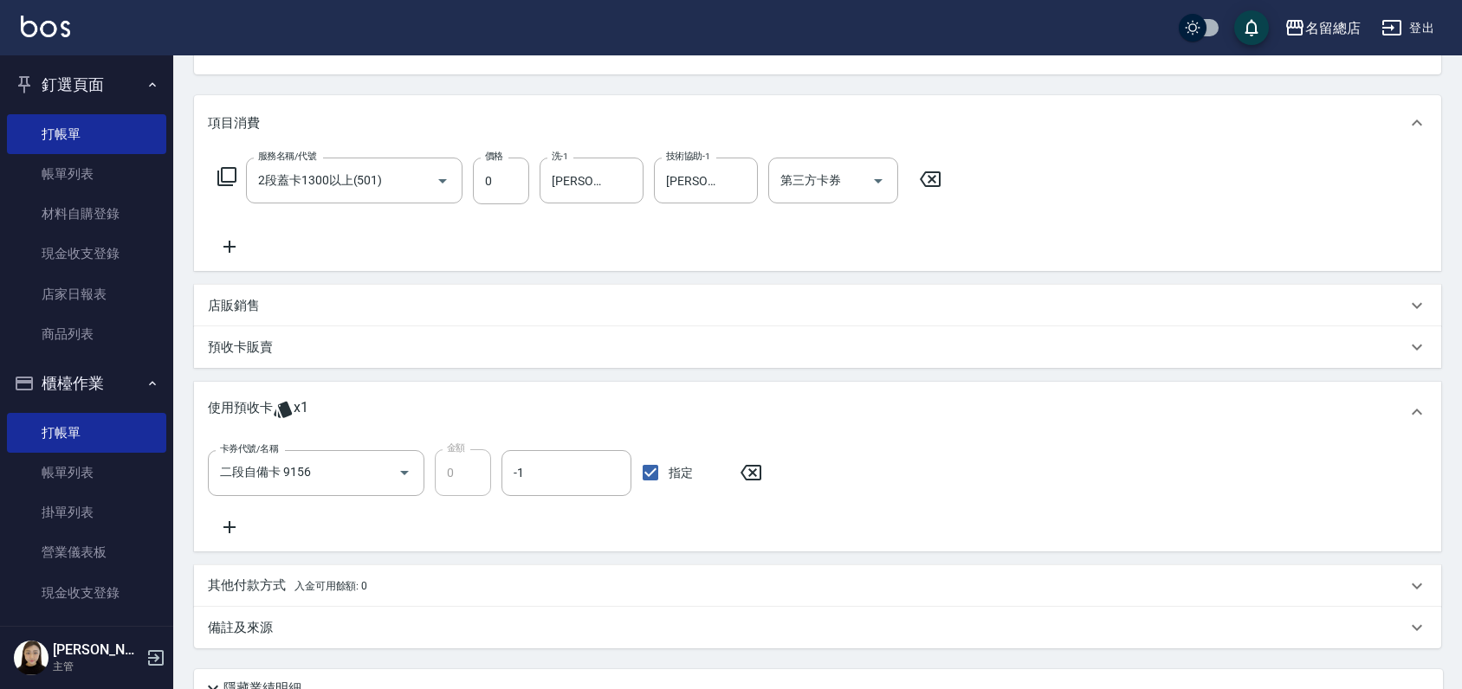
scroll to position [341, 0]
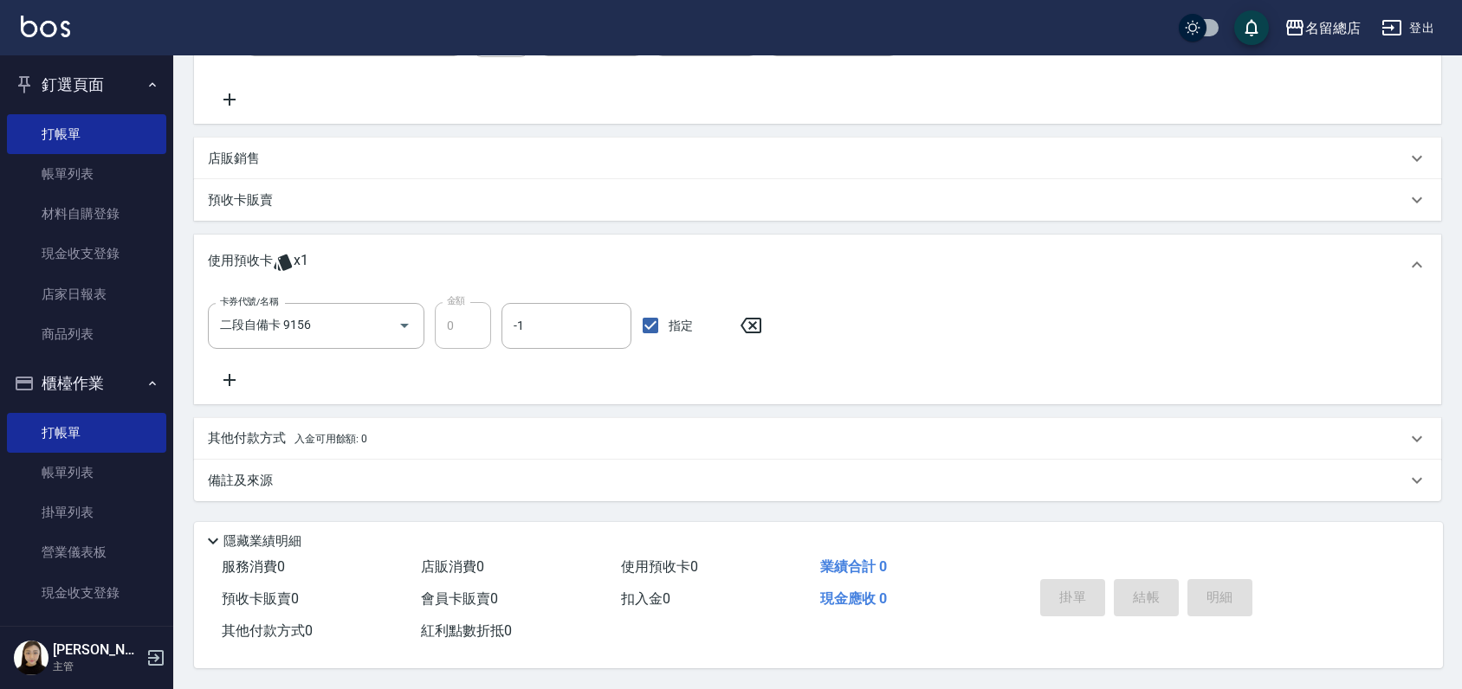
type input "[DATE] 17:51"
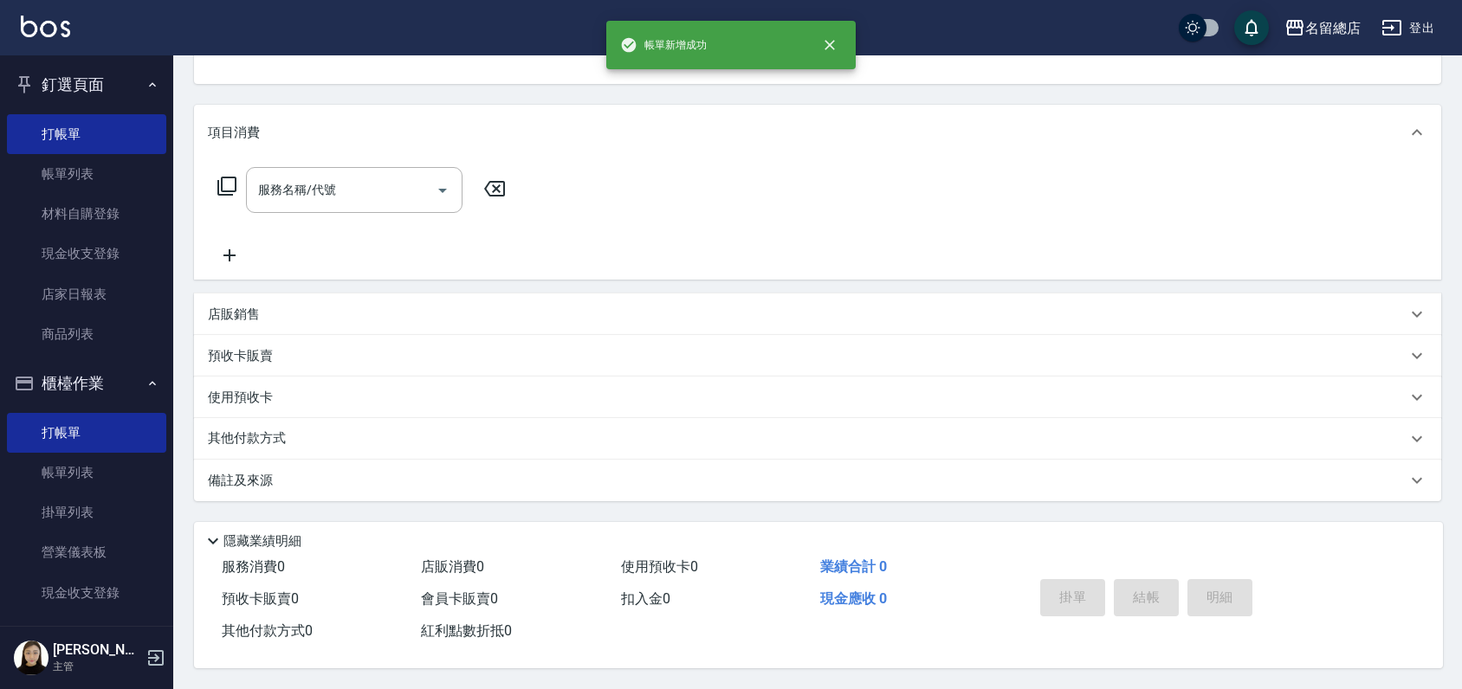
scroll to position [0, 0]
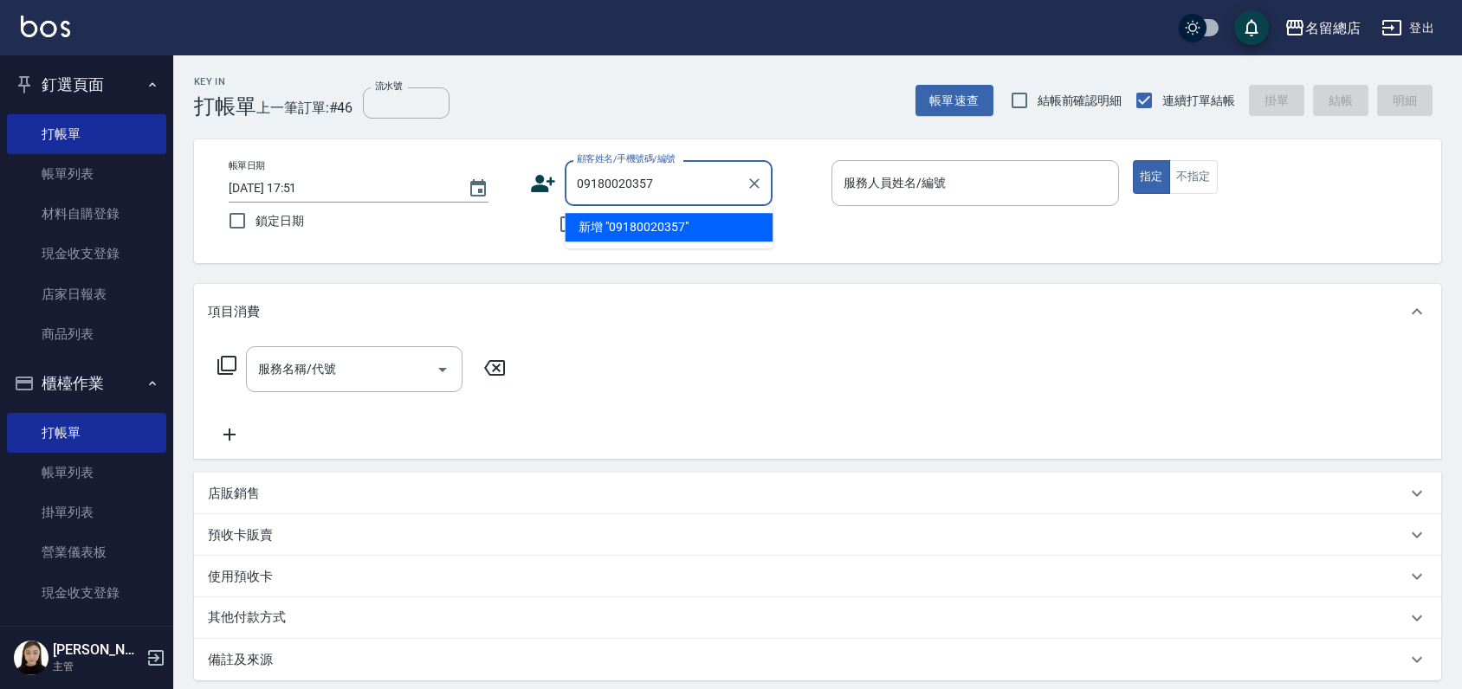
click at [622, 182] on input "09180020357" at bounding box center [655, 183] width 166 height 30
click at [636, 221] on li "[PERSON_NAME]/0918000357/" at bounding box center [669, 227] width 208 height 29
type input "[PERSON_NAME]/0918000357/"
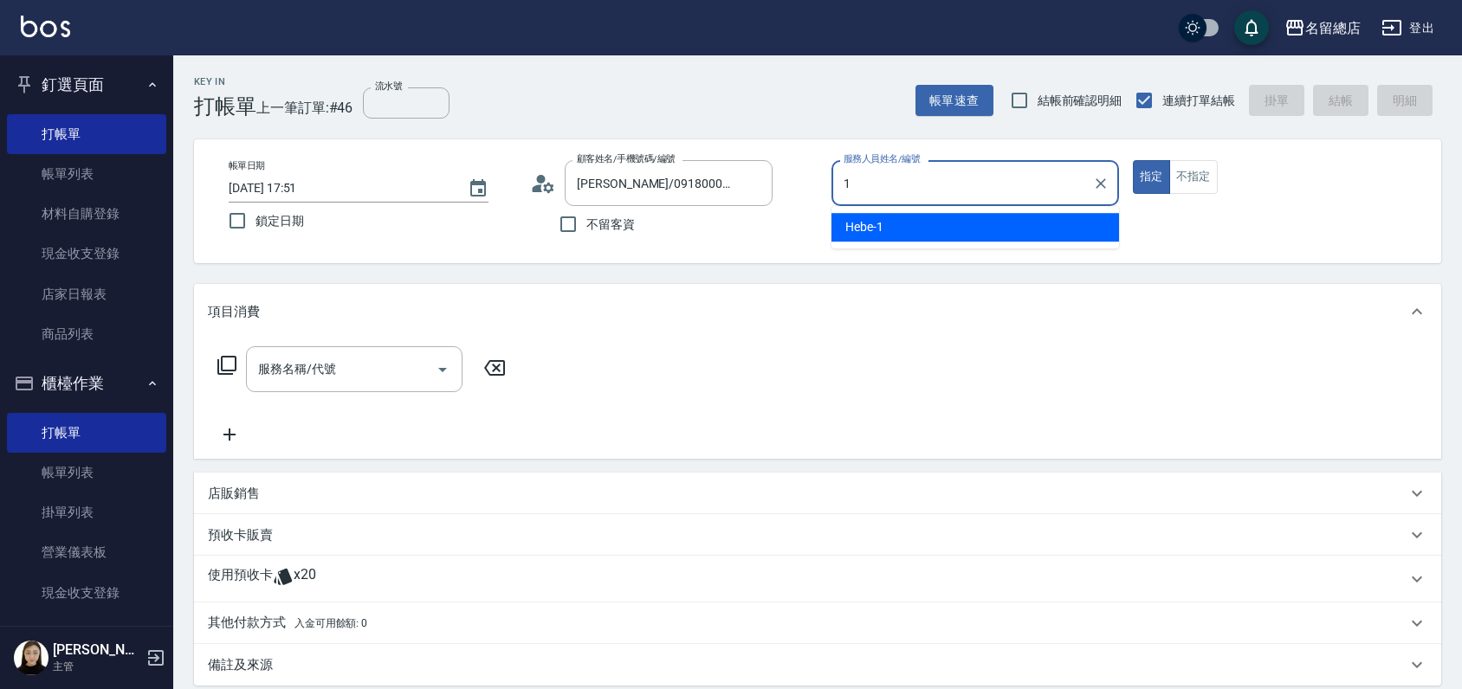
type input "Hebe-1"
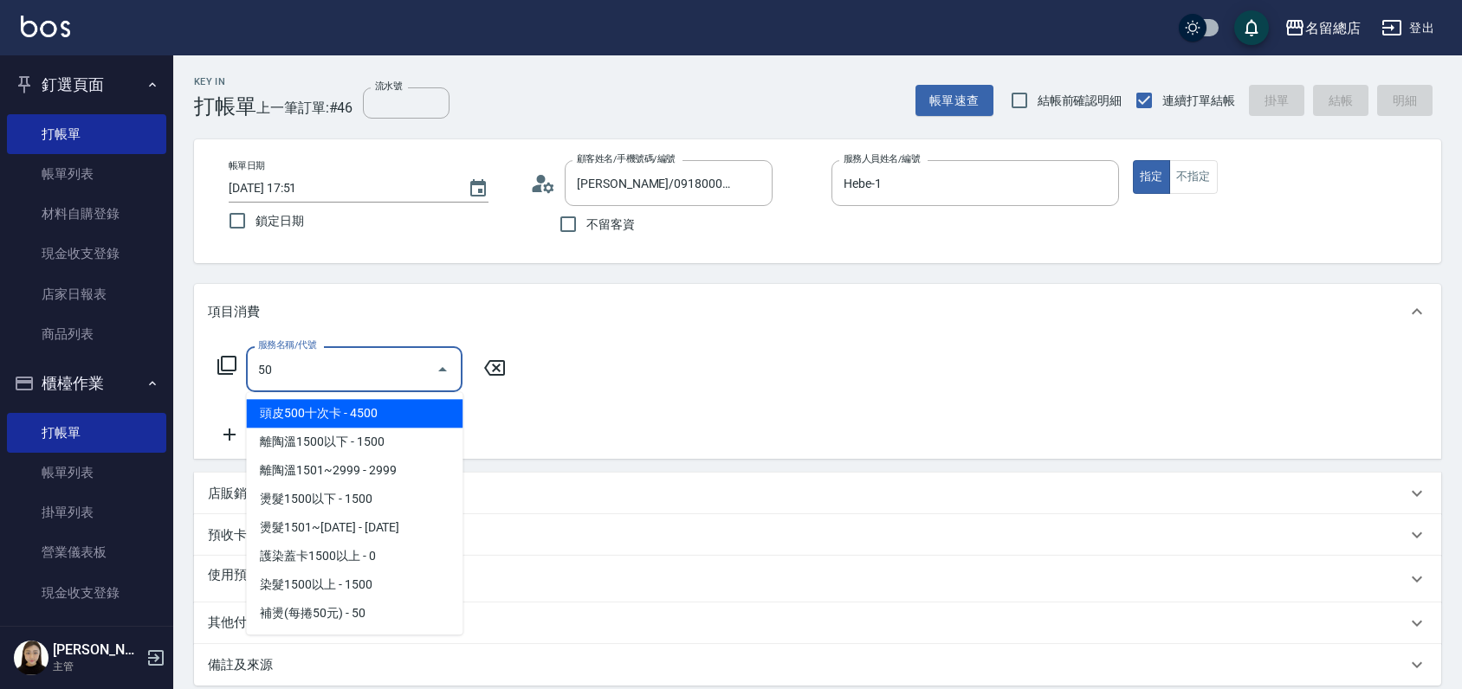
type input "5"
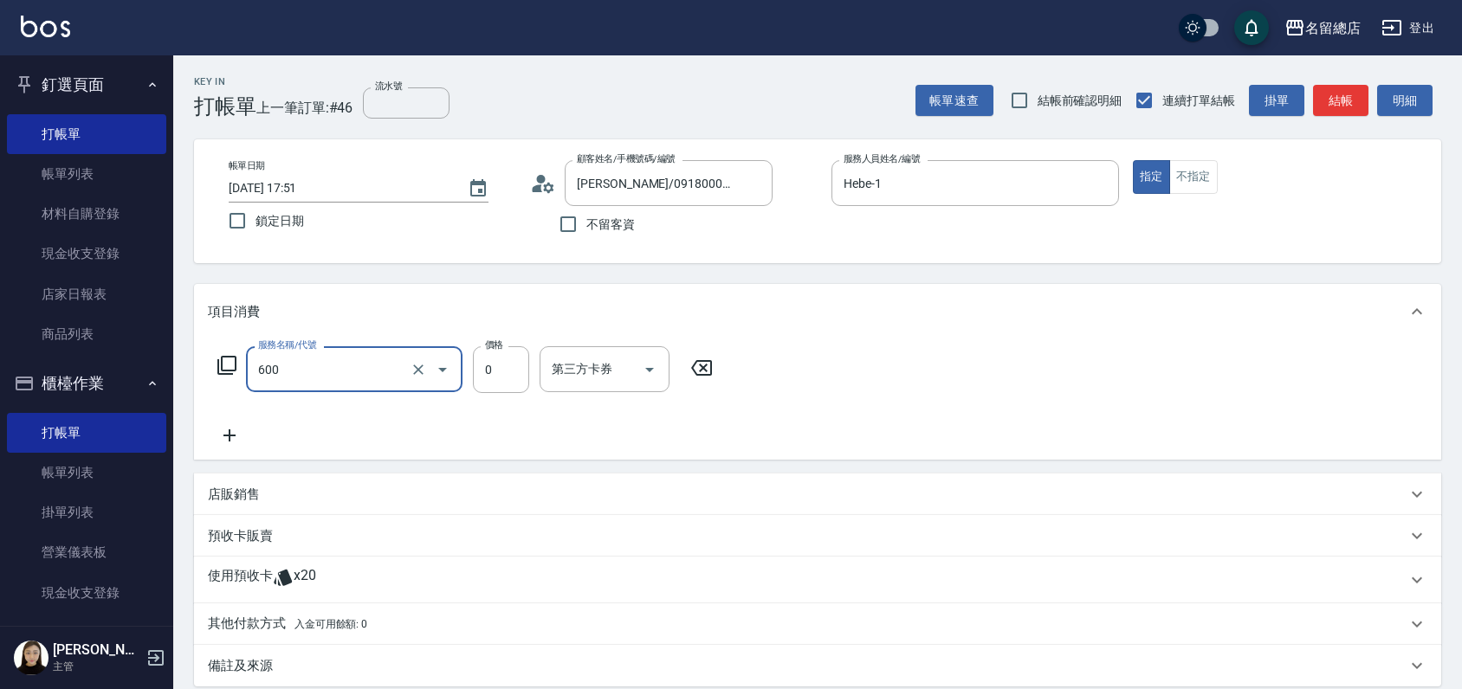
type input "洗髮(免費)(600)"
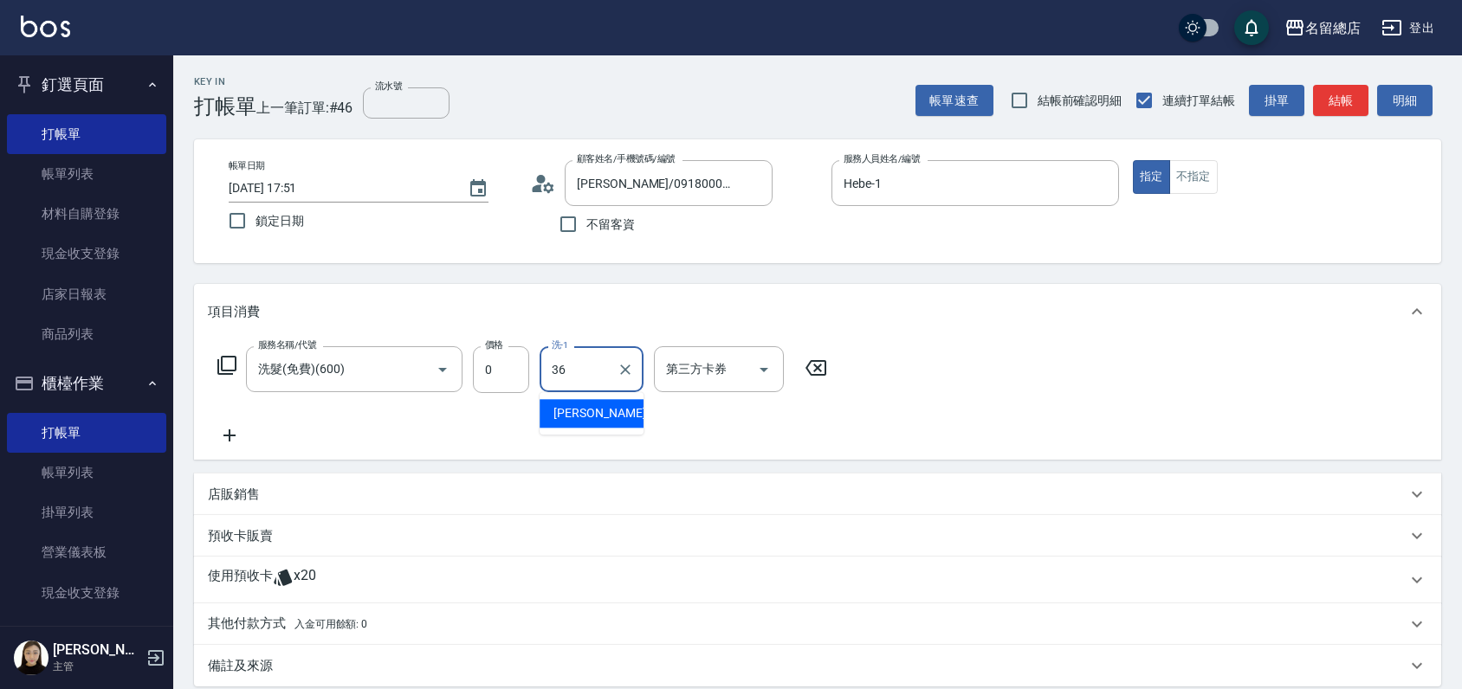
type input "[PERSON_NAME]-36"
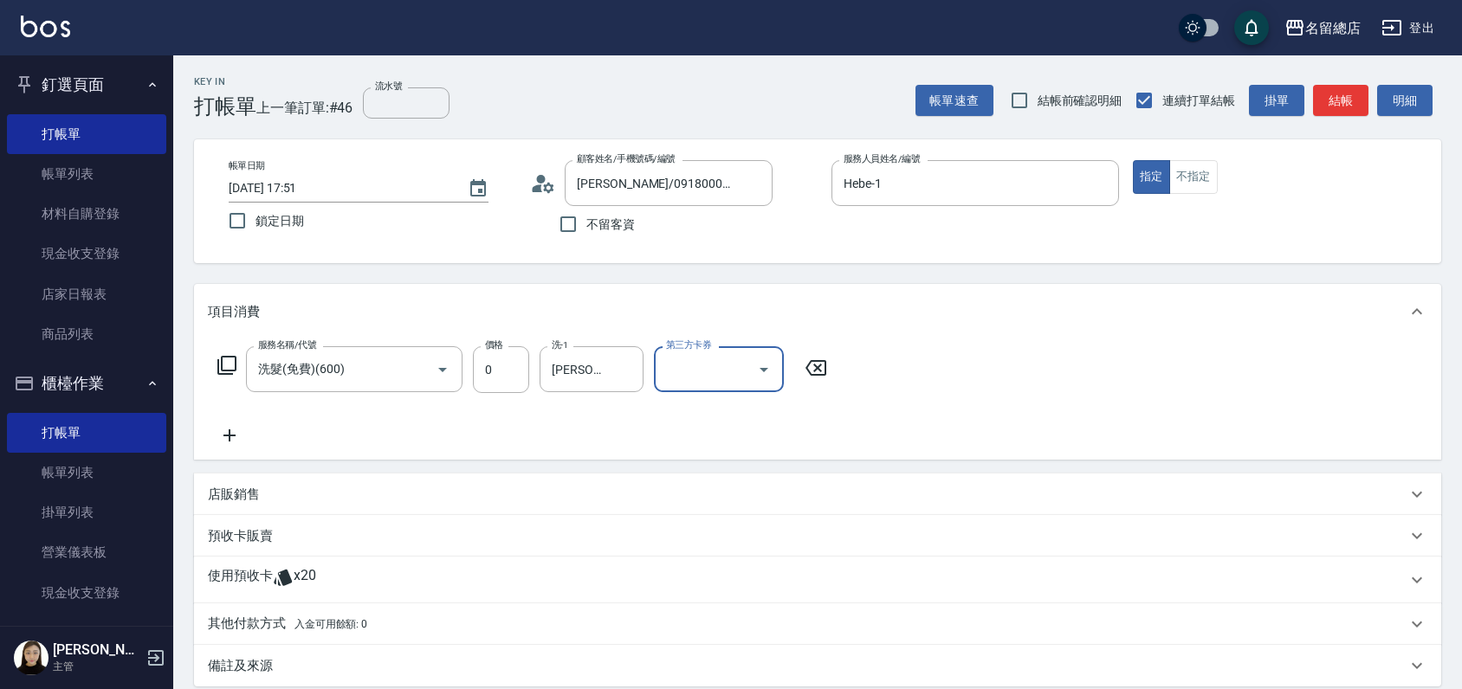
click at [413, 596] on div "使用預收卡 x20" at bounding box center [817, 580] width 1247 height 47
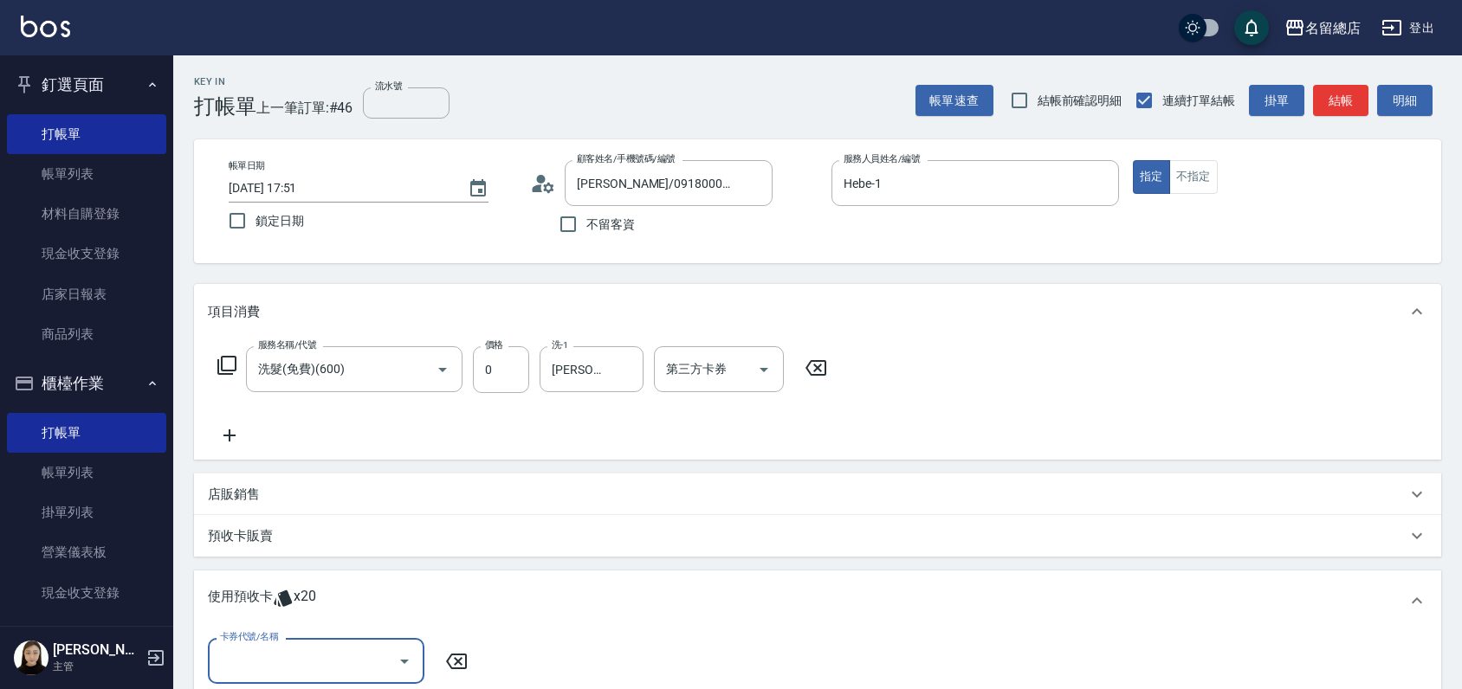
click at [298, 673] on div "卡券代號/名稱" at bounding box center [316, 661] width 217 height 46
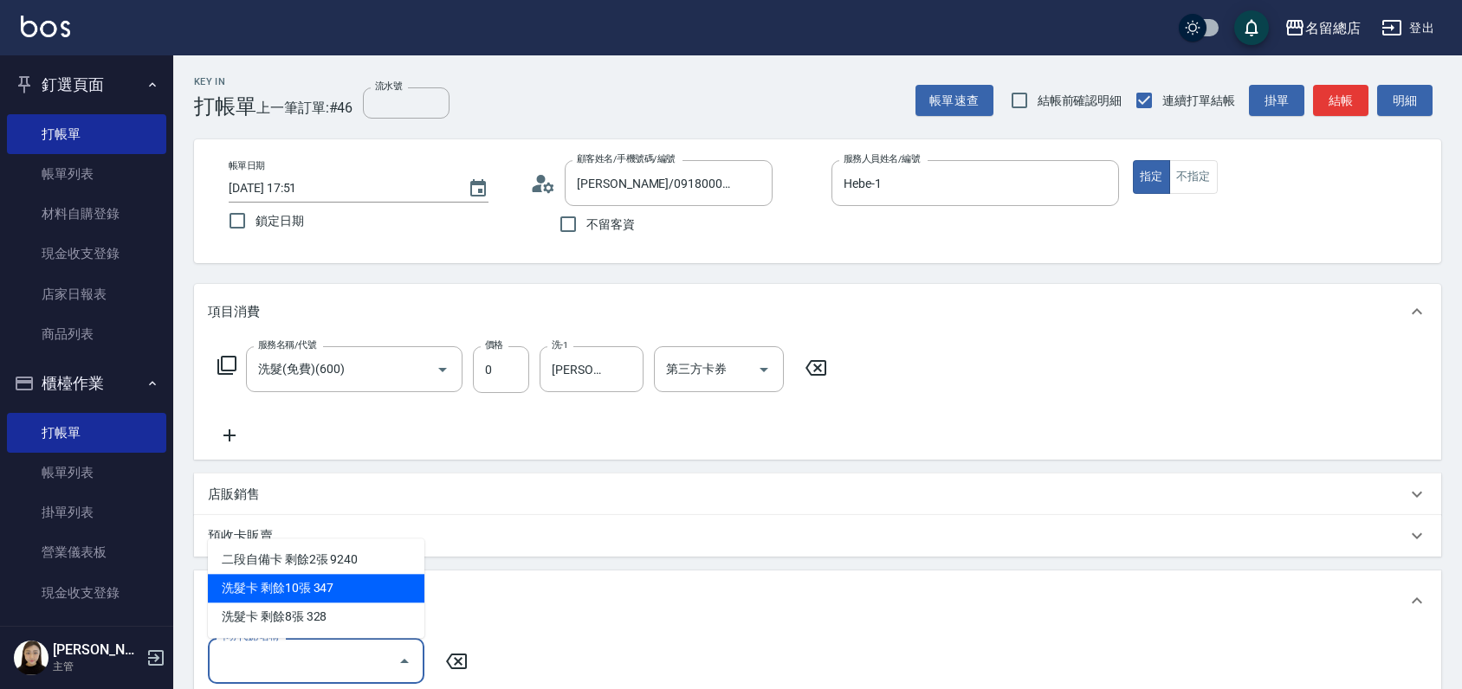
click at [323, 594] on div "洗髮卡 剩餘10張 347" at bounding box center [316, 588] width 217 height 29
type input "洗髮卡 347"
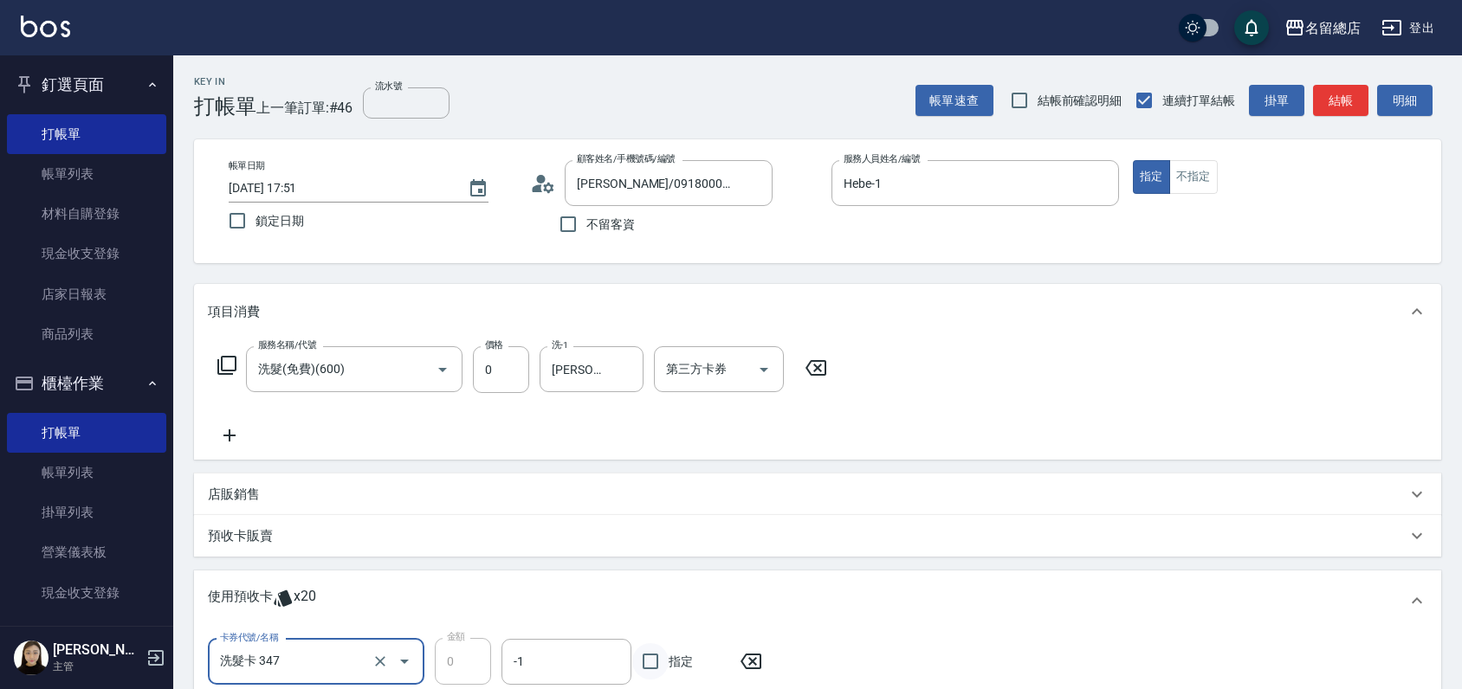
click at [653, 660] on input "指定" at bounding box center [650, 661] width 36 height 36
checkbox input "true"
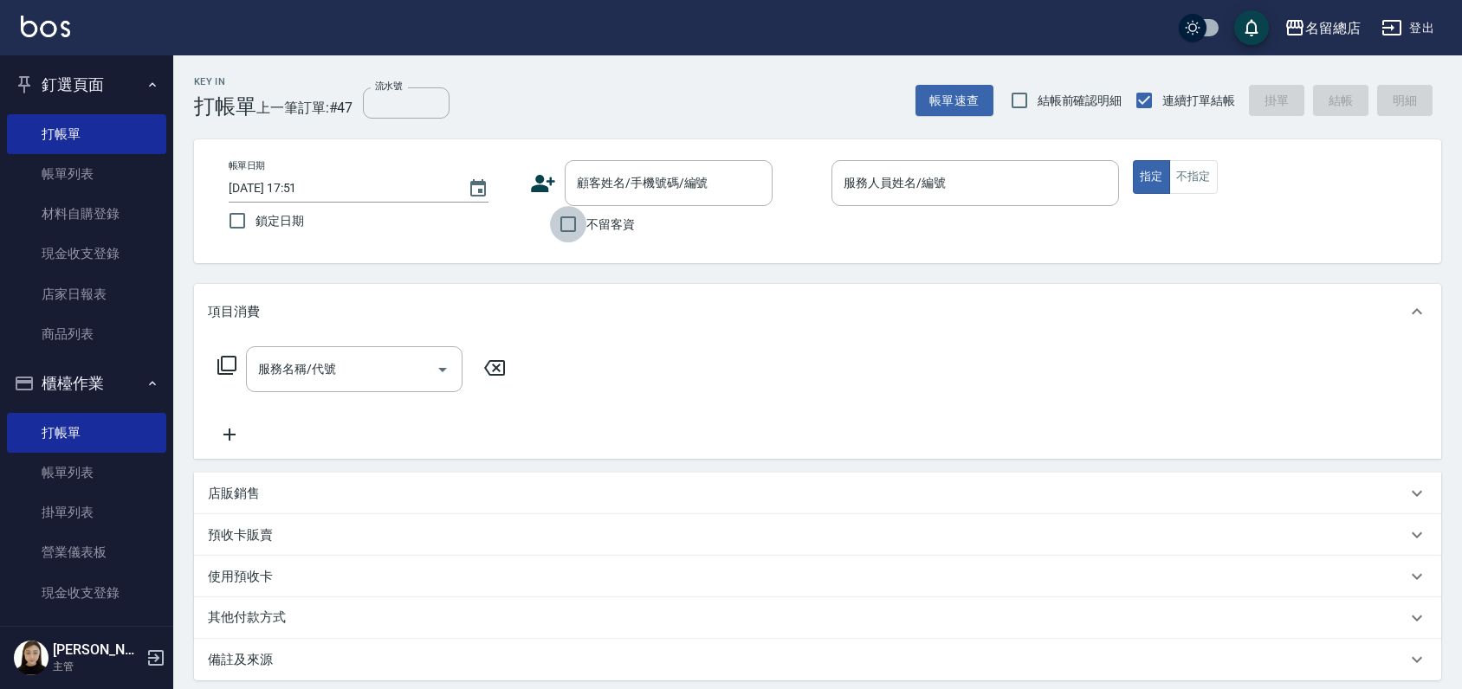
click at [561, 229] on input "不留客資" at bounding box center [568, 224] width 36 height 36
checkbox input "true"
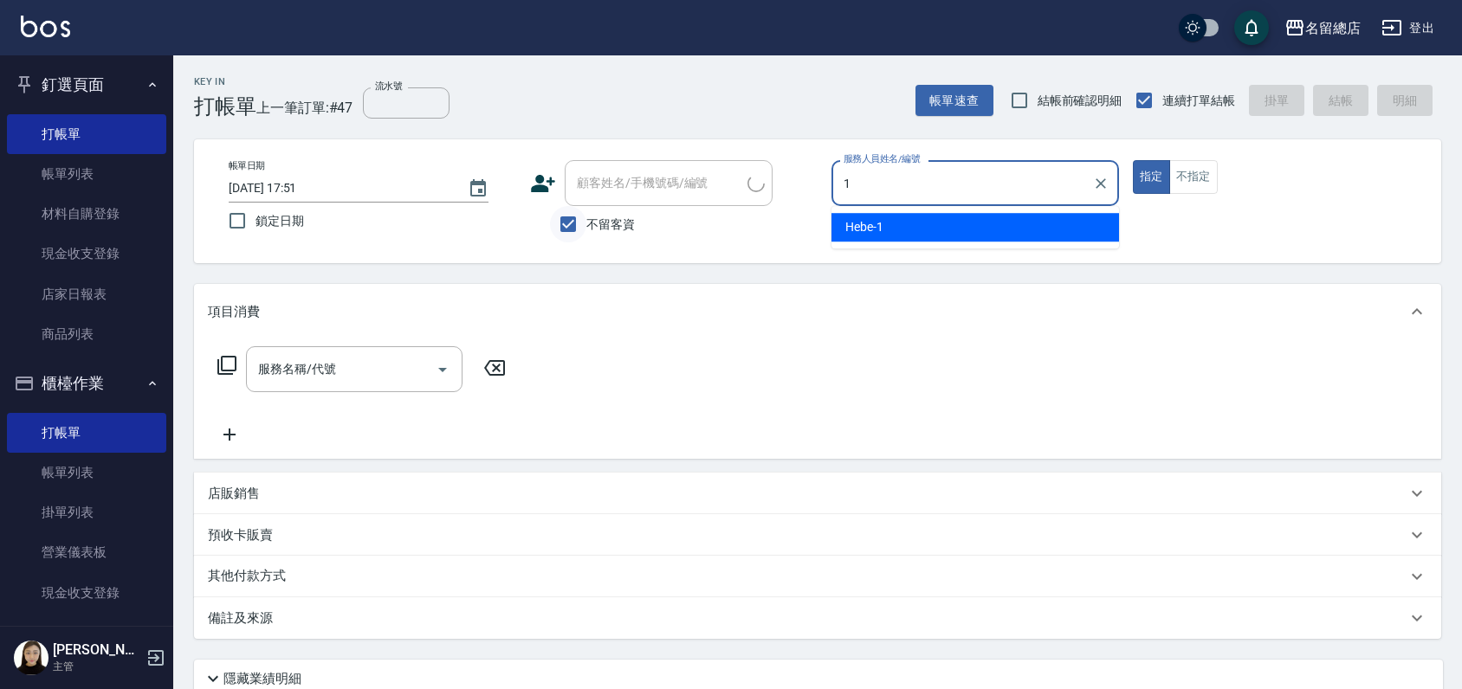
type input "Hebe-1"
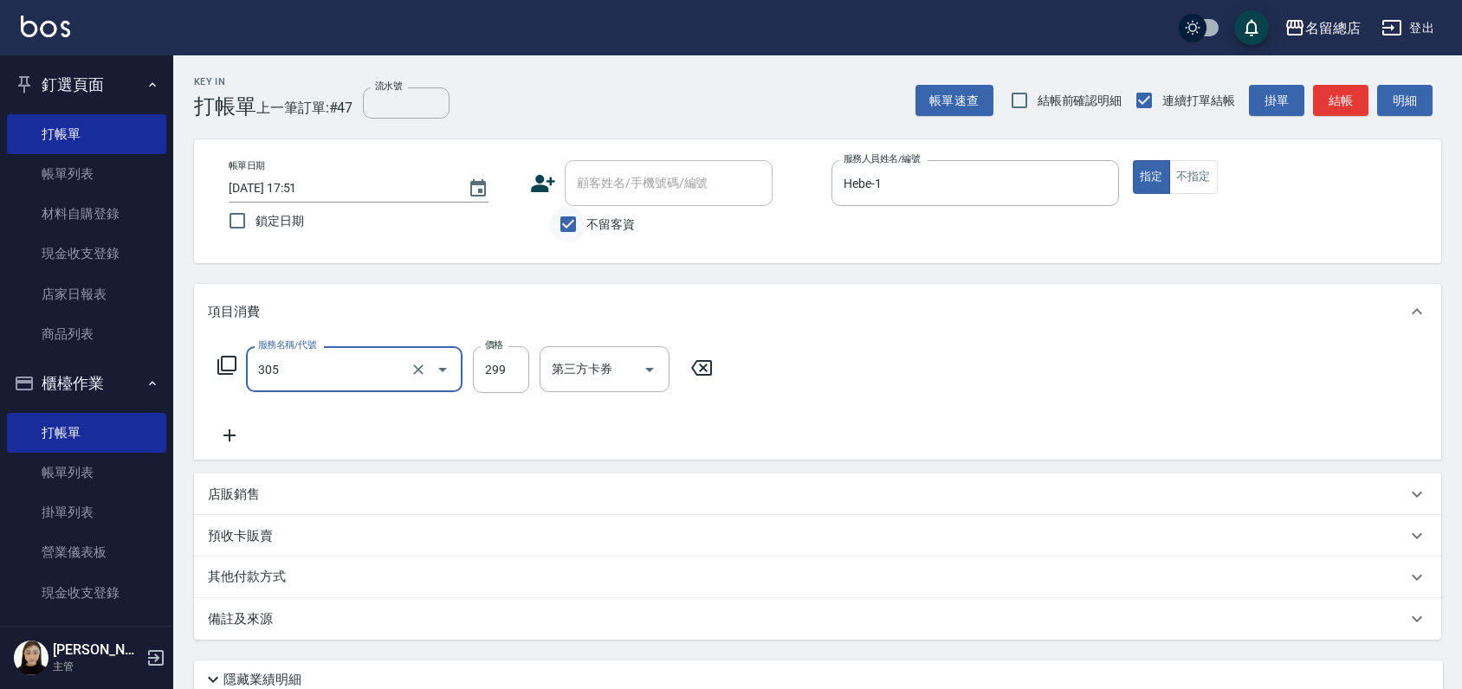
type input "剪髮(305)"
type input "600"
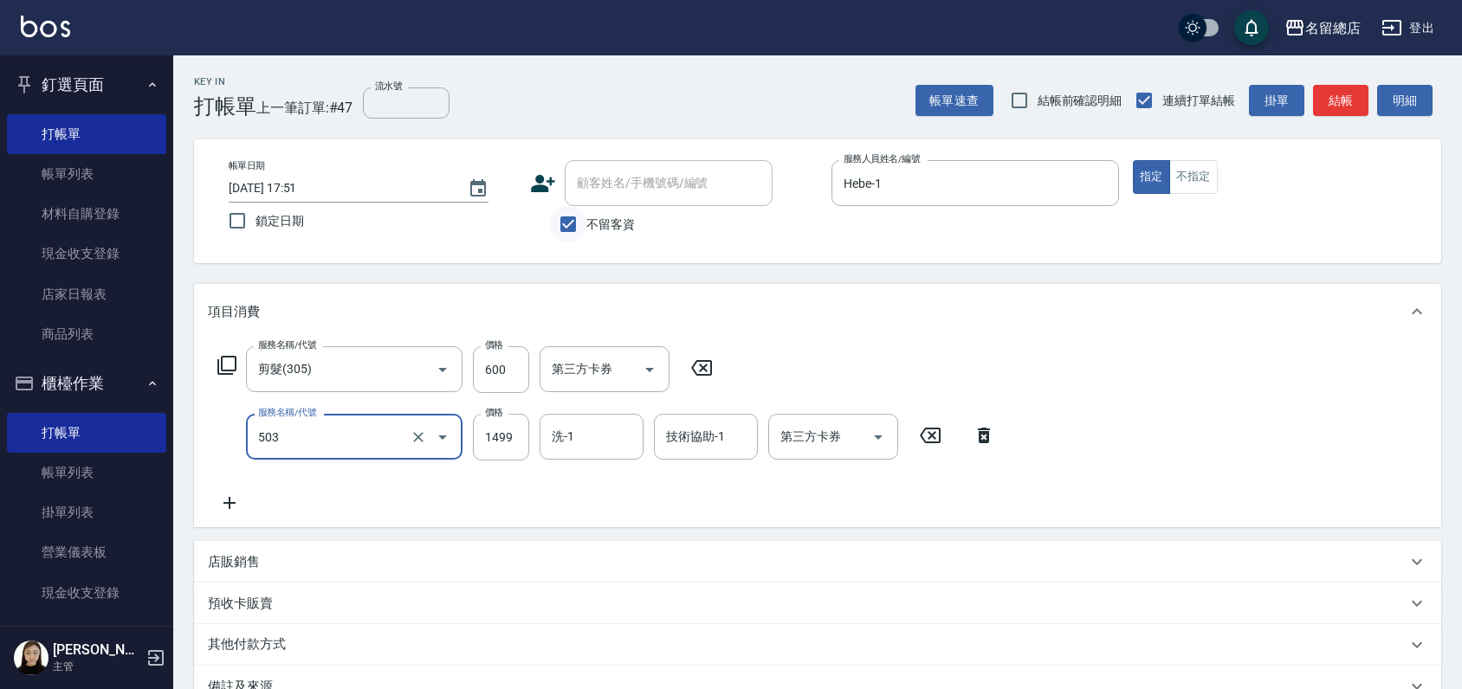
type input "染髮1000~1499(503)"
type input "1200"
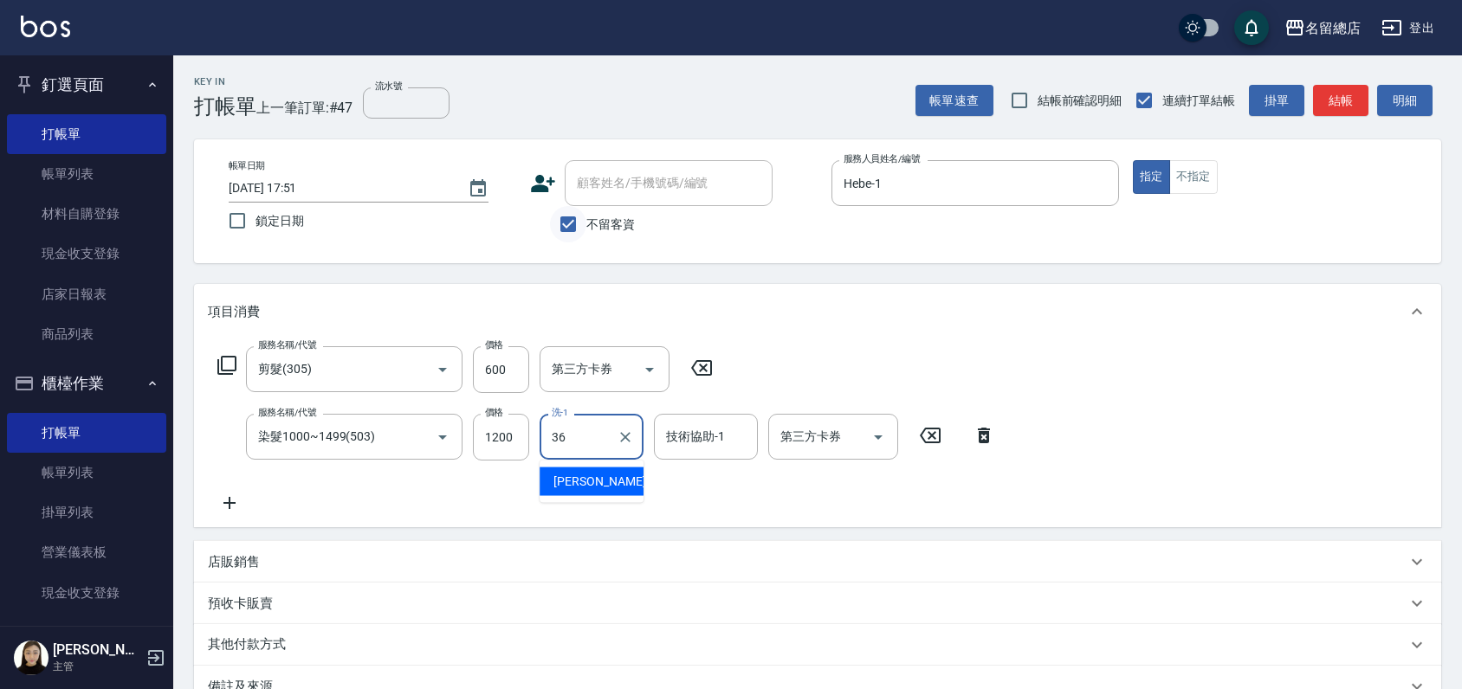
type input "[PERSON_NAME]-36"
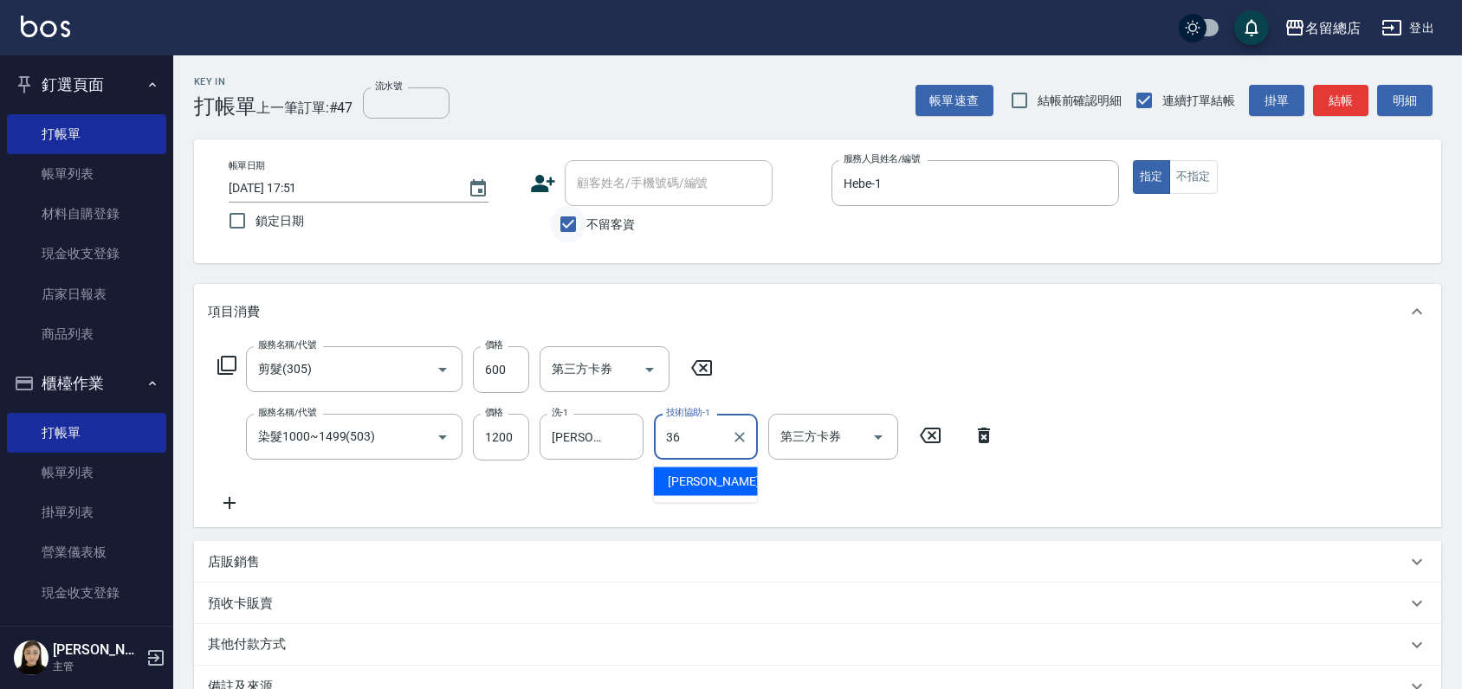
type input "[PERSON_NAME]-36"
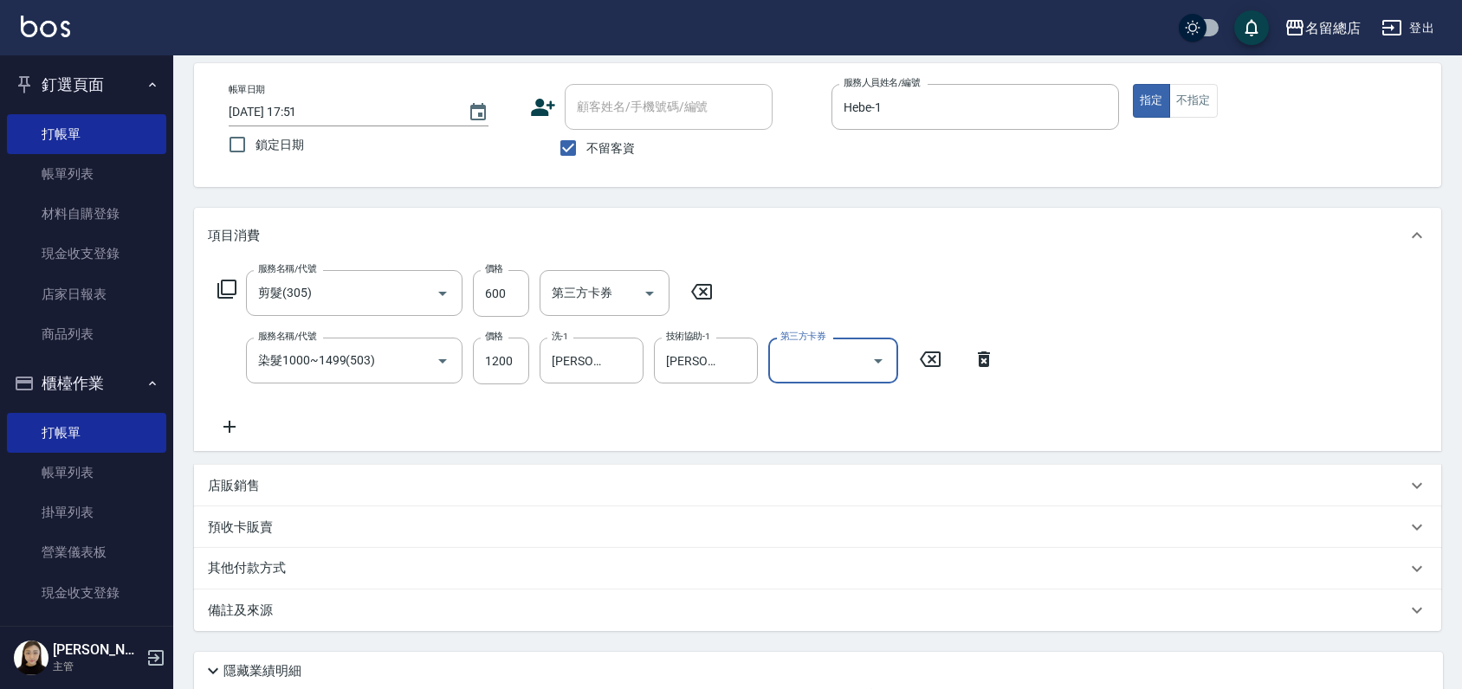
scroll to position [212, 0]
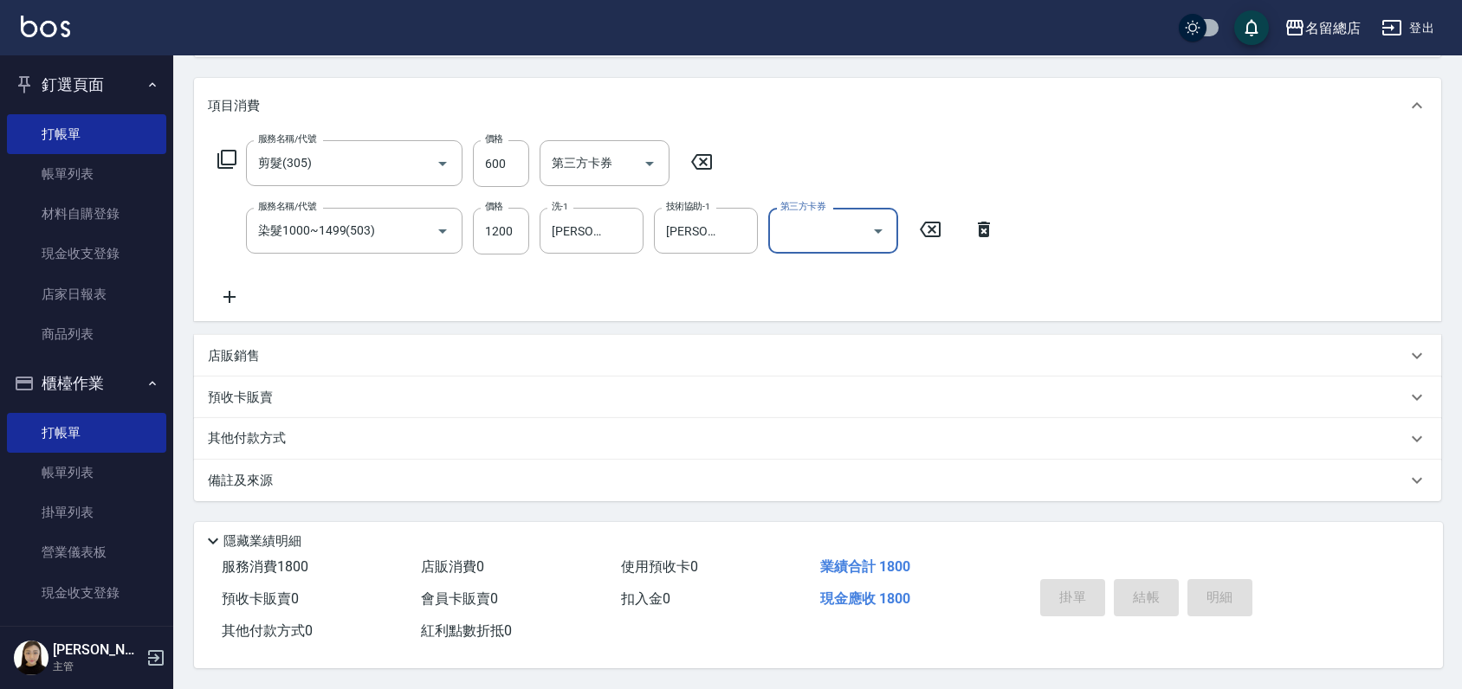
type input "[DATE] 17:52"
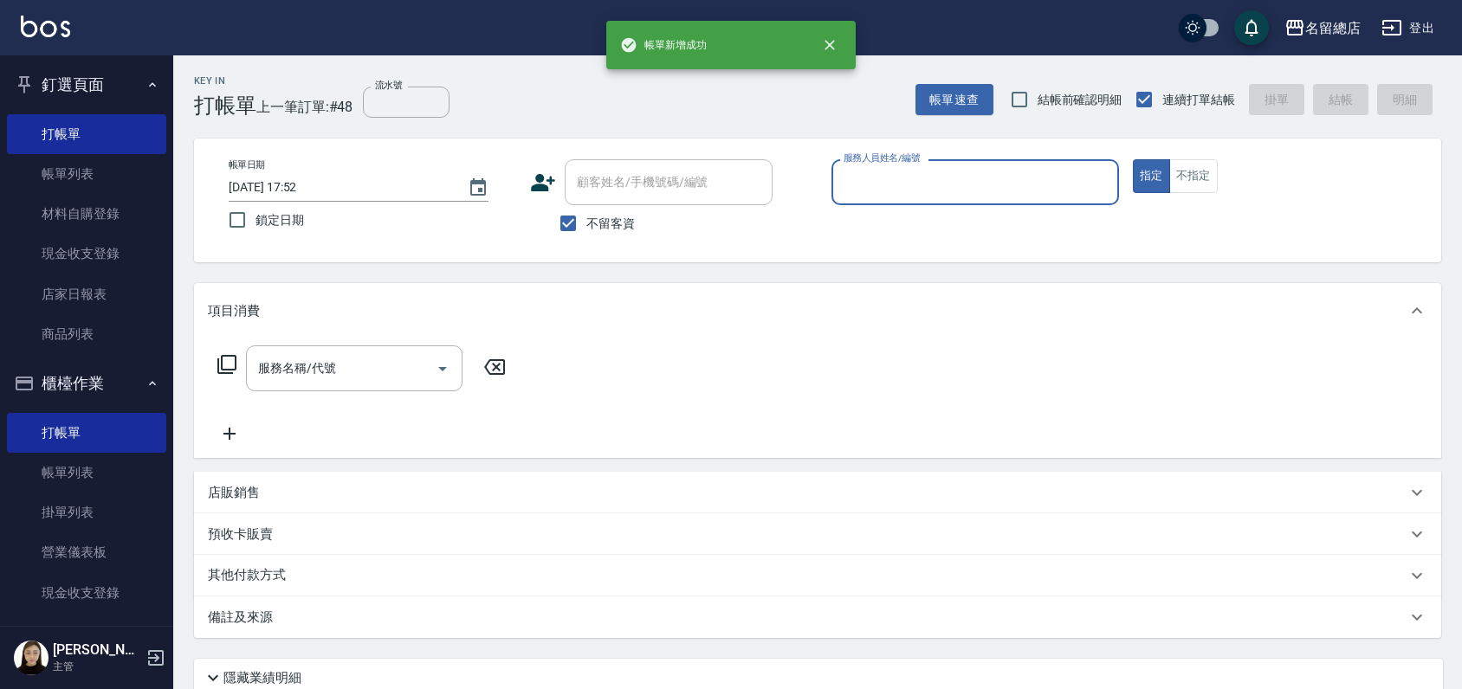
scroll to position [0, 0]
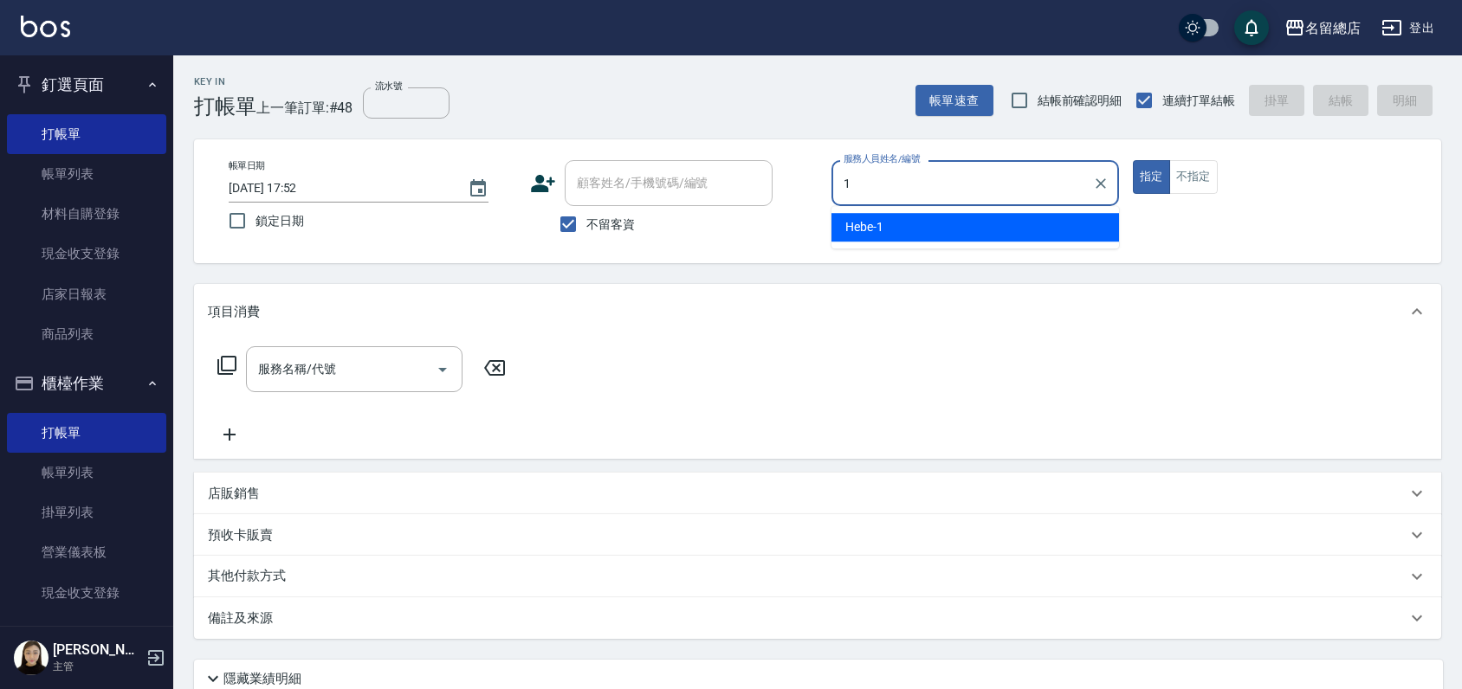
type input "Hebe-1"
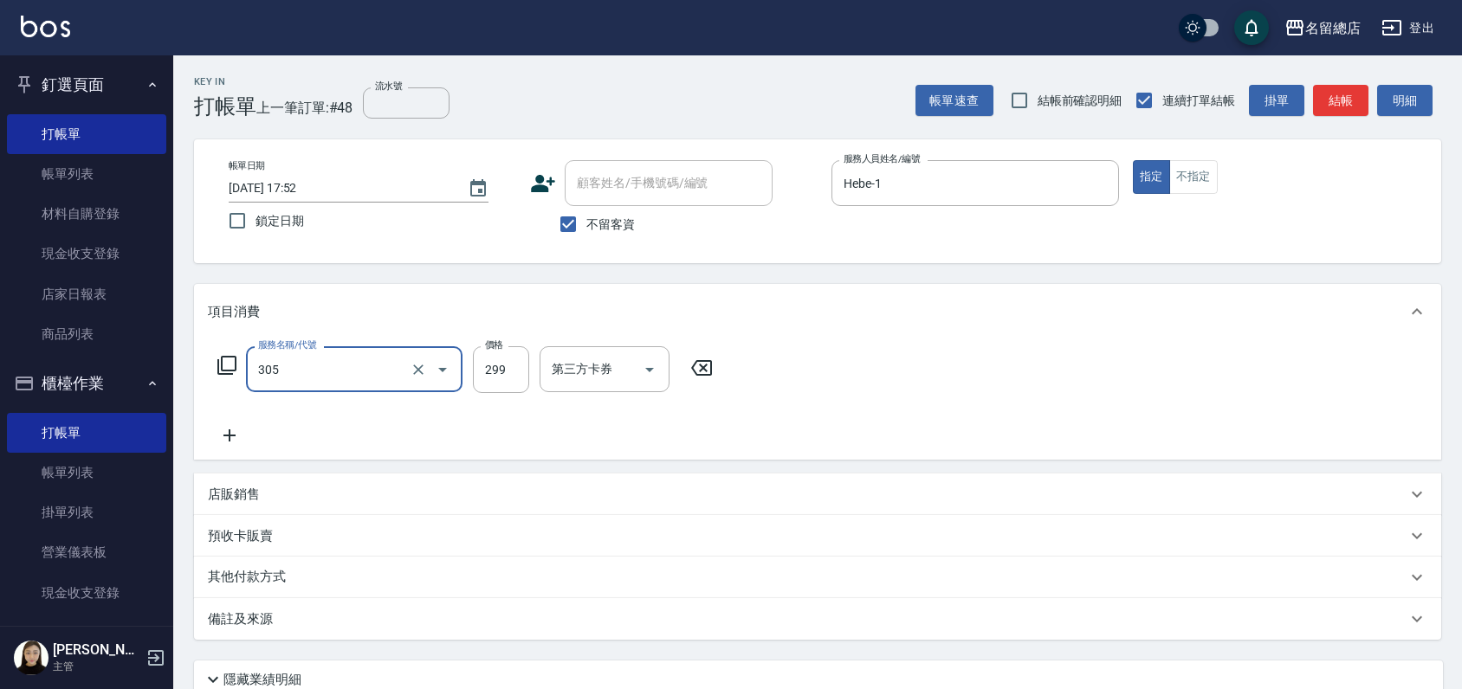
type input "剪髮(305)"
type input "400"
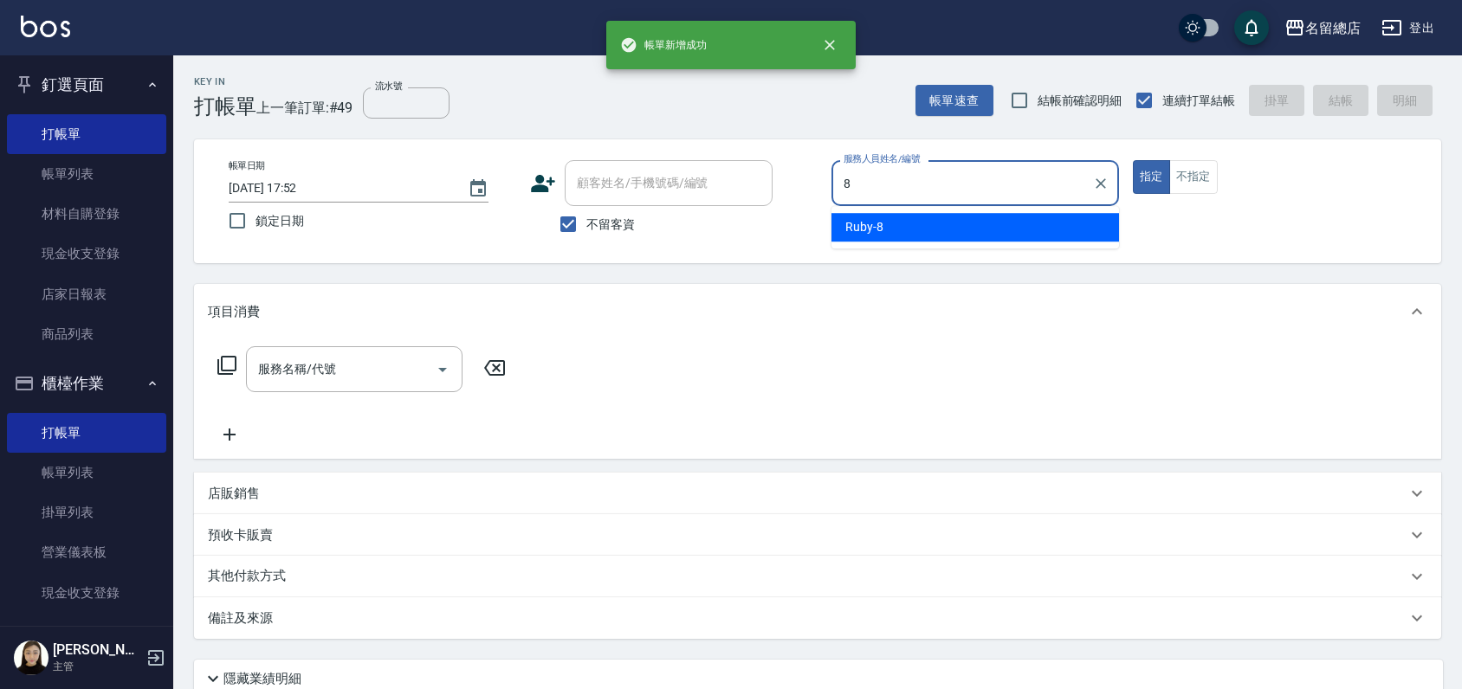
type input "Ruby-8"
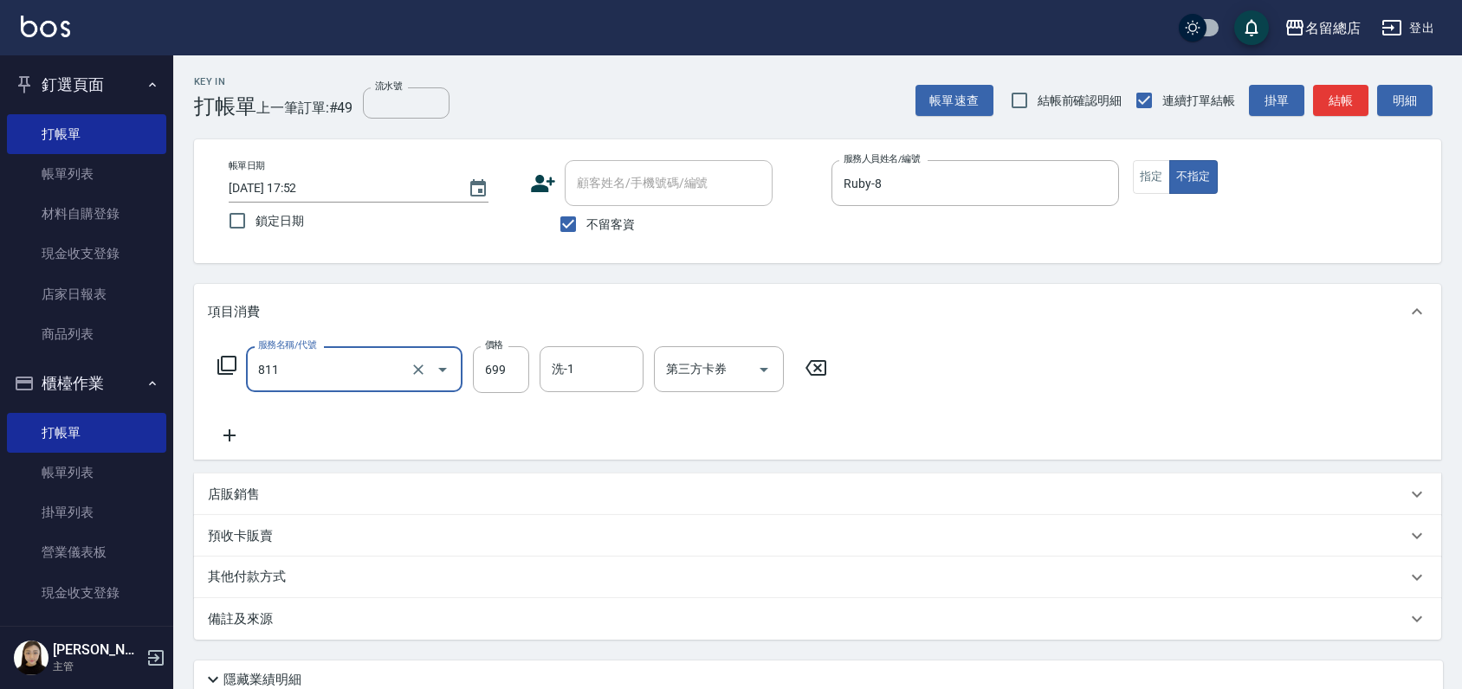
type input "洗+剪(811)"
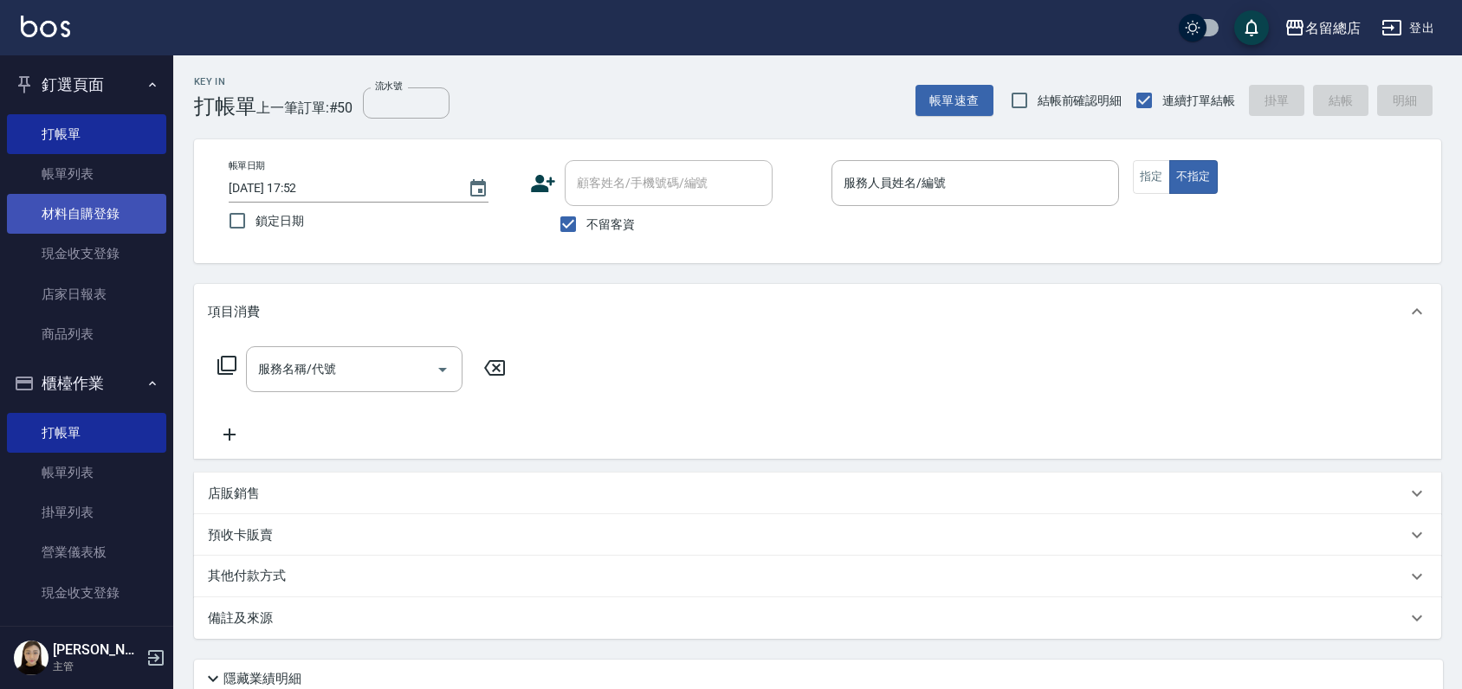
click at [81, 201] on link "材料自購登錄" at bounding box center [86, 214] width 159 height 40
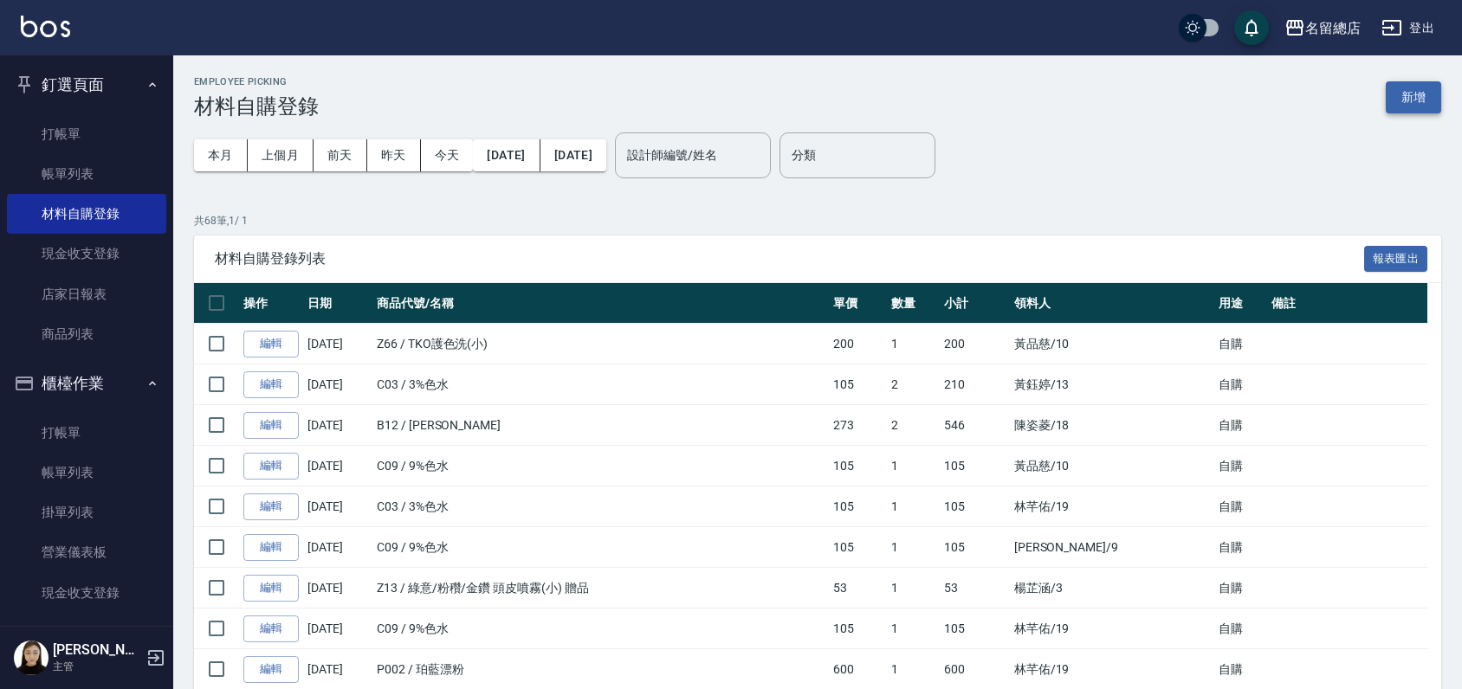
click at [1420, 94] on button "新增" at bounding box center [1413, 97] width 55 height 32
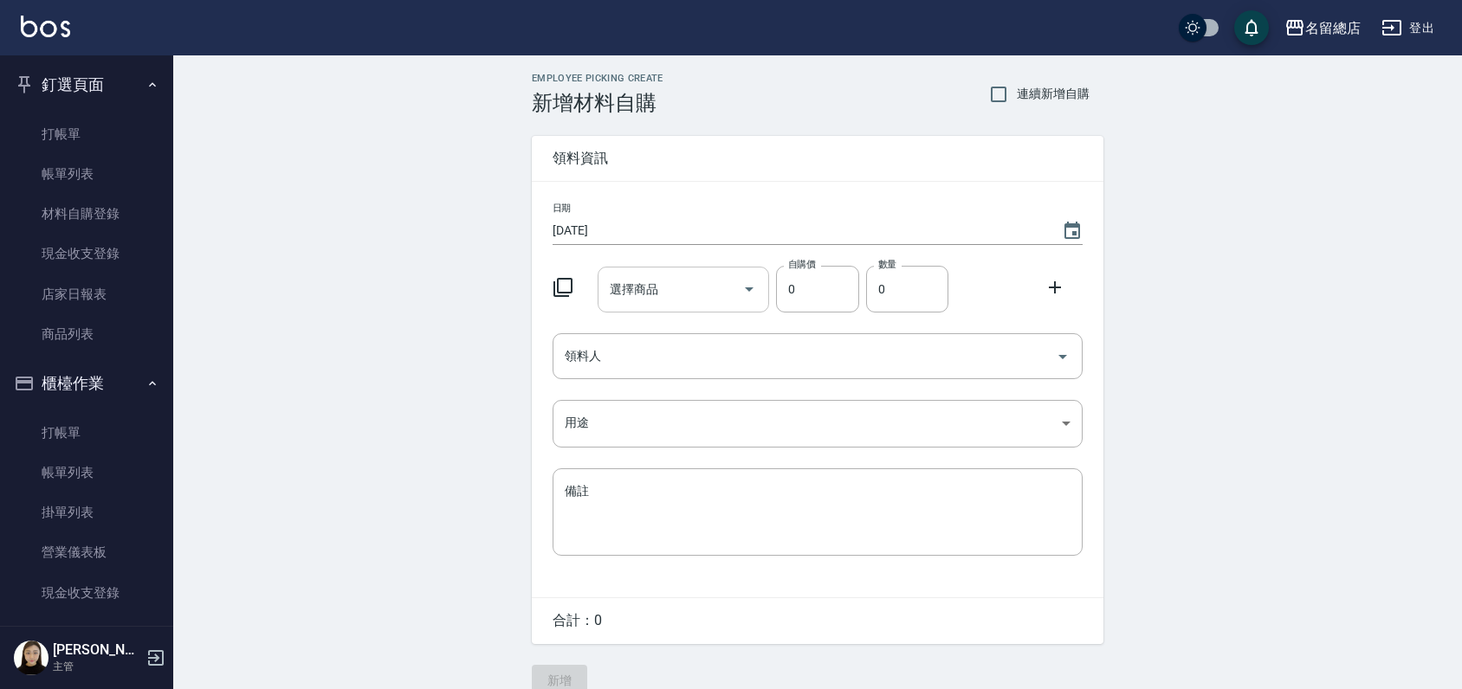
click at [635, 273] on div "選擇商品" at bounding box center [684, 290] width 172 height 46
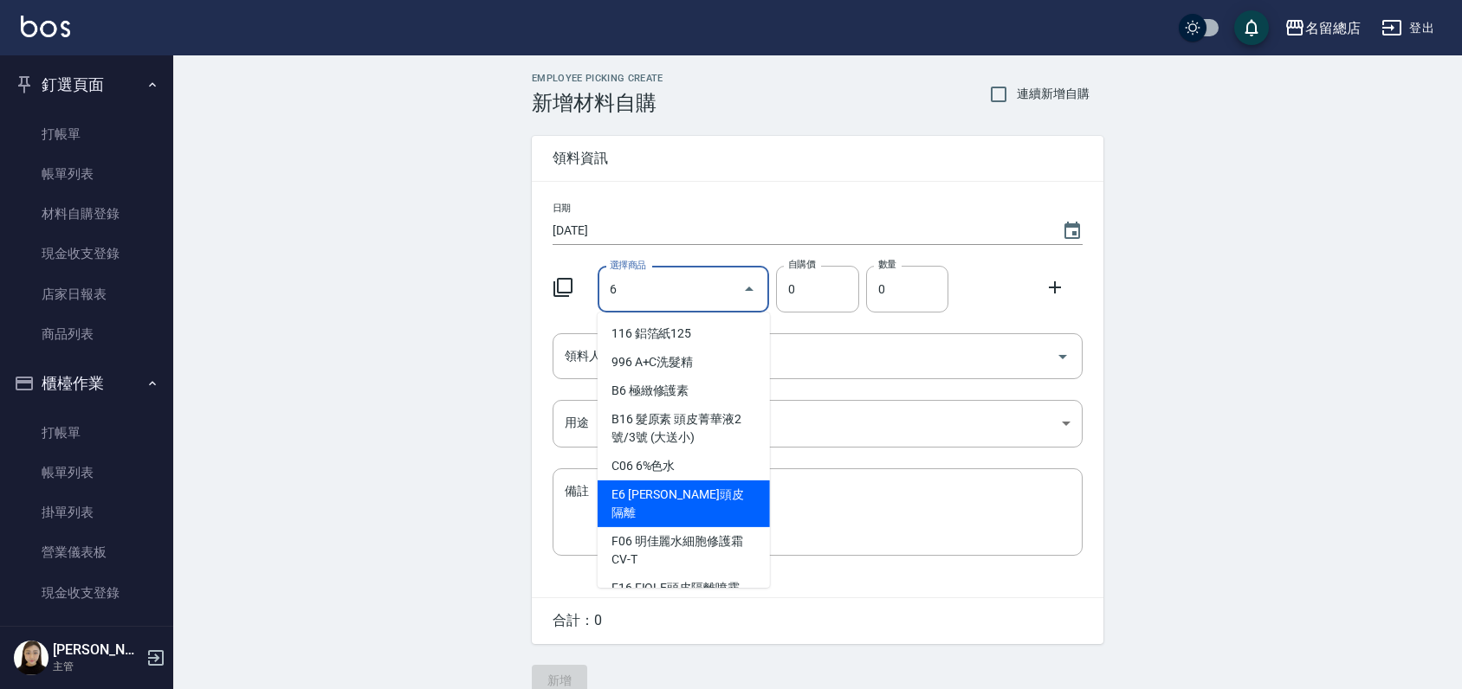
scroll to position [96, 0]
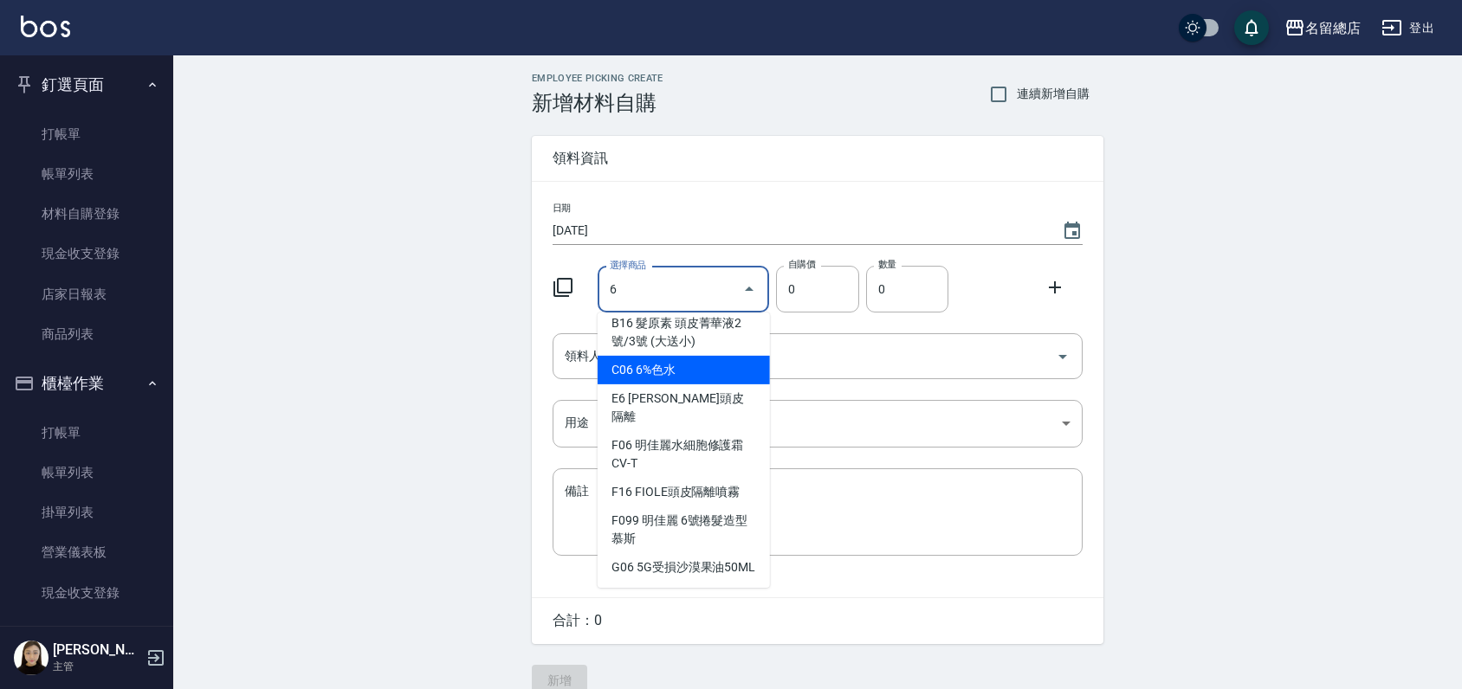
click at [710, 362] on li "C06 6%色水" at bounding box center [684, 370] width 172 height 29
type input "6%色水"
type input "105"
type input "1"
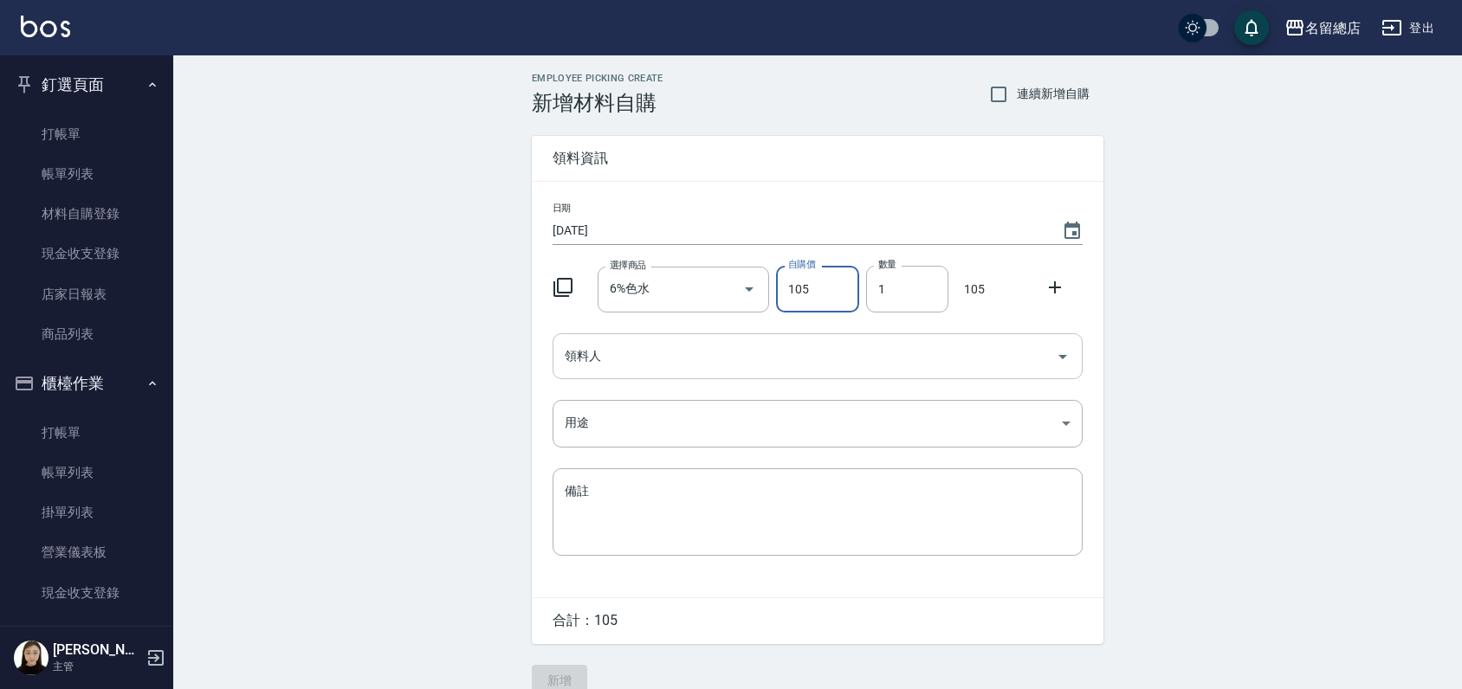
click at [705, 370] on input "領料人" at bounding box center [804, 356] width 488 height 30
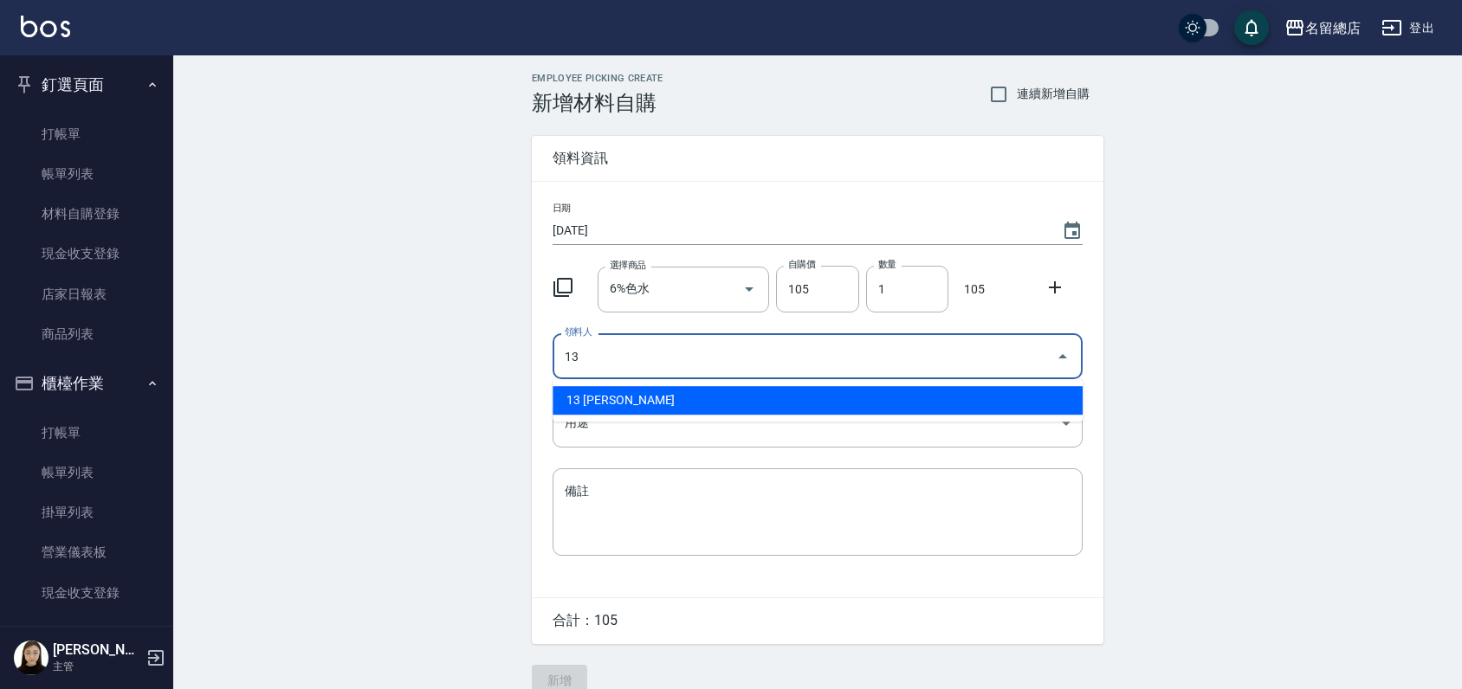
click at [704, 399] on li "13 [PERSON_NAME]" at bounding box center [818, 400] width 530 height 29
type input "13 [PERSON_NAME]"
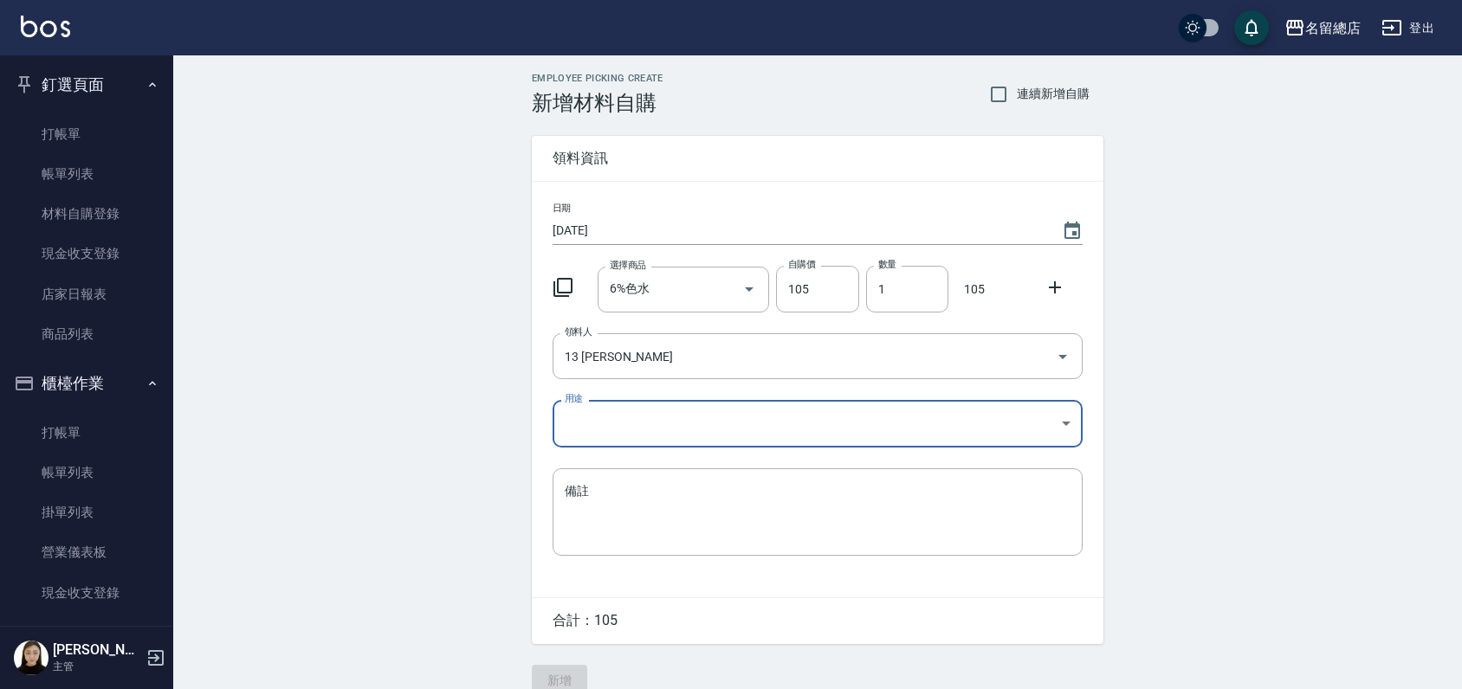
click at [682, 419] on body "名留總店 登出 釘選頁面 打帳單 帳單列表 材料自購登錄 現金收支登錄 店家日報表 商品列表 櫃檯作業 打帳單 帳單列表 掛單列表 營業儀表板 現金收支登錄 …" at bounding box center [731, 357] width 1462 height 714
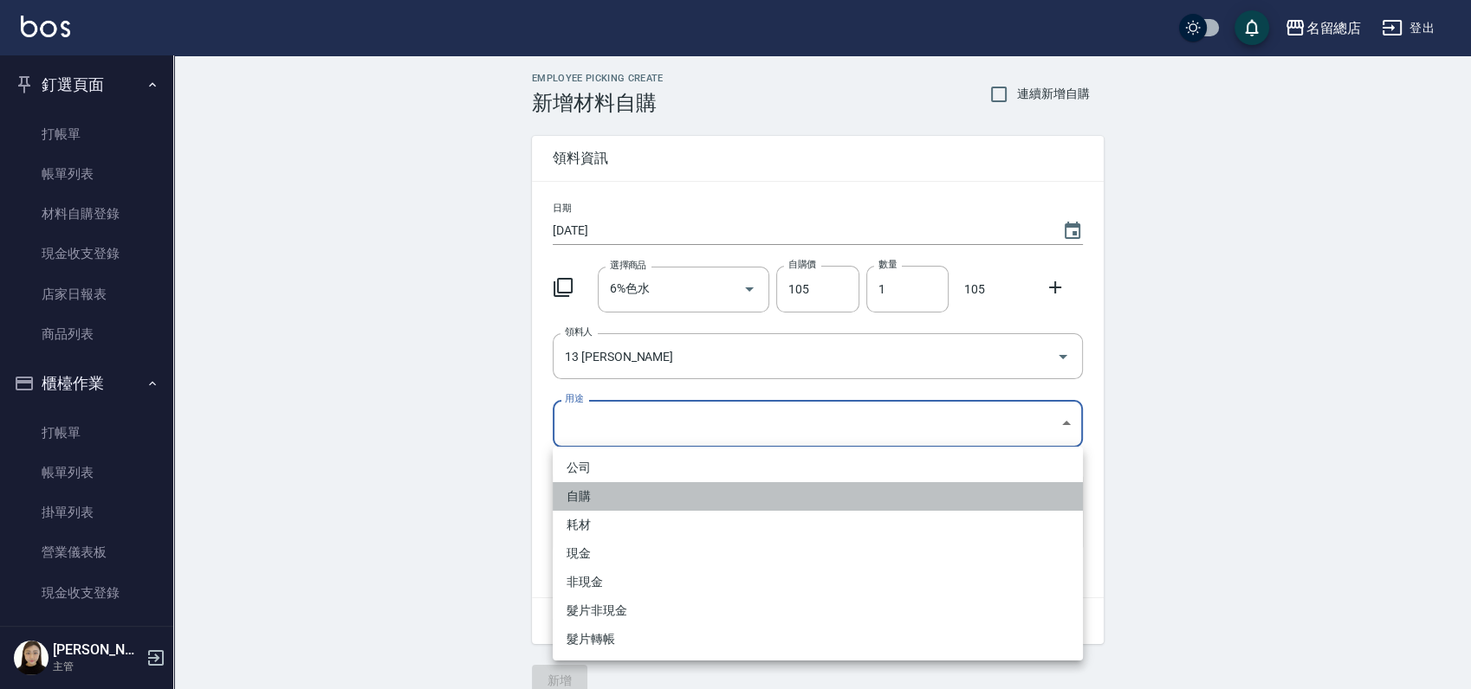
click at [593, 498] on li "自購" at bounding box center [818, 496] width 530 height 29
type input "自購"
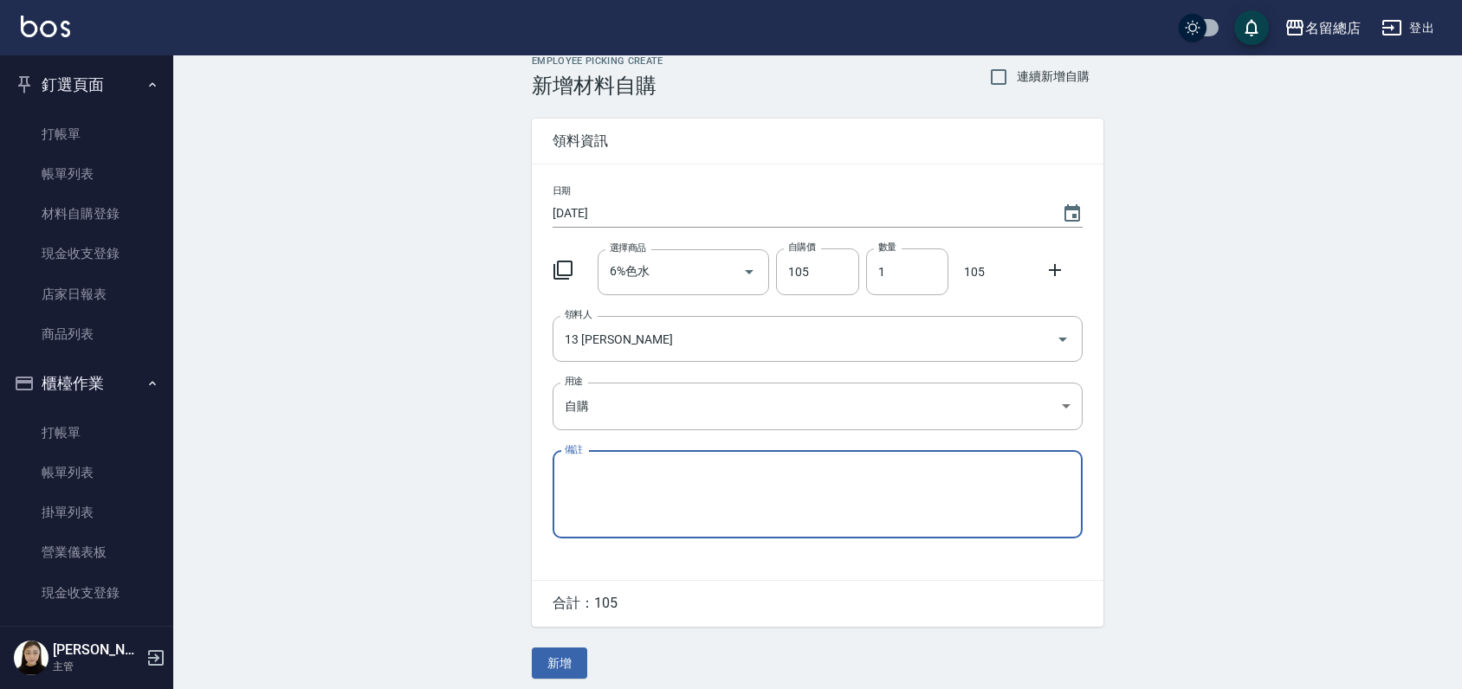
scroll to position [26, 0]
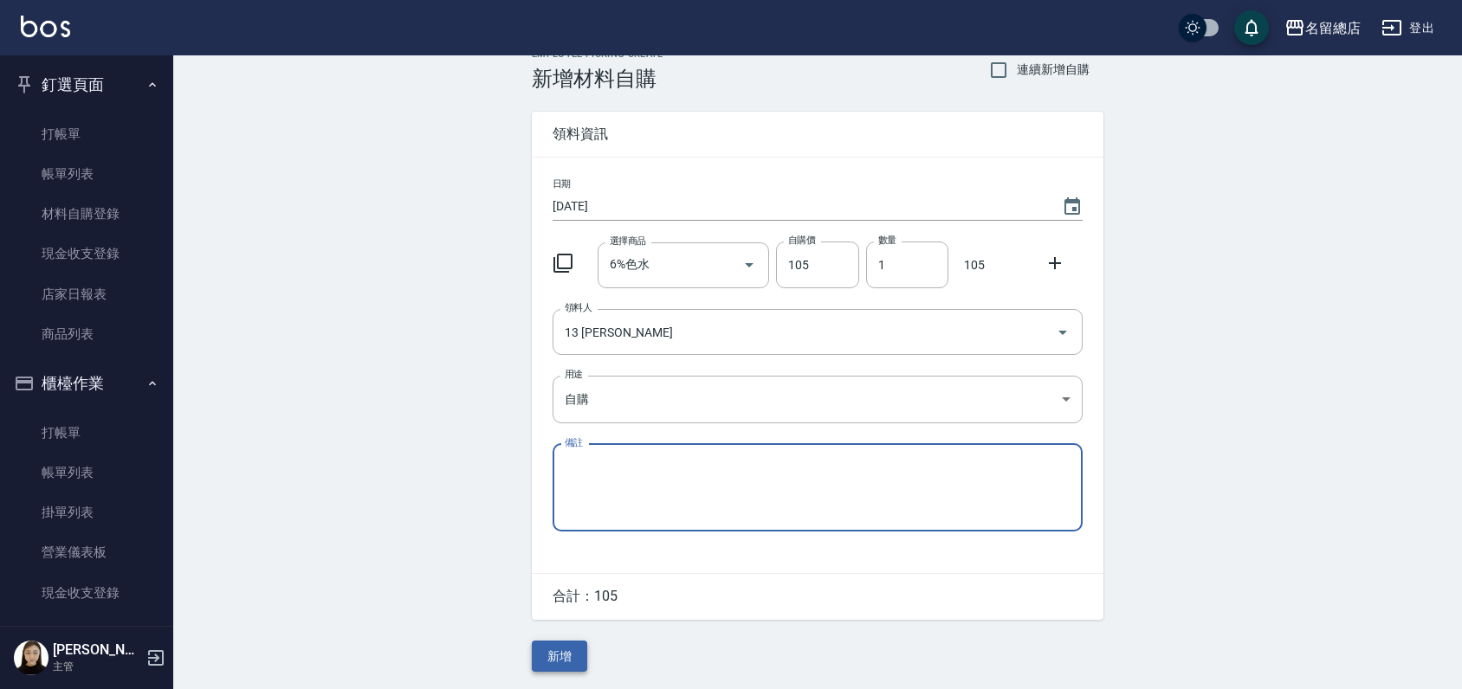
click at [556, 663] on button "新增" at bounding box center [559, 657] width 55 height 32
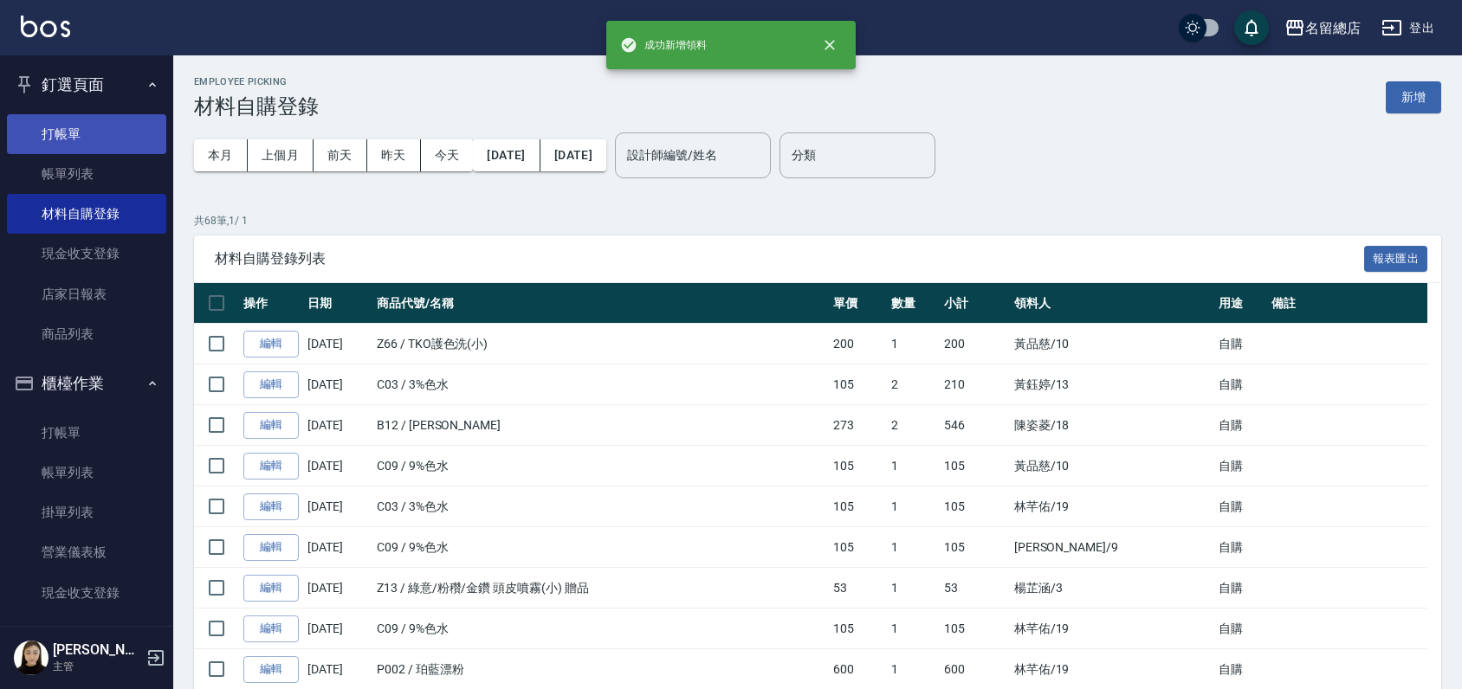
click at [106, 132] on link "打帳單" at bounding box center [86, 134] width 159 height 40
